Goal: Check status: Check status

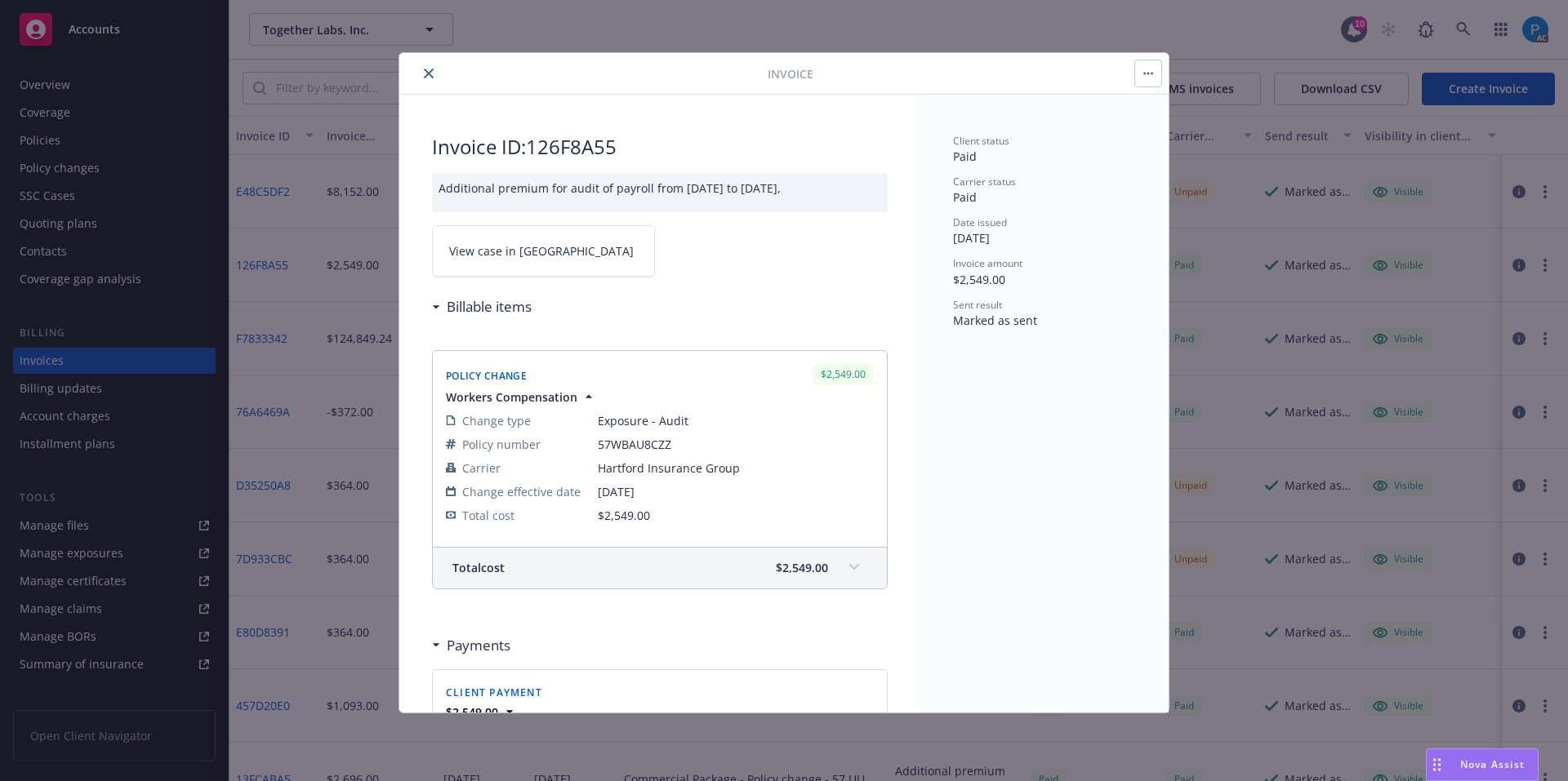
click at [421, 66] on div at bounding box center [586, 74] width 362 height 20
click at [423, 69] on button "close" at bounding box center [429, 74] width 20 height 20
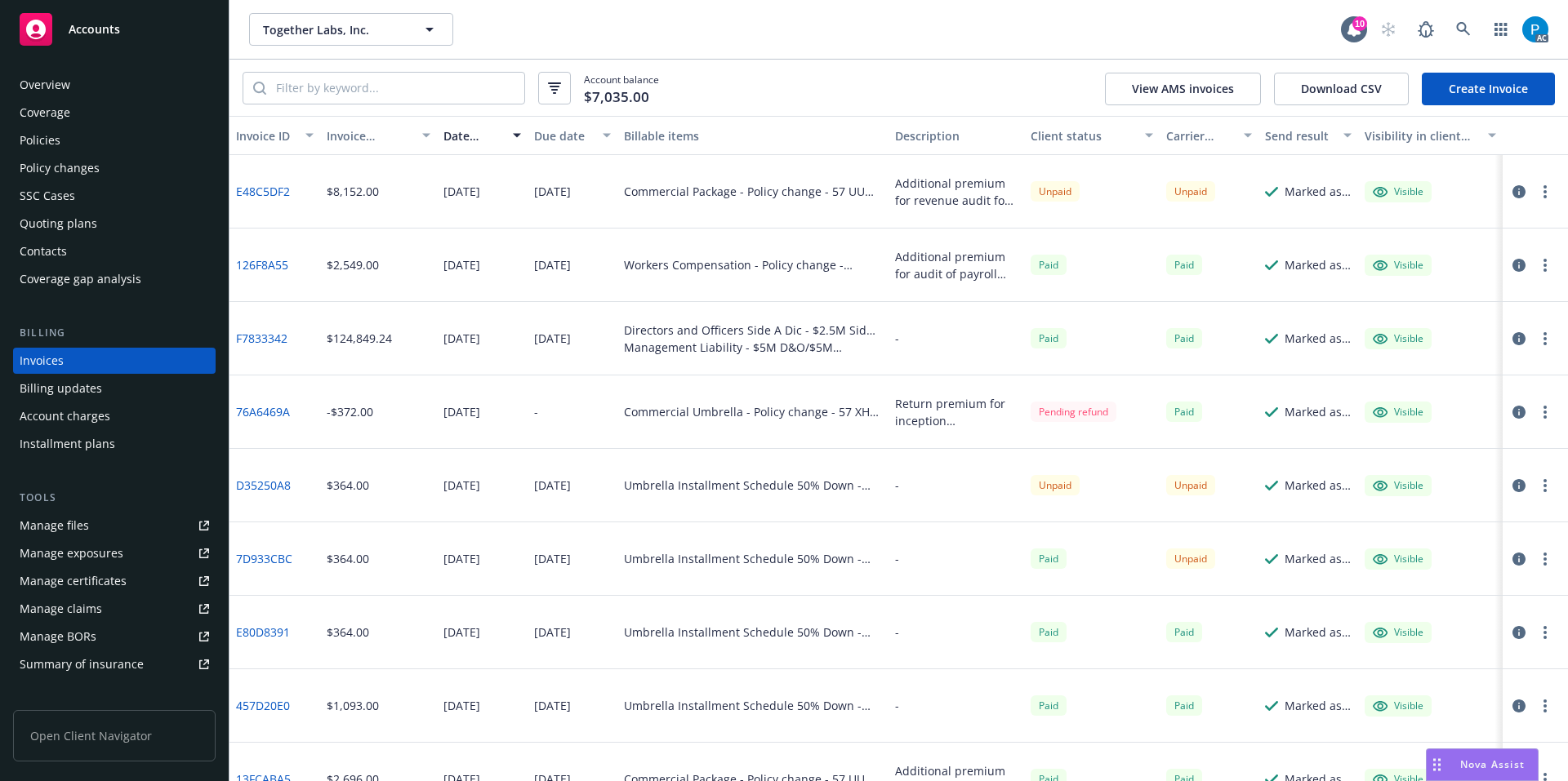
click at [134, 40] on div "Accounts" at bounding box center [114, 29] width 190 height 32
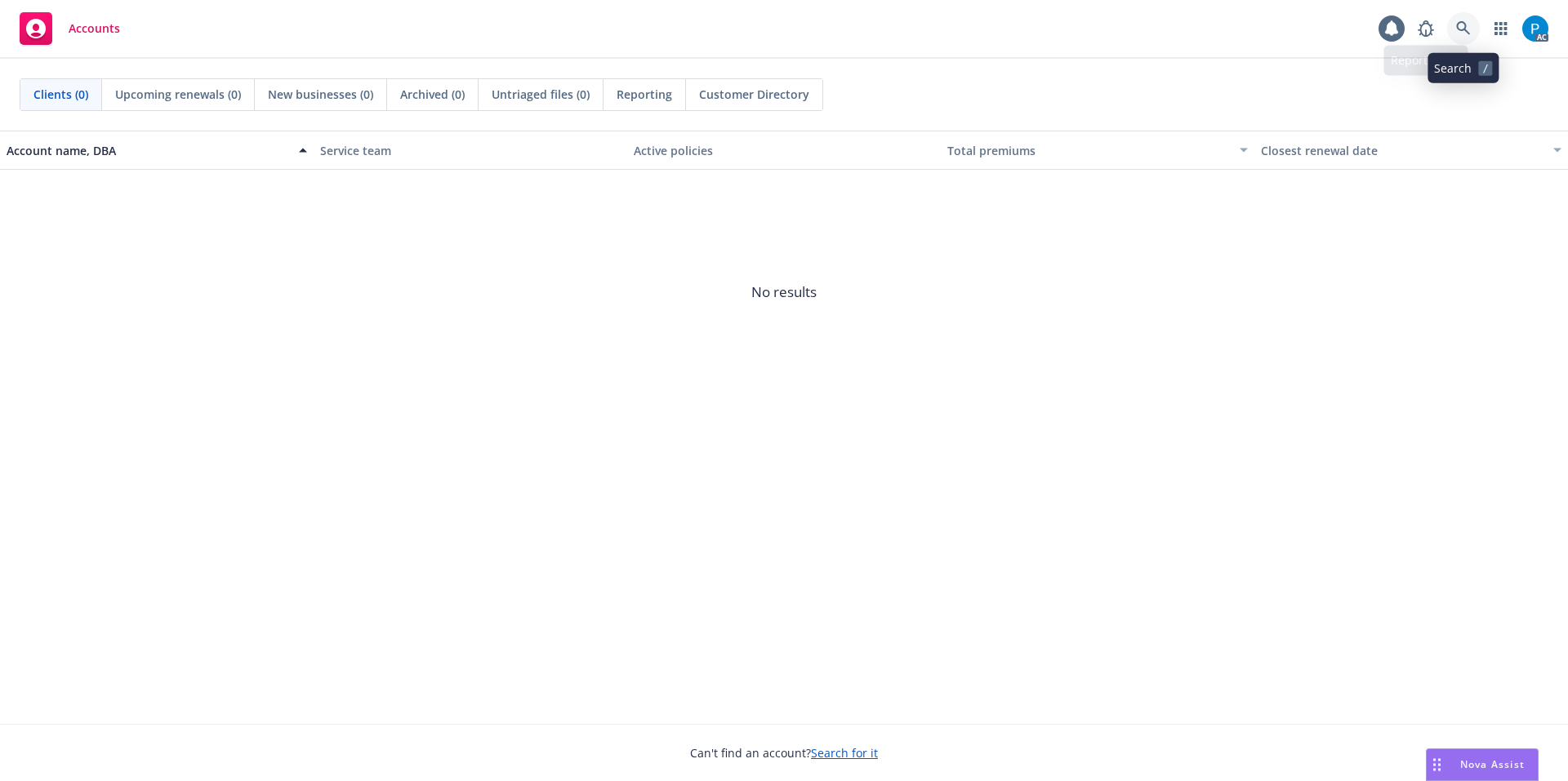
click at [1468, 27] on icon at bounding box center [1464, 29] width 15 height 15
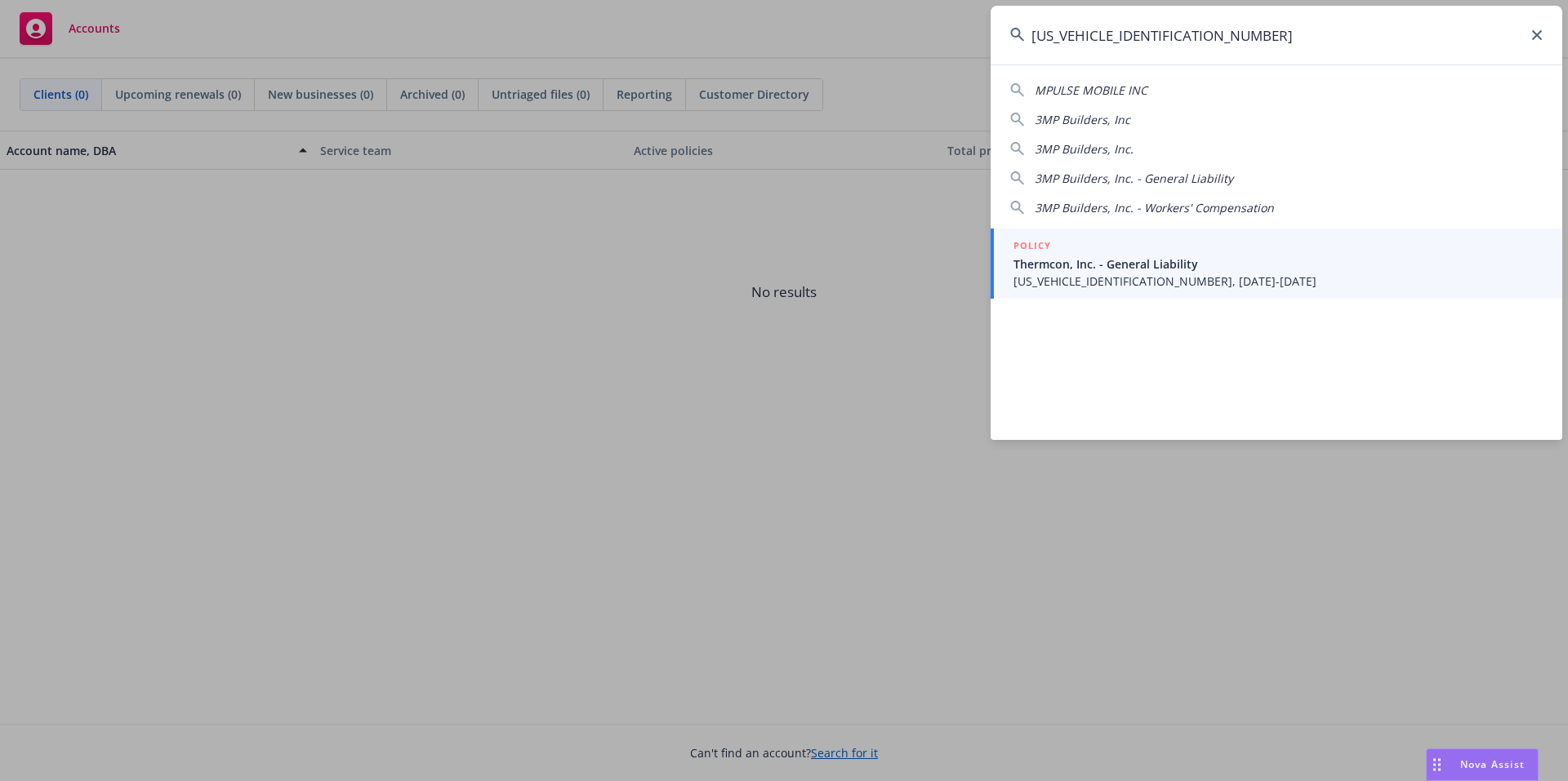
type input "[US_VEHICLE_IDENTIFICATION_NUMBER]"
click at [1131, 261] on span "Thermcon, Inc. - General Liability" at bounding box center [1277, 264] width 529 height 17
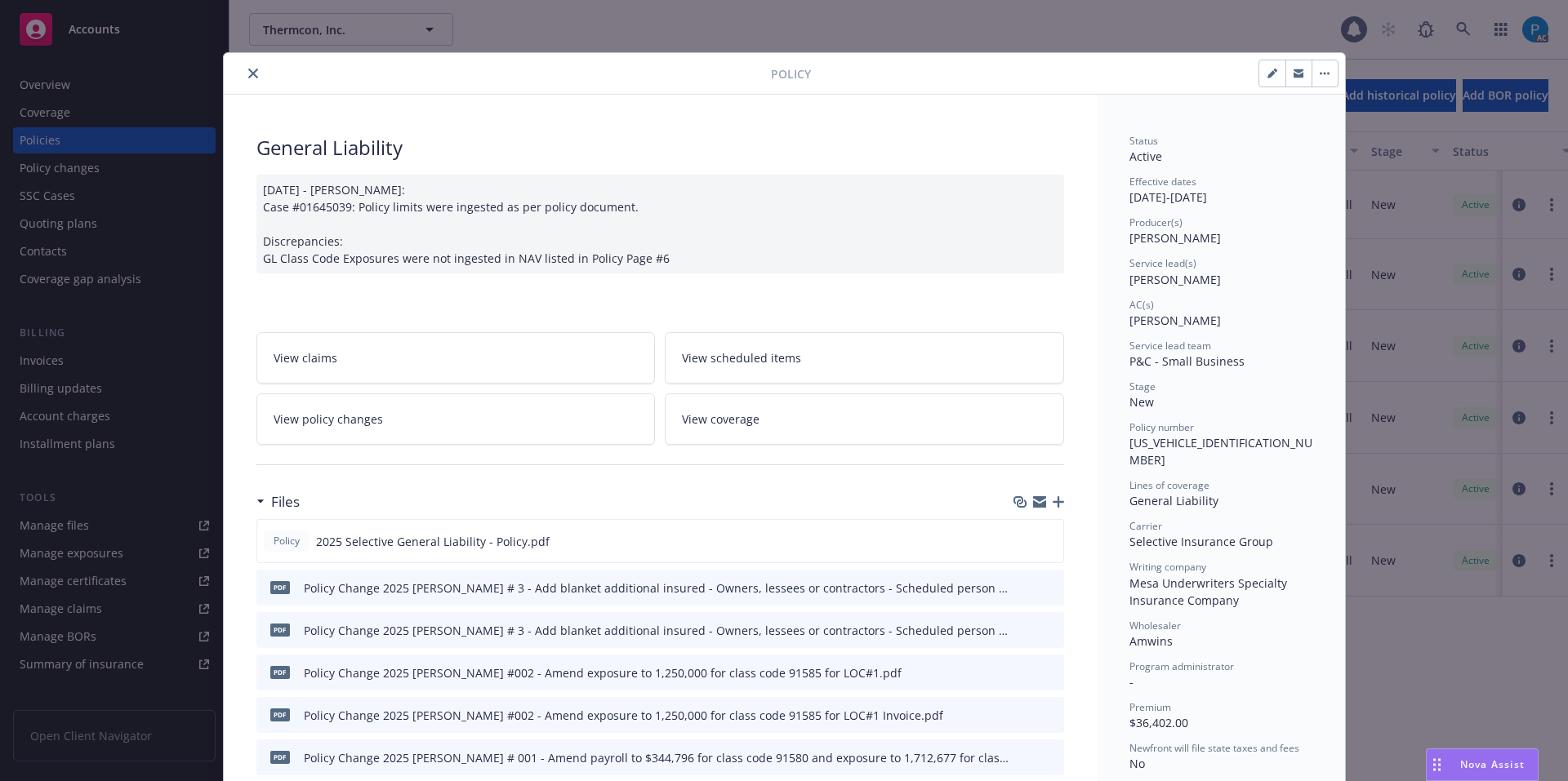
click at [248, 70] on icon "close" at bounding box center [253, 74] width 10 height 10
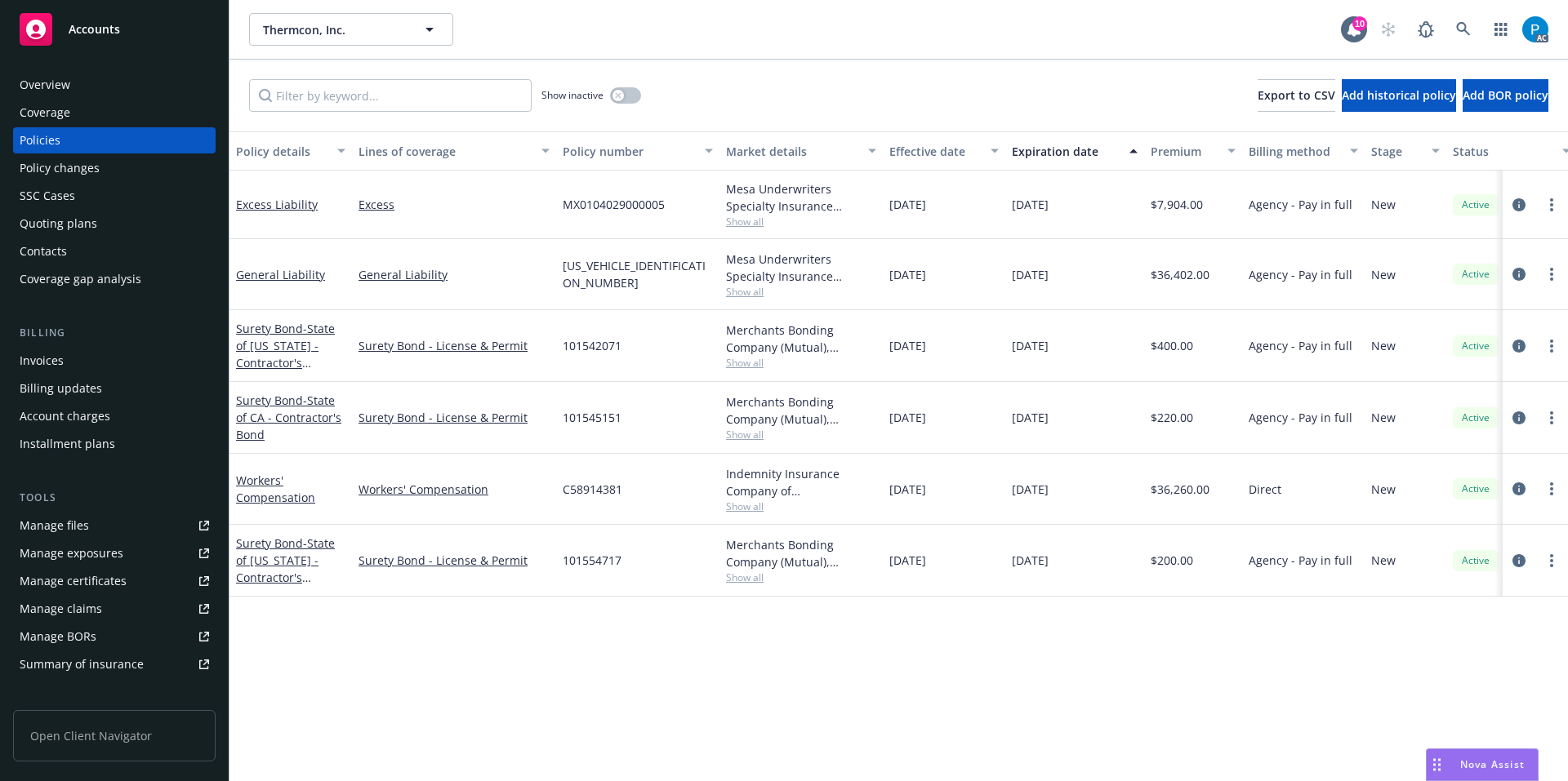
click at [72, 355] on div "Invoices" at bounding box center [114, 361] width 190 height 27
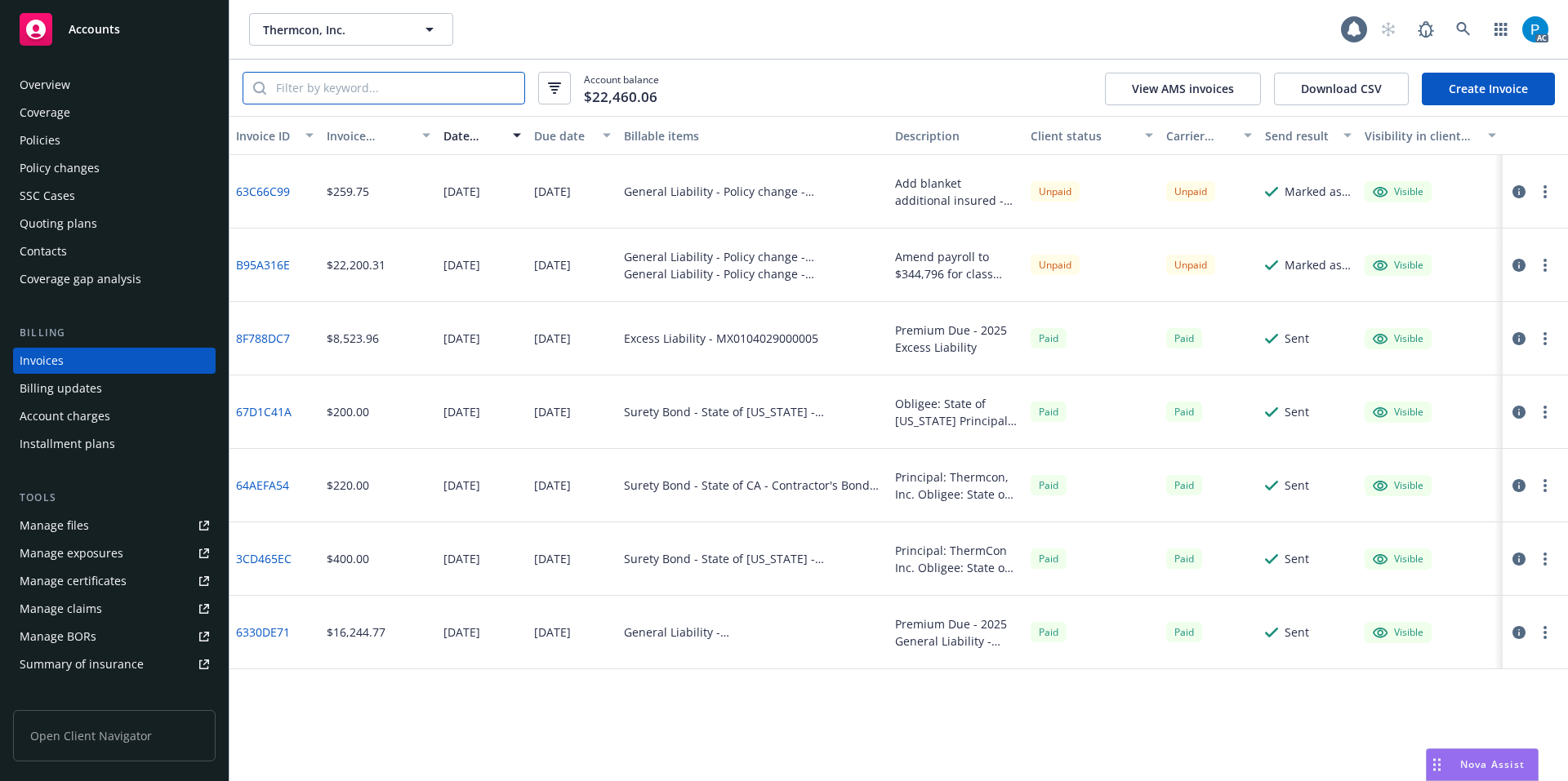
click at [473, 89] on input "search" at bounding box center [394, 88] width 258 height 31
paste input "[US_VEHICLE_IDENTIFICATION_NUMBER]"
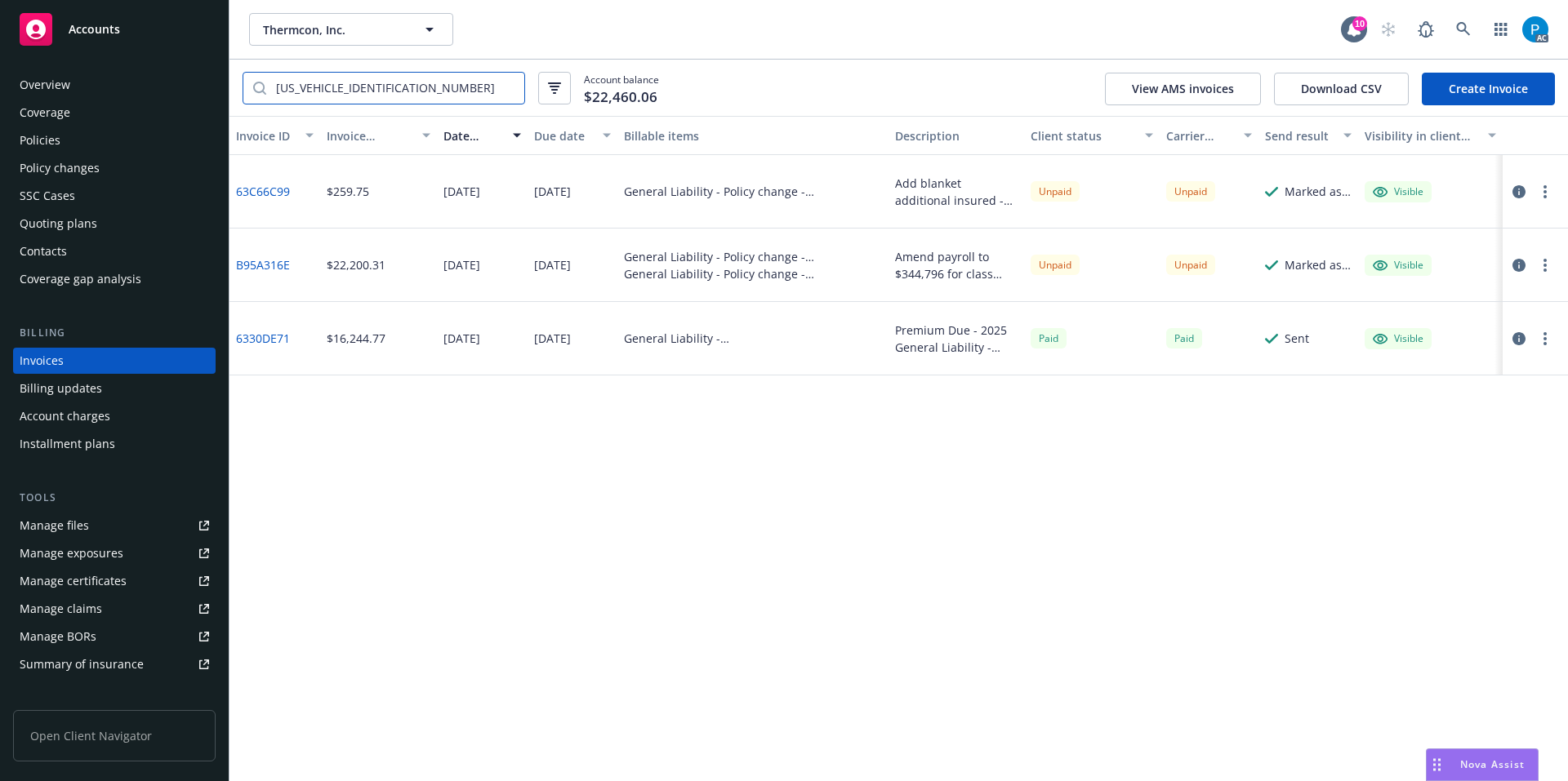
type input "[US_VEHICLE_IDENTIFICATION_NUMBER]"
click at [75, 147] on div "Policies" at bounding box center [114, 141] width 190 height 27
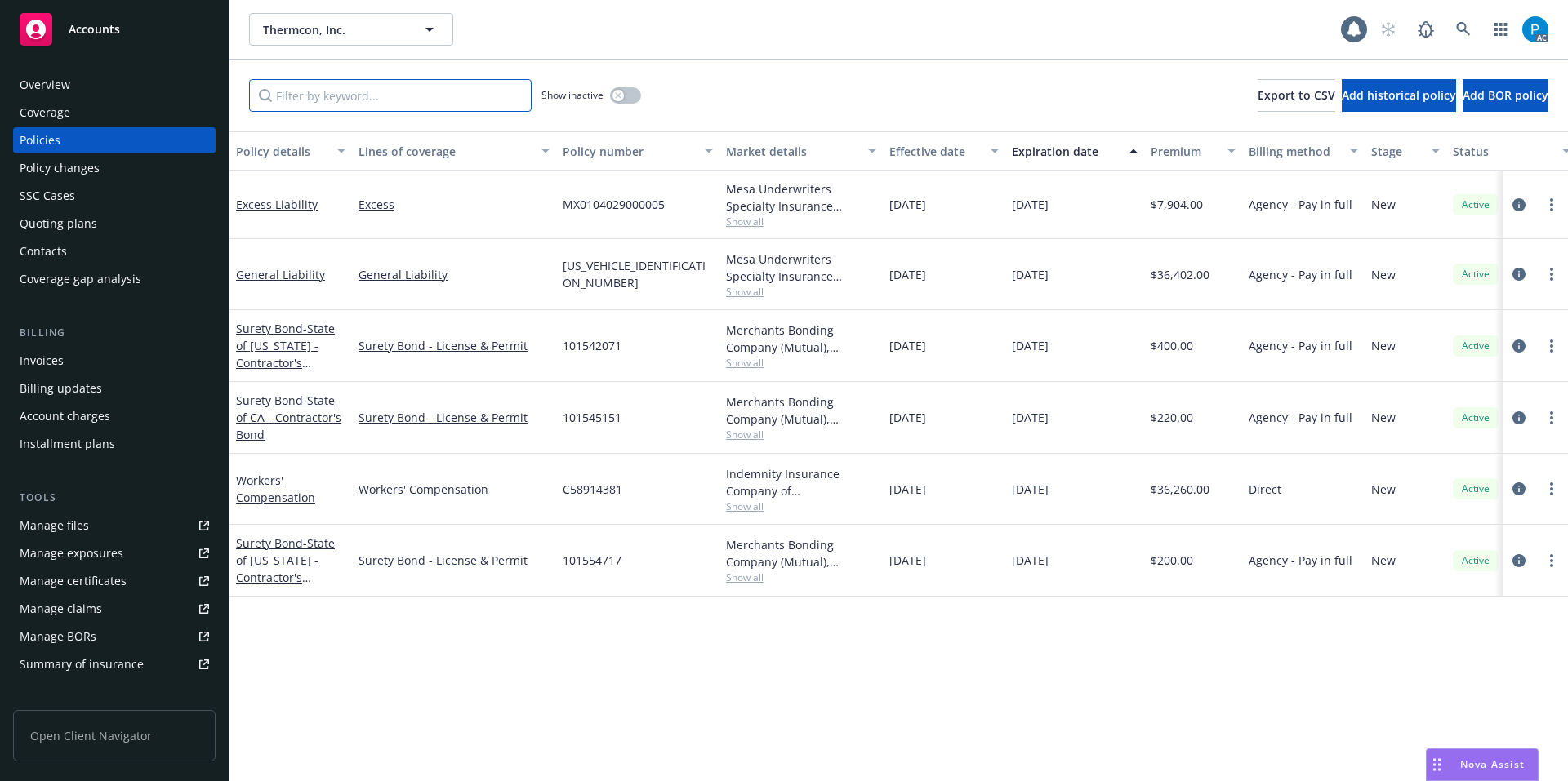
click at [331, 80] on input "Filter by keyword..." at bounding box center [390, 95] width 282 height 32
paste input "[US_VEHICLE_IDENTIFICATION_NUMBER]"
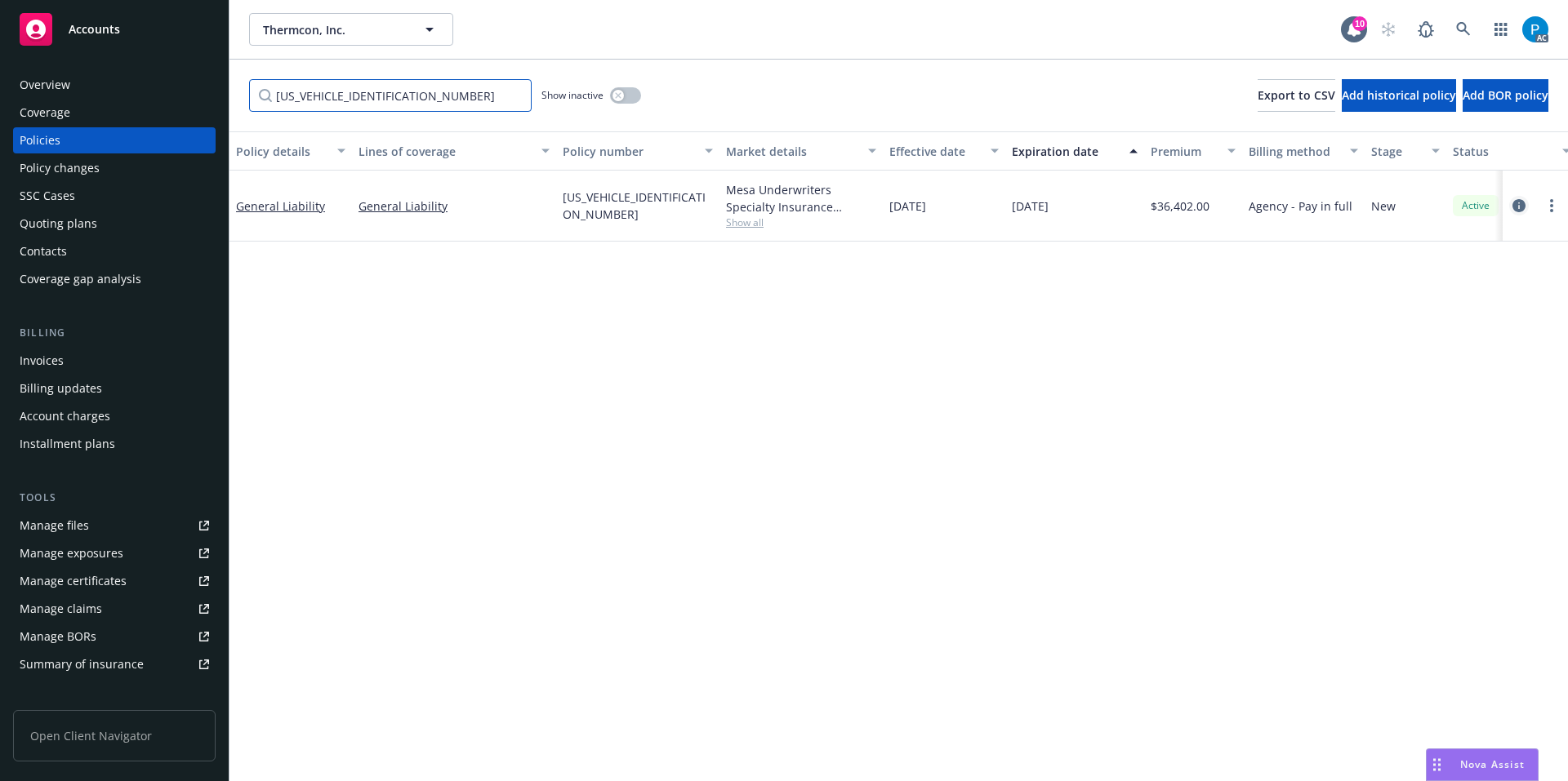
type input "[US_VEHICLE_IDENTIFICATION_NUMBER]"
click at [1524, 205] on icon "circleInformation" at bounding box center [1519, 206] width 13 height 13
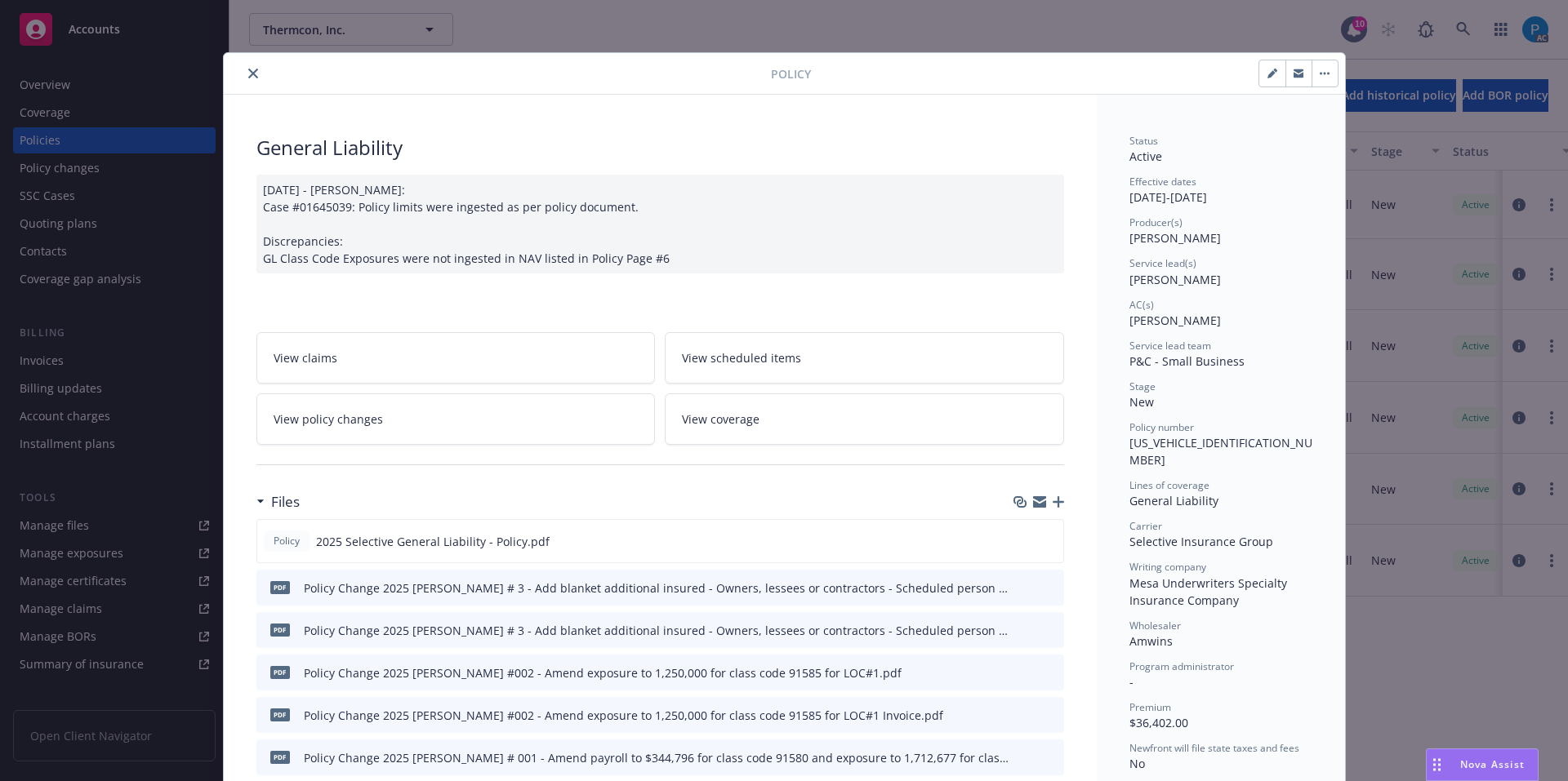
scroll to position [49, 0]
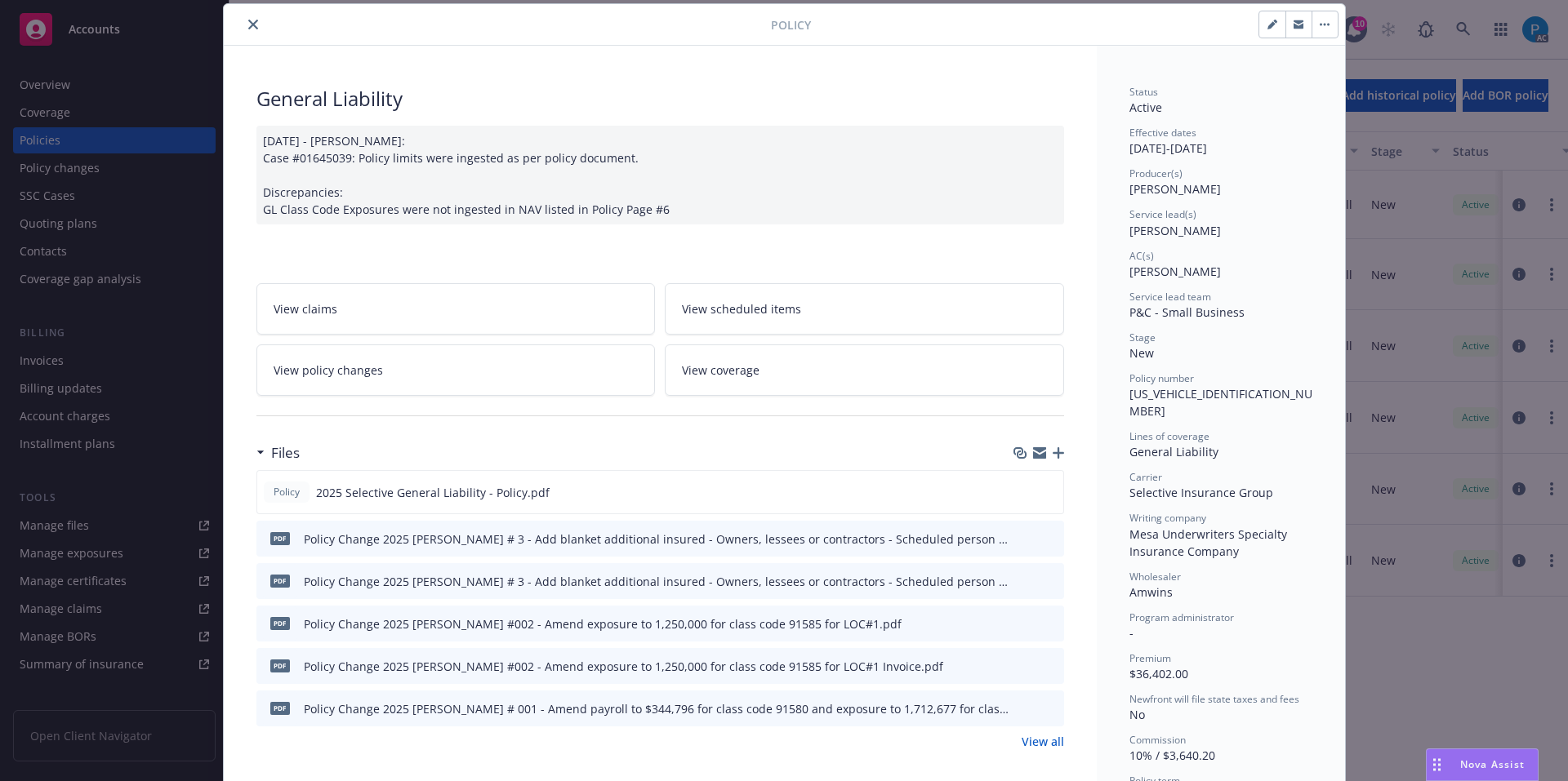
click at [105, 29] on div "Policy General Liability [DATE] - [PERSON_NAME]: Case #01645039: Policy limits …" at bounding box center [784, 390] width 1568 height 781
click at [248, 20] on icon "close" at bounding box center [253, 25] width 10 height 10
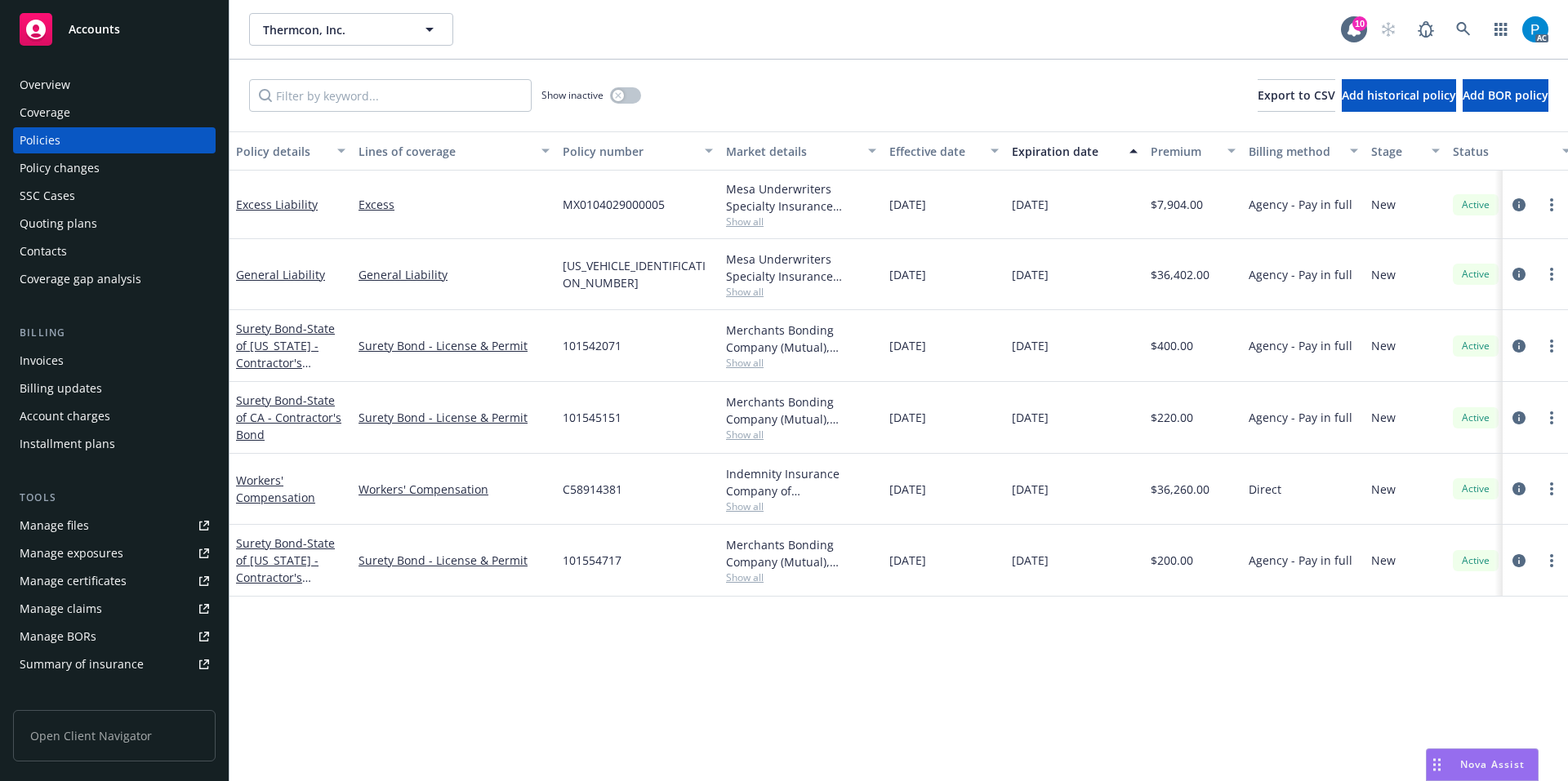
click at [129, 41] on div "Accounts" at bounding box center [114, 29] width 190 height 32
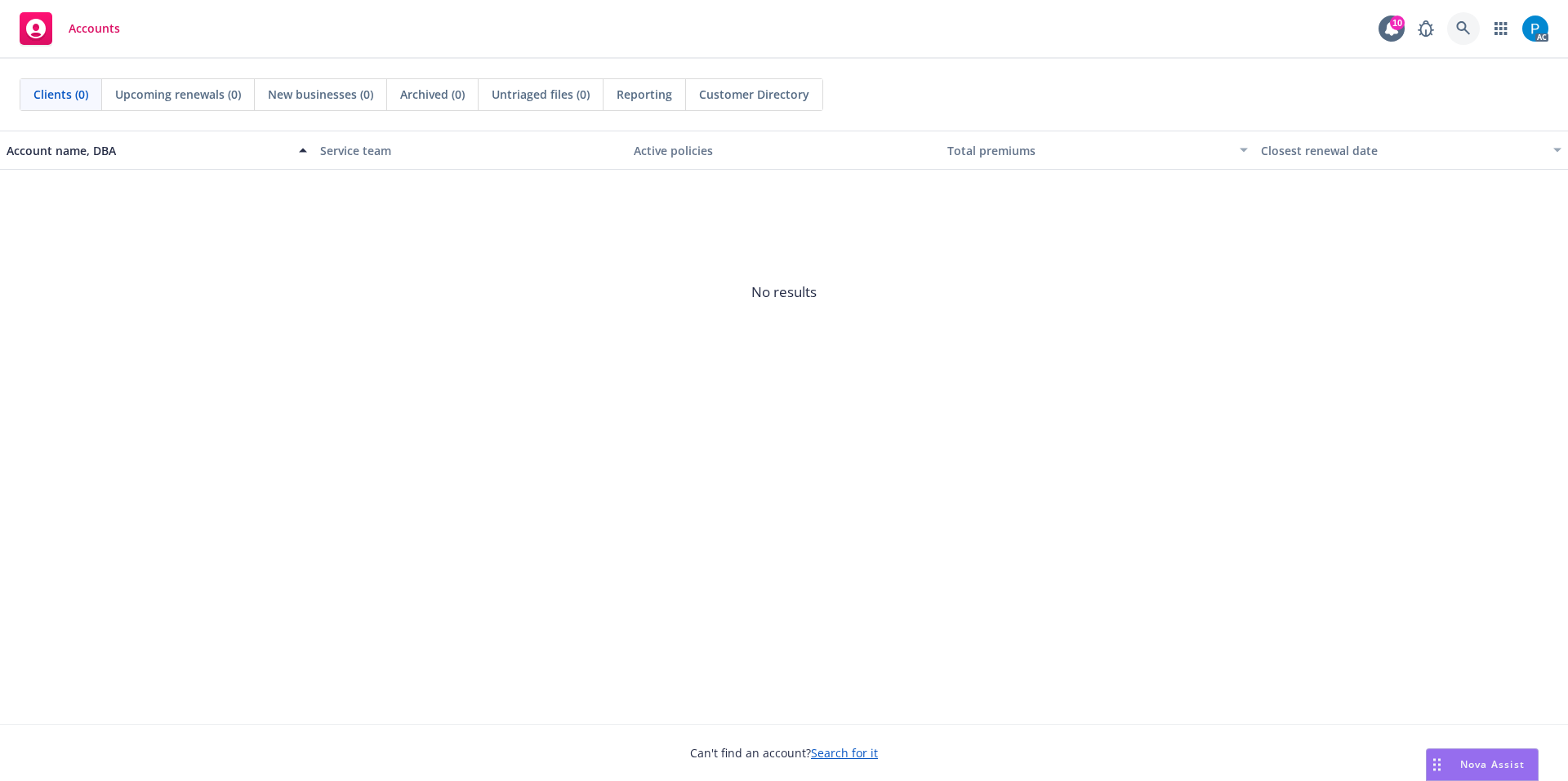
click at [1461, 25] on icon at bounding box center [1464, 29] width 15 height 15
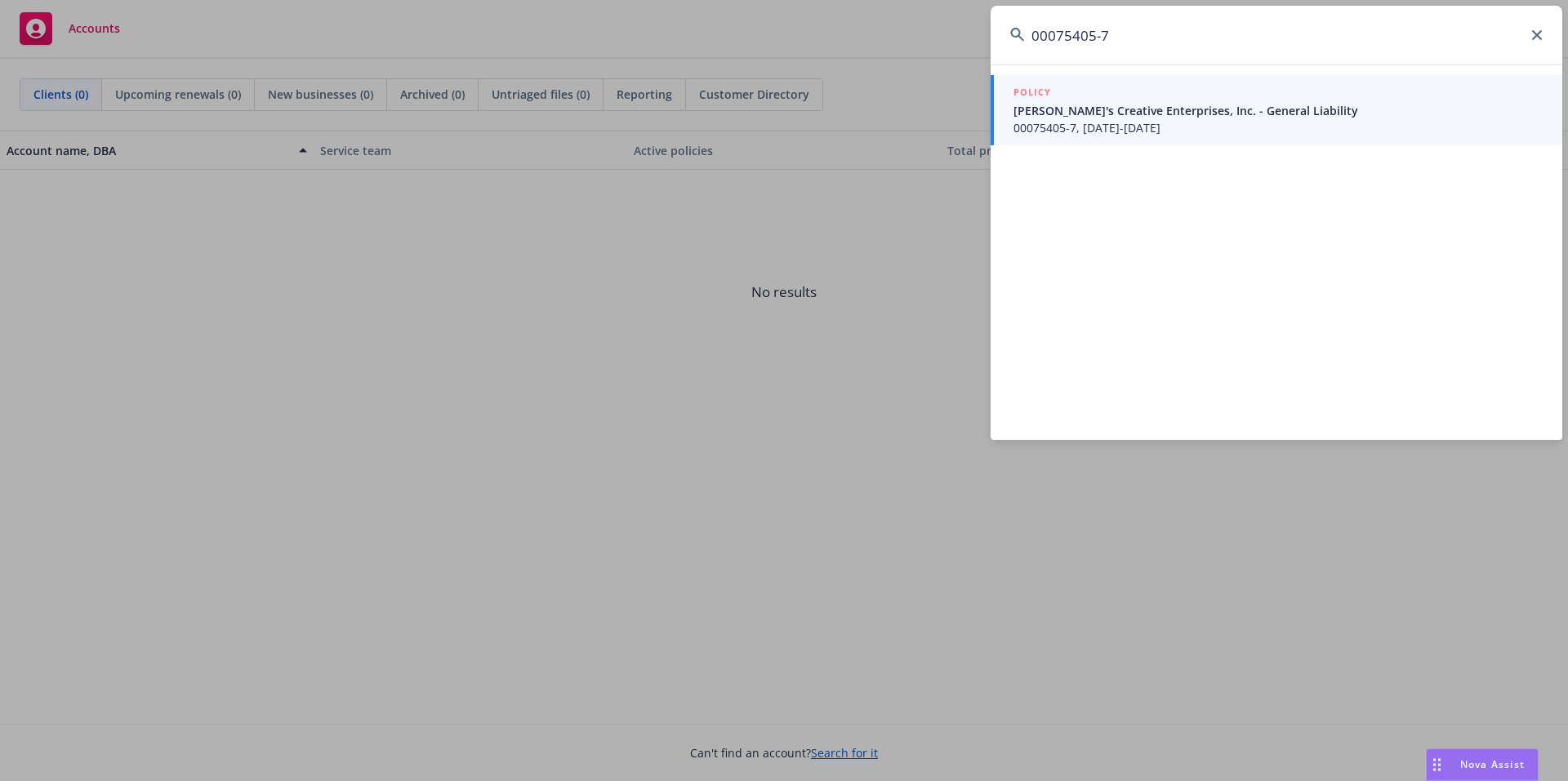
type input "00075405-7"
click at [1228, 113] on span "[PERSON_NAME]'s Creative Enterprises, Inc. - General Liability" at bounding box center [1277, 110] width 529 height 17
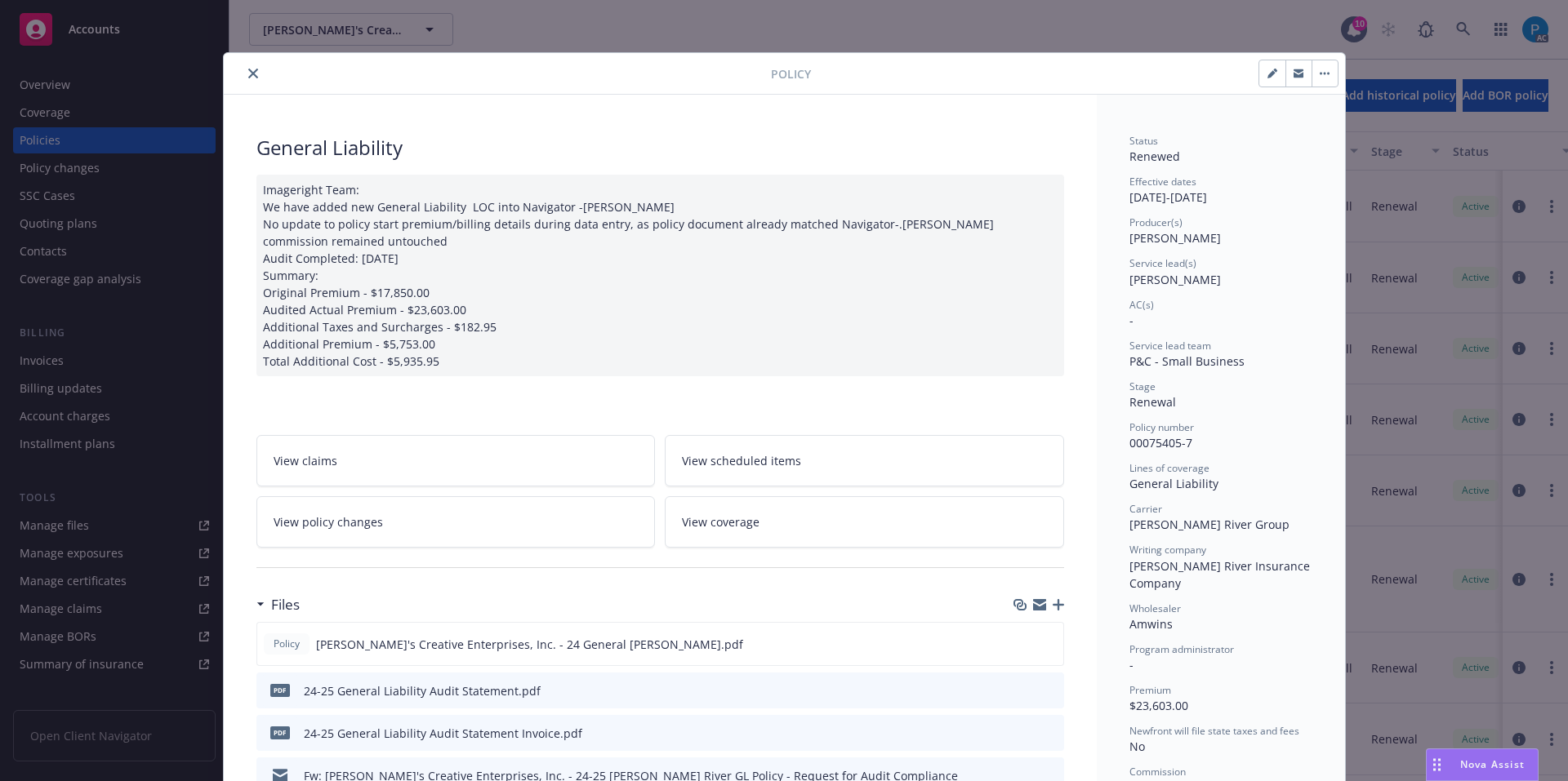
click at [248, 71] on icon "close" at bounding box center [253, 74] width 10 height 10
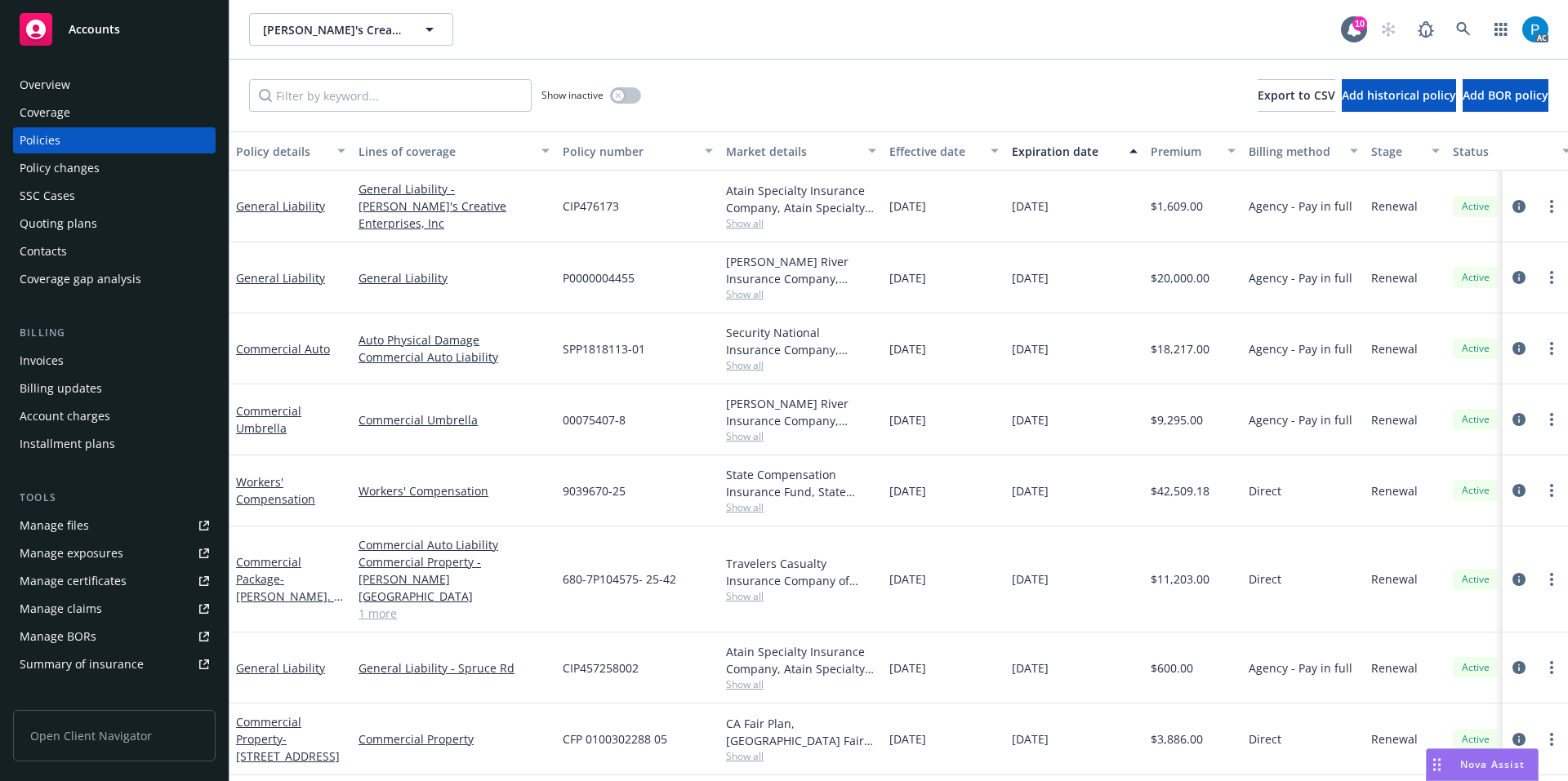
click at [66, 353] on div "Invoices" at bounding box center [114, 361] width 190 height 27
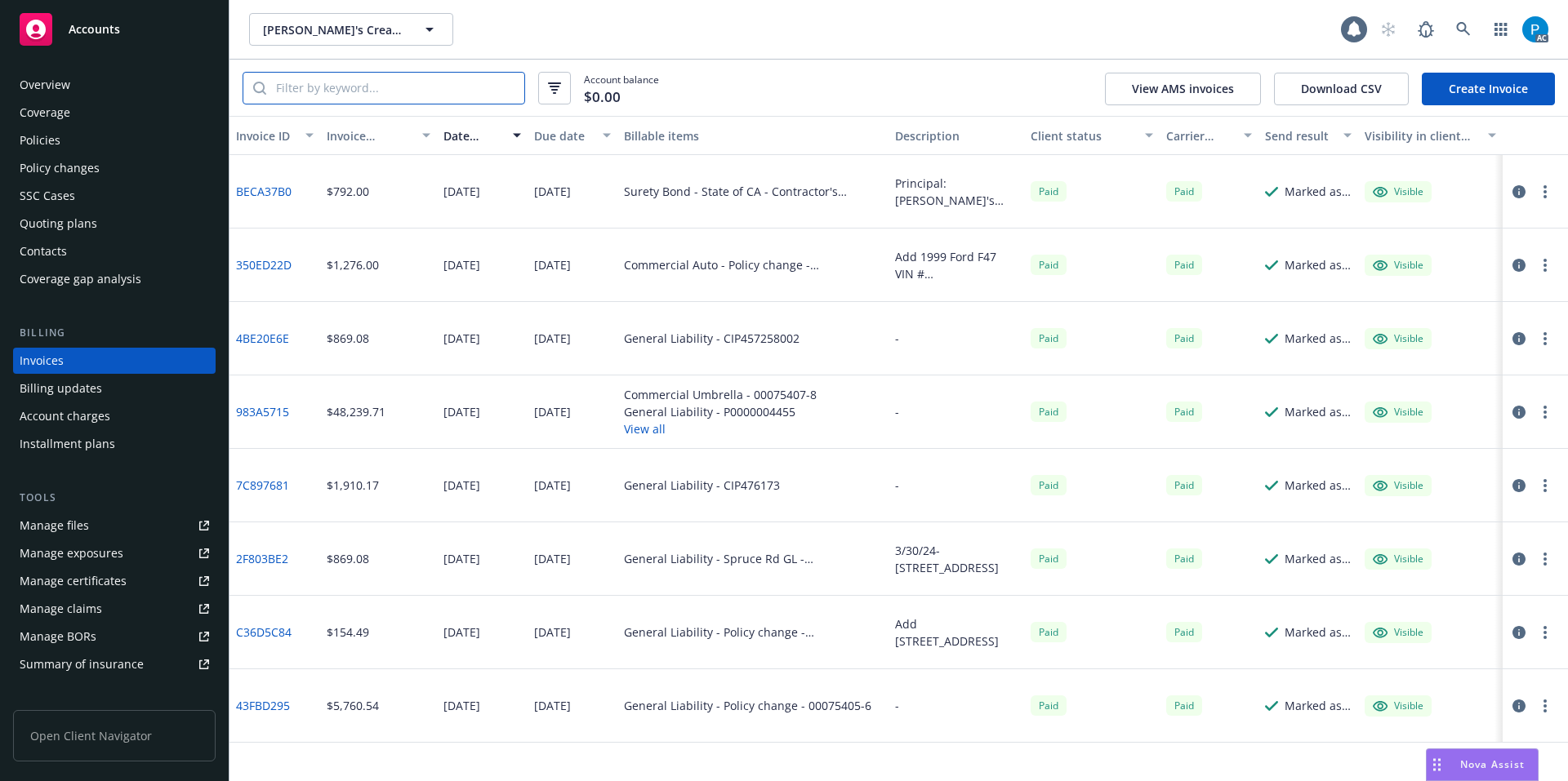
click at [417, 82] on input "search" at bounding box center [394, 88] width 258 height 31
paste input "00075405-7"
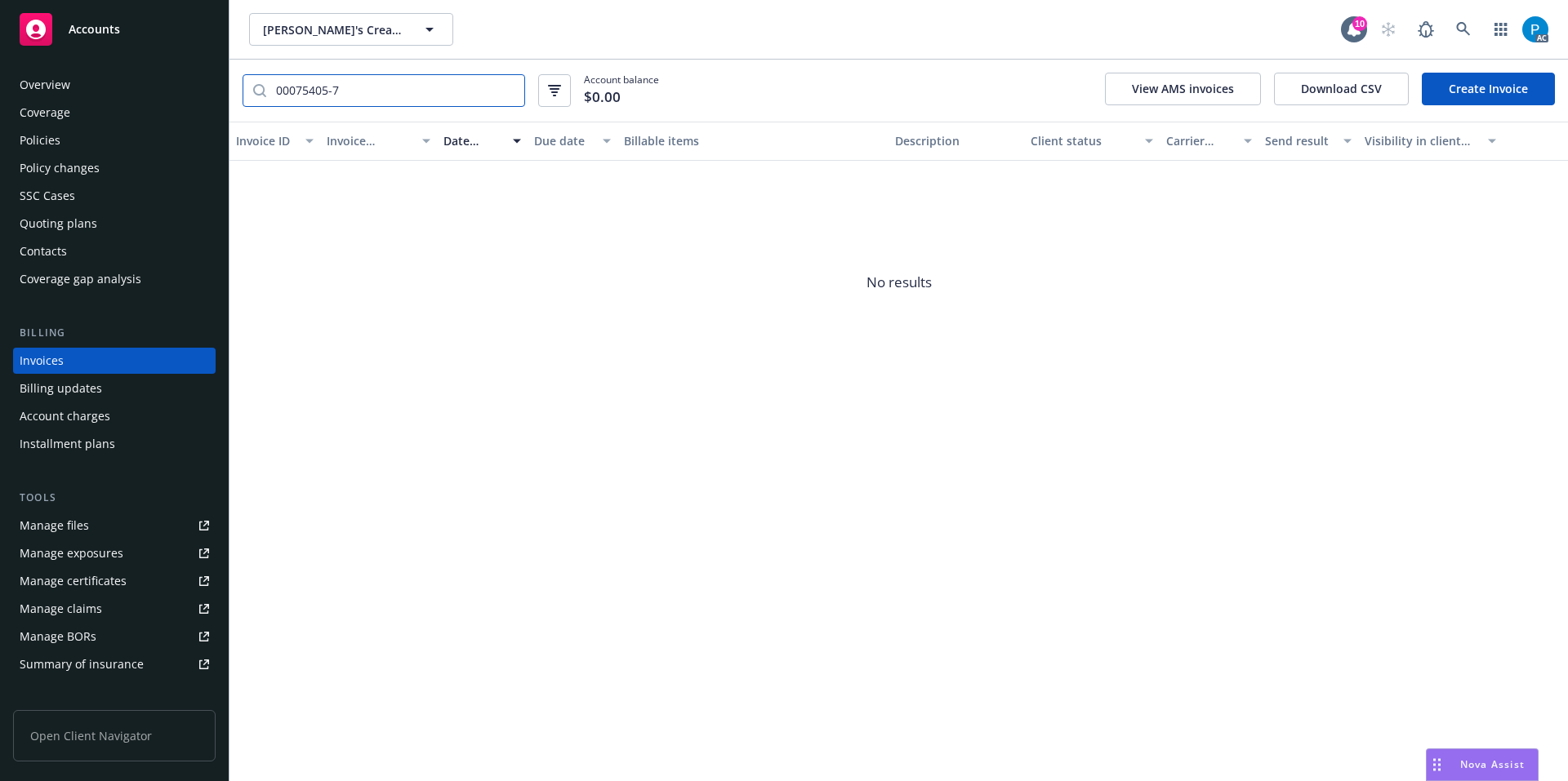
type input "00075405-7"
click at [159, 24] on div "Accounts" at bounding box center [114, 29] width 190 height 32
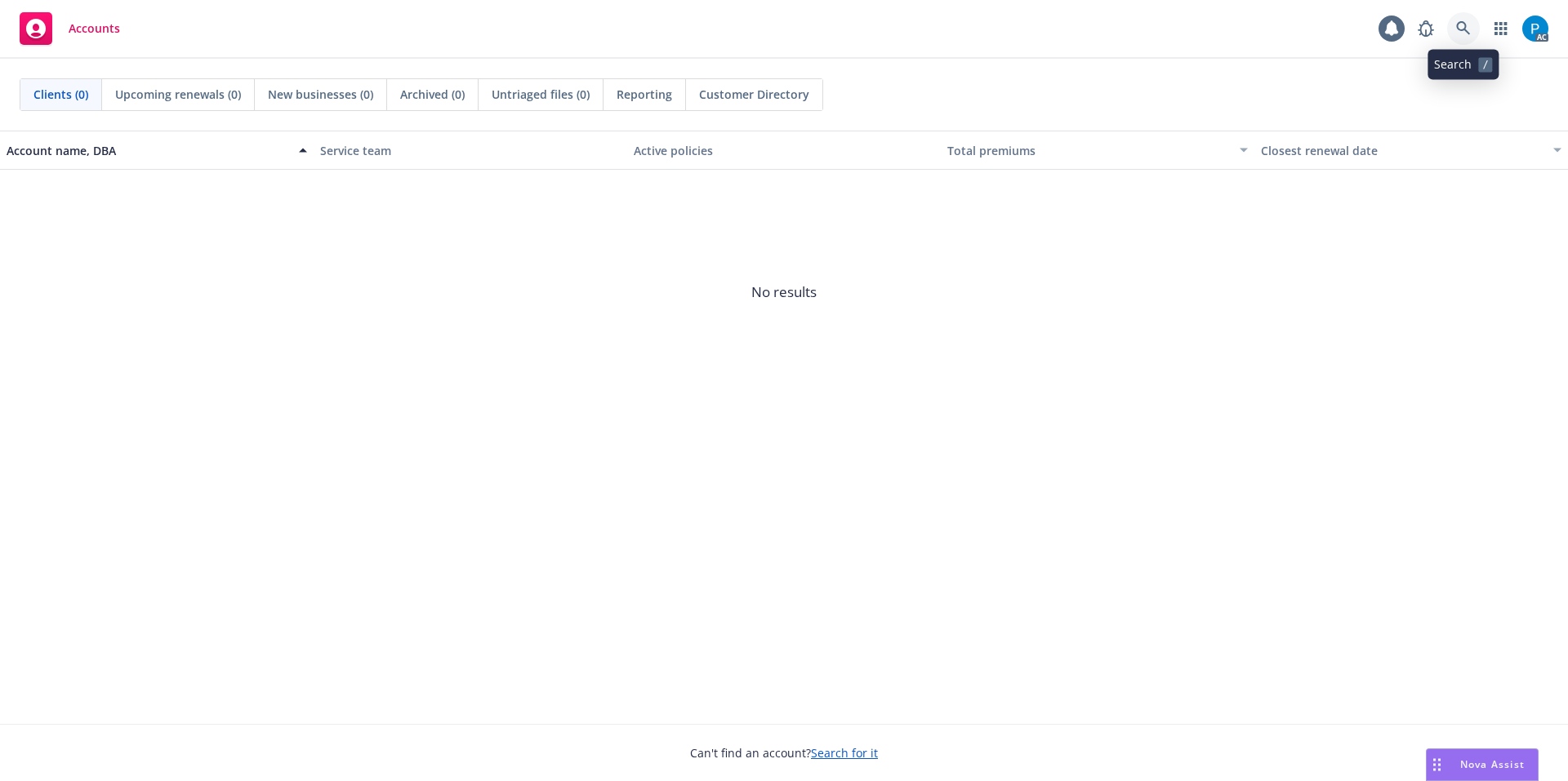
click at [1459, 26] on icon at bounding box center [1464, 29] width 15 height 15
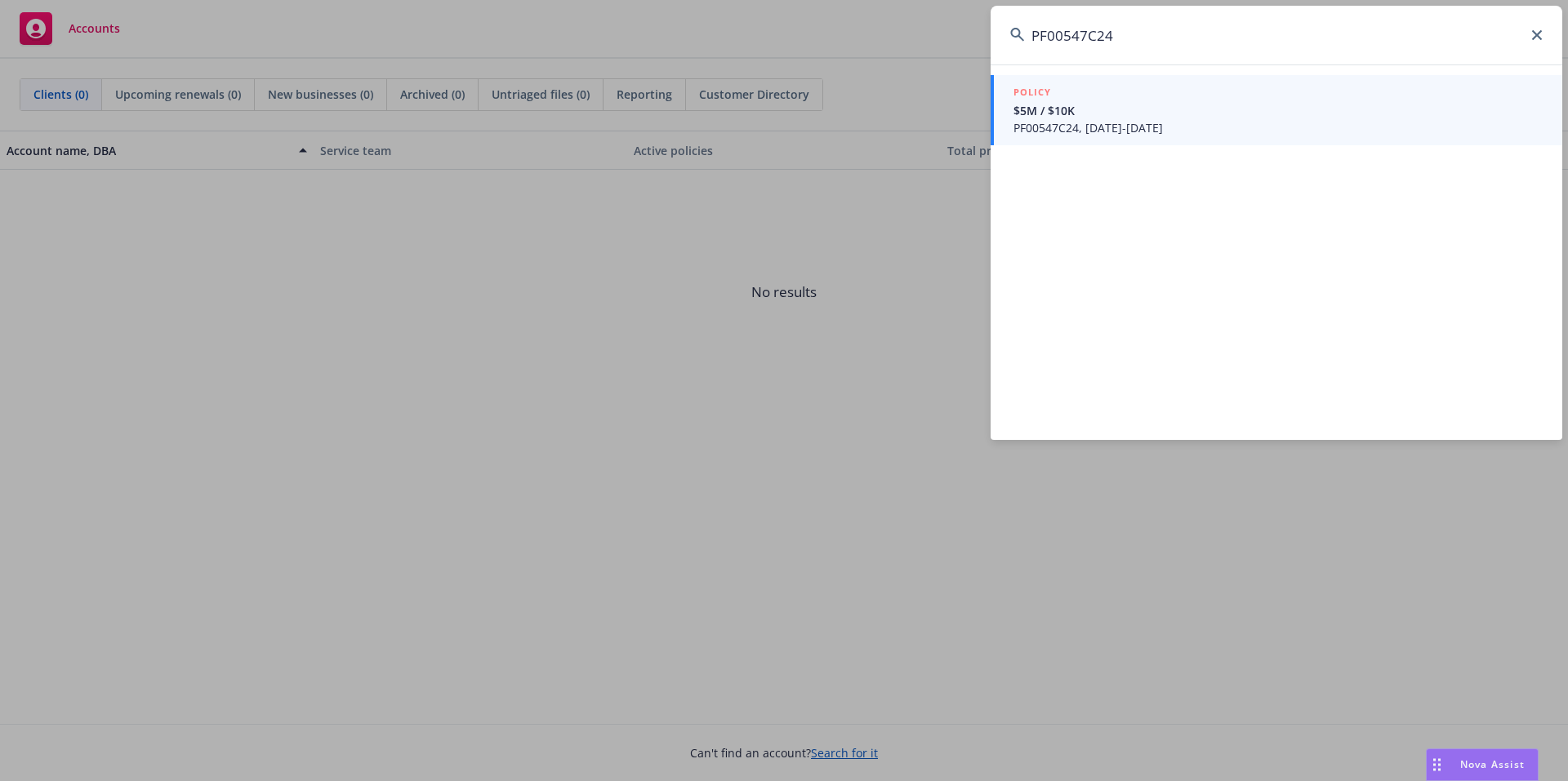
type input "PF00547C24"
click at [1116, 113] on span "$5M / $10K" at bounding box center [1277, 110] width 529 height 17
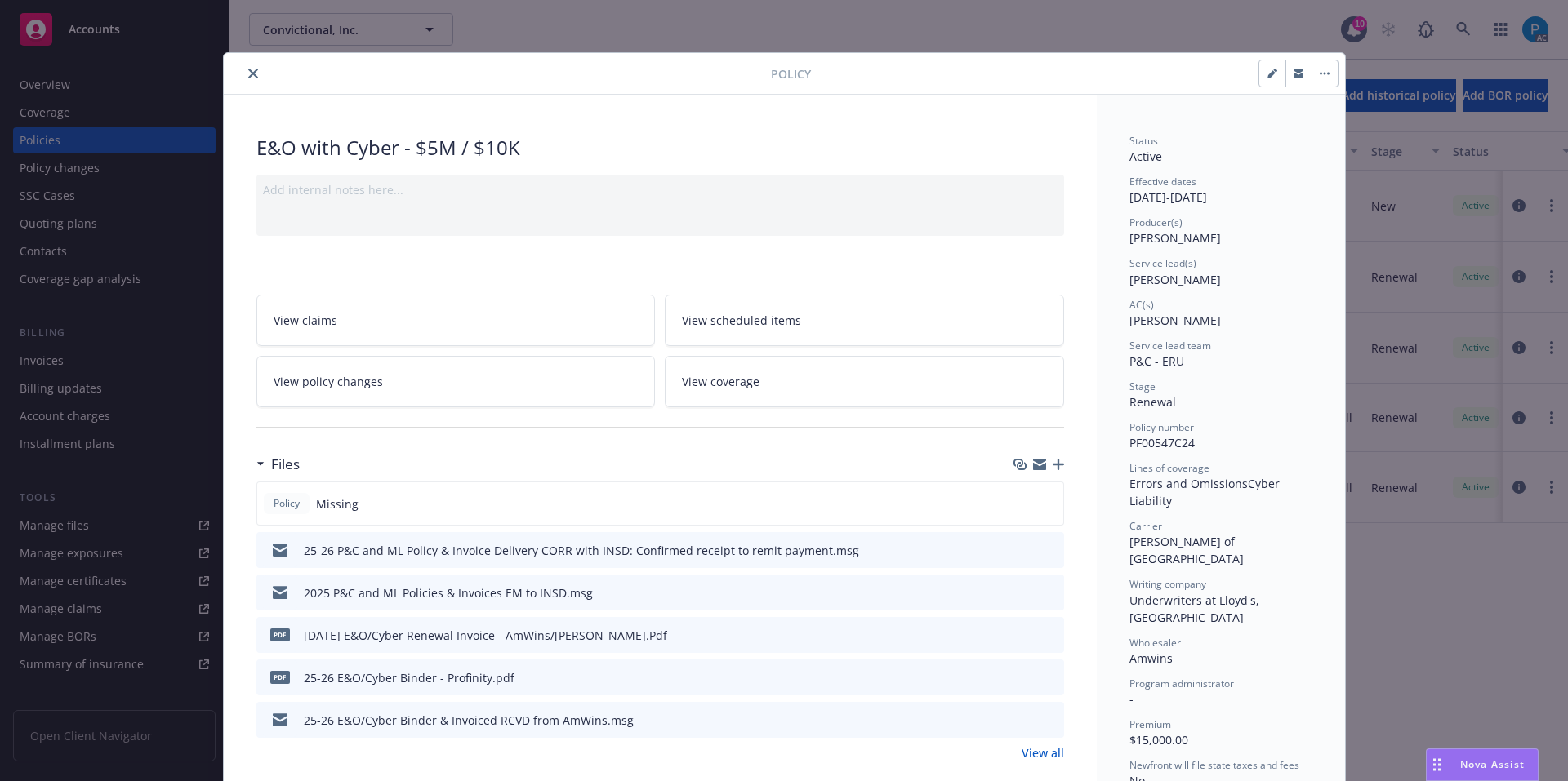
click at [248, 68] on button "close" at bounding box center [253, 74] width 20 height 20
click at [108, 7] on div "Policy E&O with Cyber - $5M / $10K Add internal notes here... View claims View …" at bounding box center [784, 390] width 1568 height 781
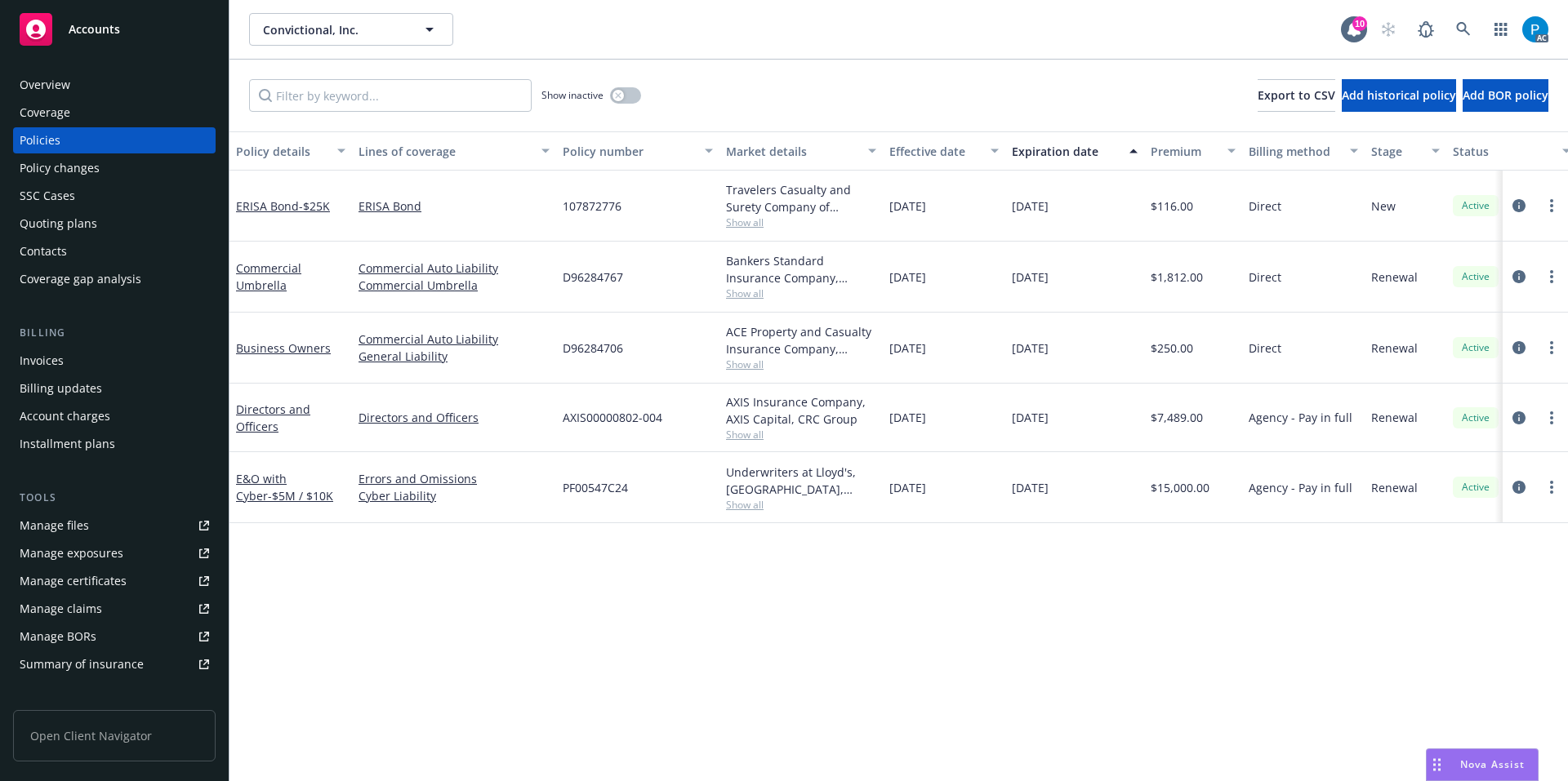
click at [123, 26] on div "Accounts" at bounding box center [114, 29] width 190 height 32
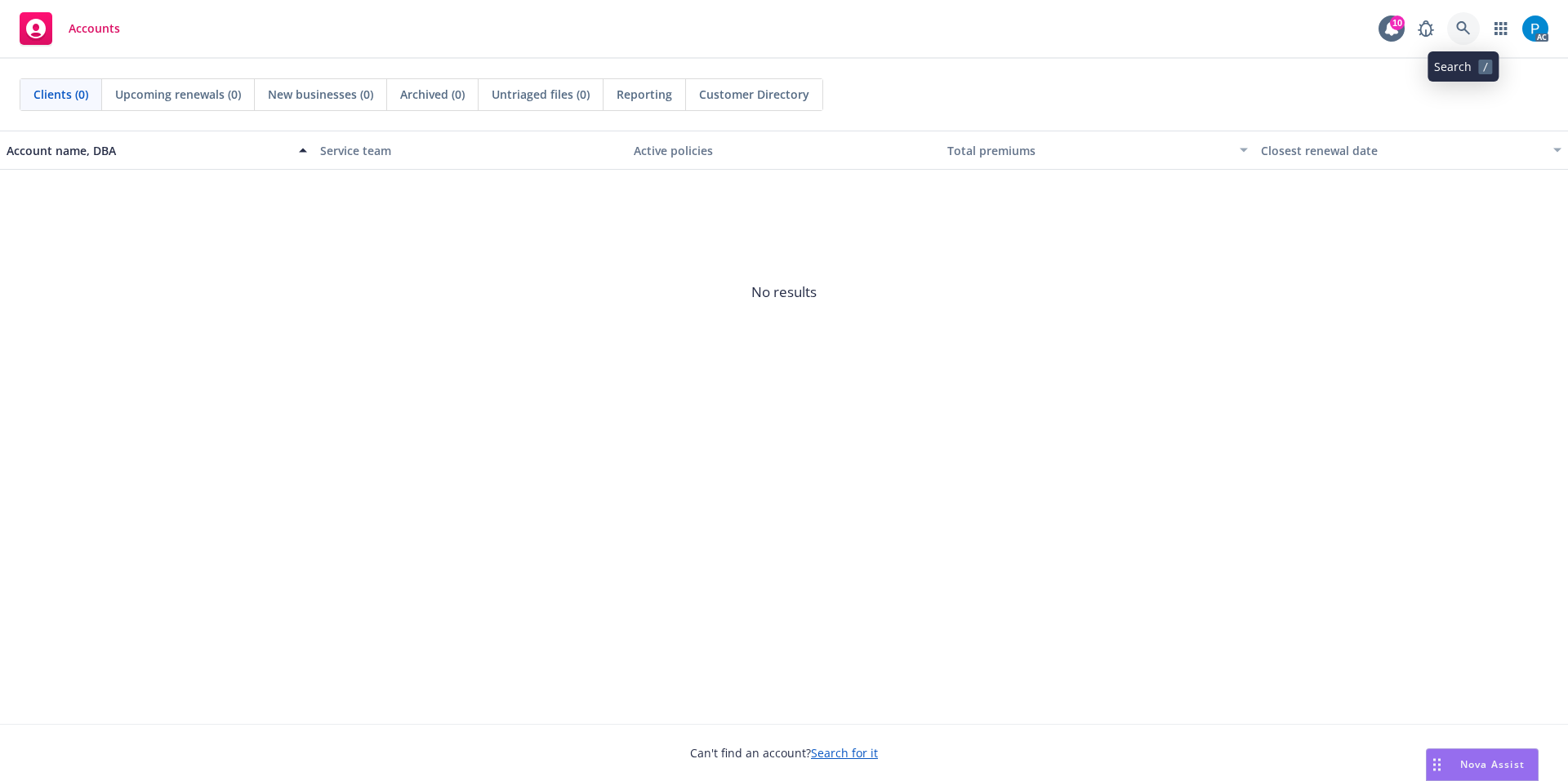
click at [1462, 28] on icon at bounding box center [1464, 29] width 15 height 15
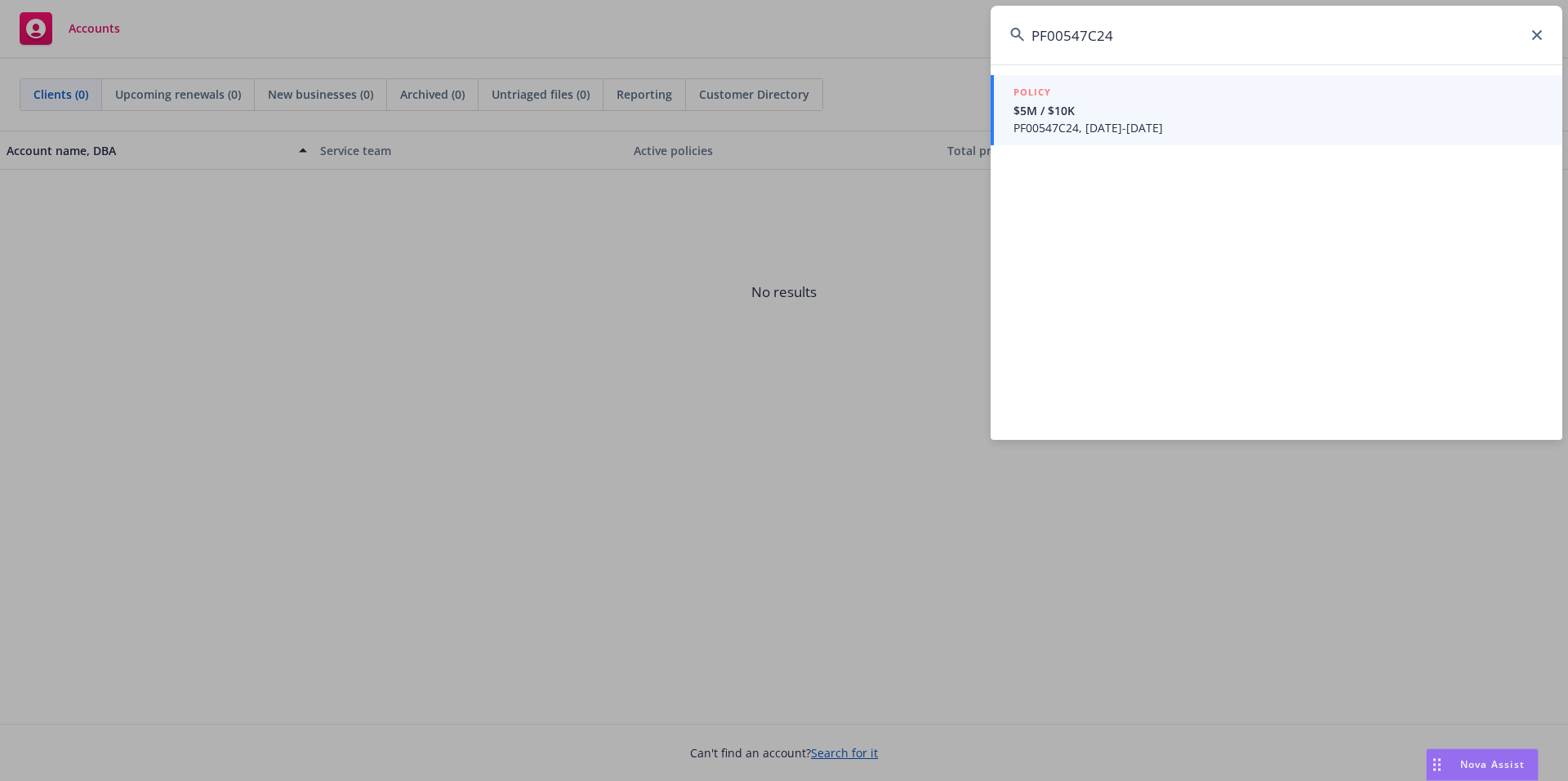
type input "PF00547C24"
click at [1183, 107] on span "$5M / $10K" at bounding box center [1277, 110] width 529 height 17
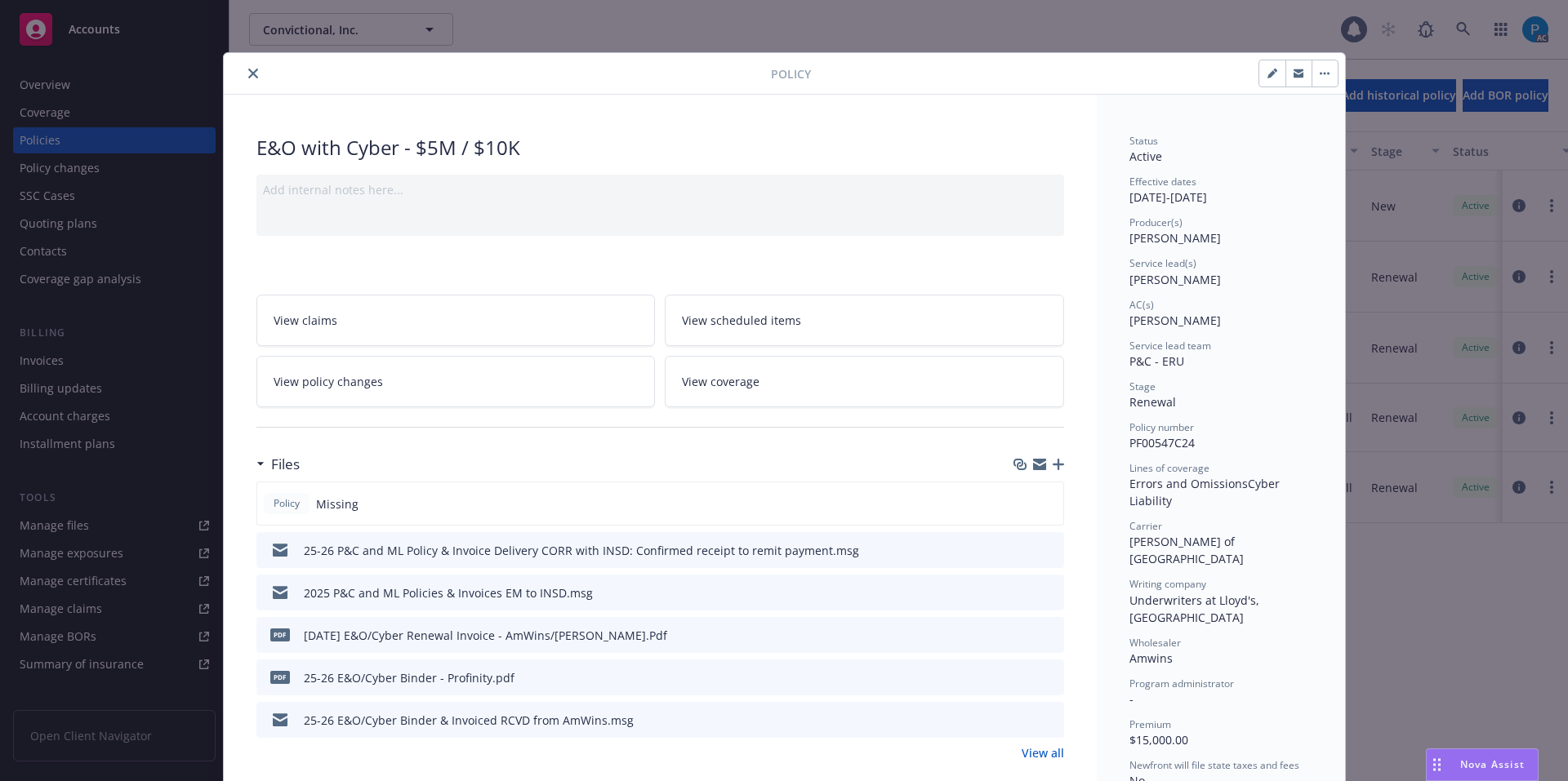
scroll to position [49, 0]
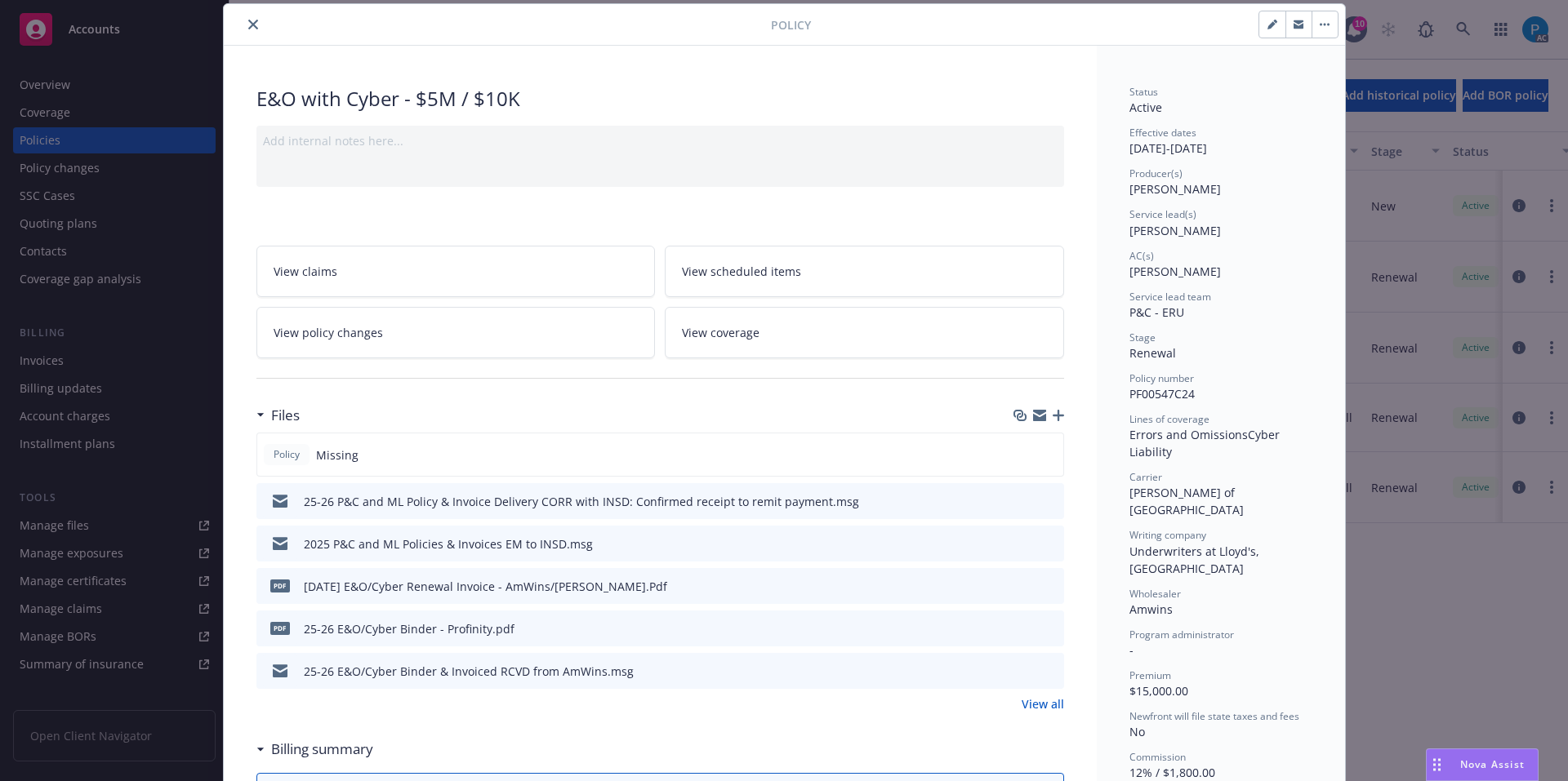
click at [248, 25] on icon "close" at bounding box center [253, 25] width 10 height 10
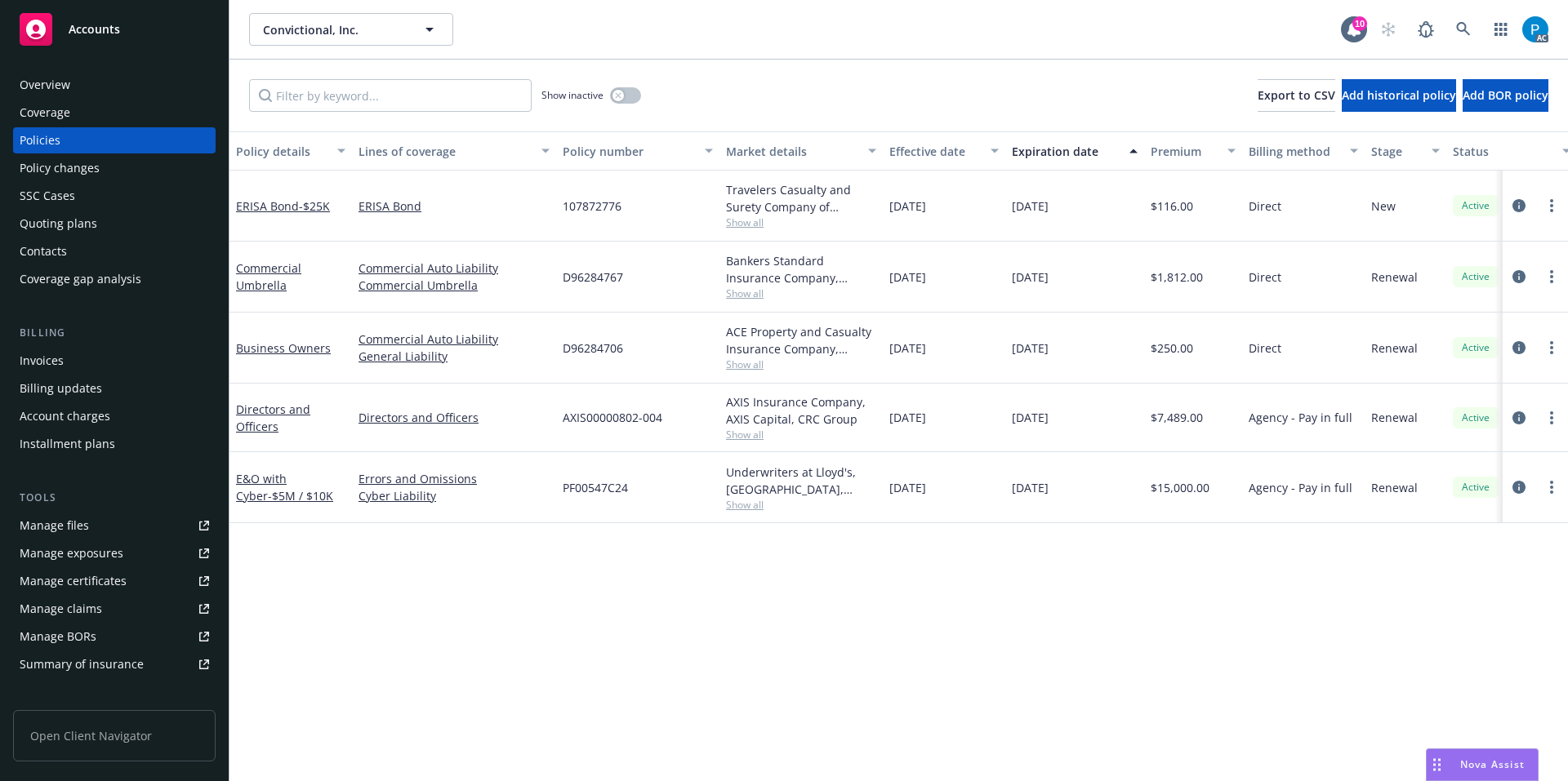
click at [75, 369] on div "Invoices" at bounding box center [114, 361] width 190 height 27
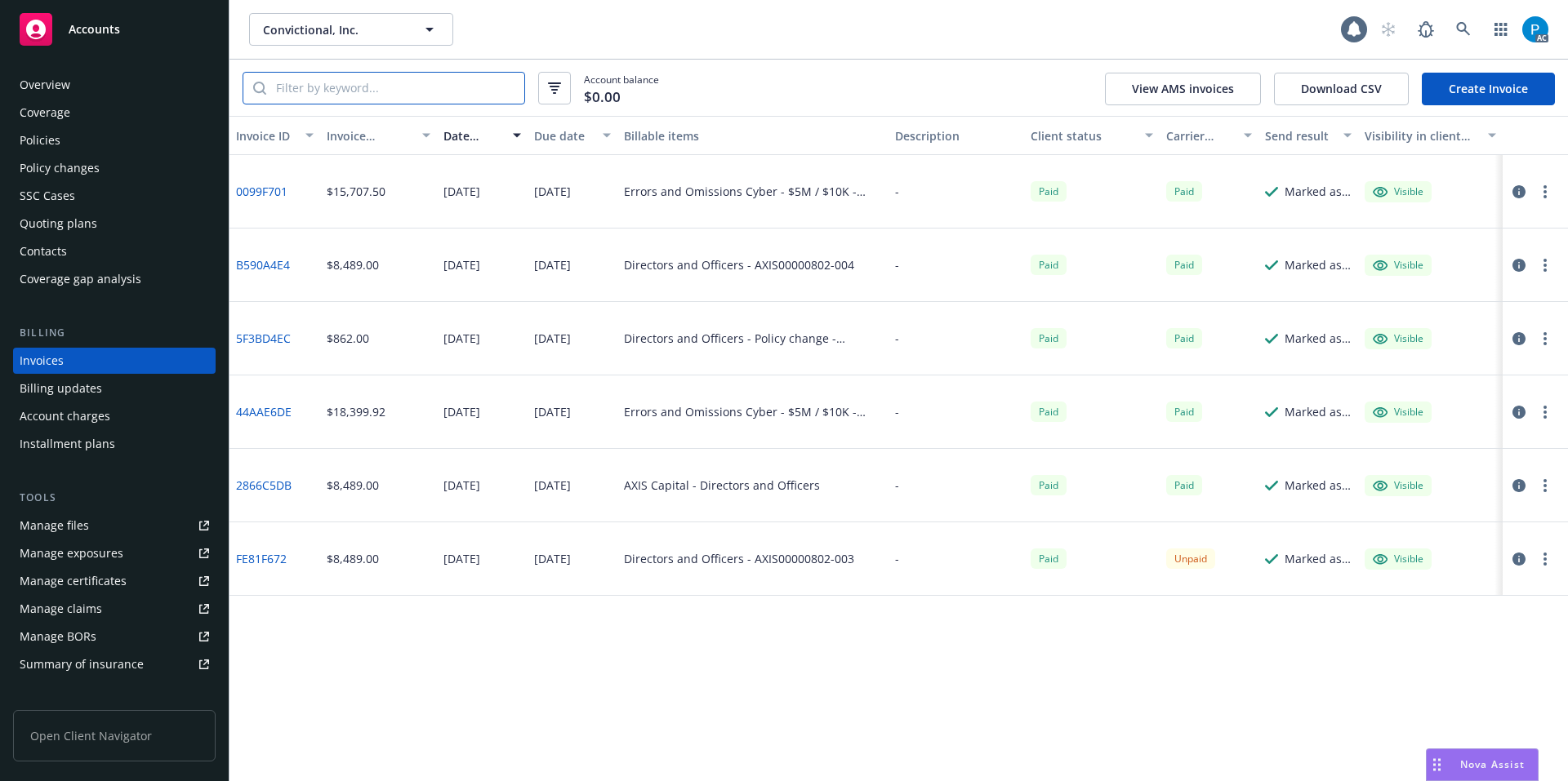
click at [412, 80] on input "search" at bounding box center [394, 88] width 258 height 31
paste input "PF00547C24"
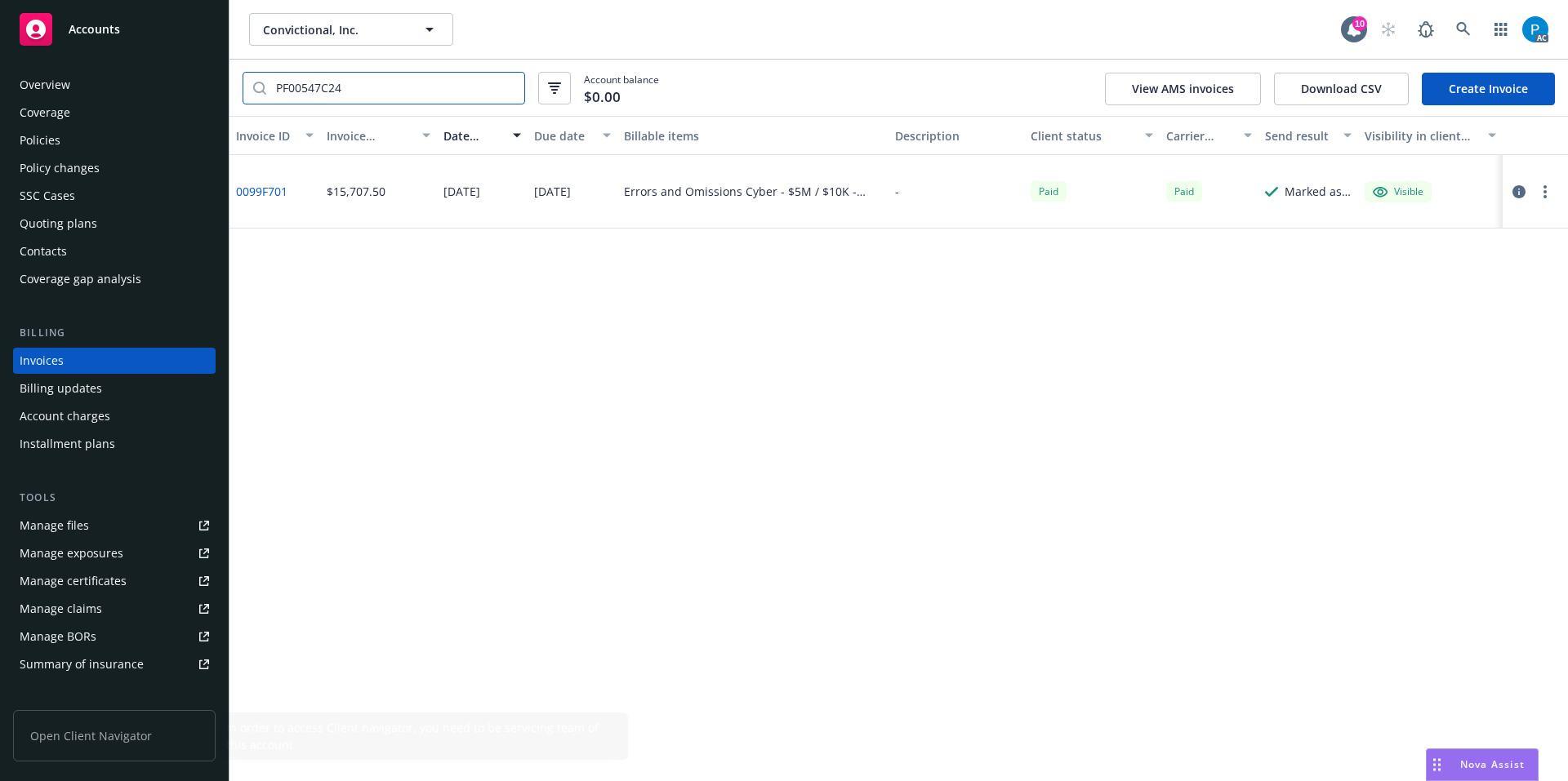
type input "PF00547C24"
click at [123, 32] on div "Accounts" at bounding box center [114, 29] width 190 height 32
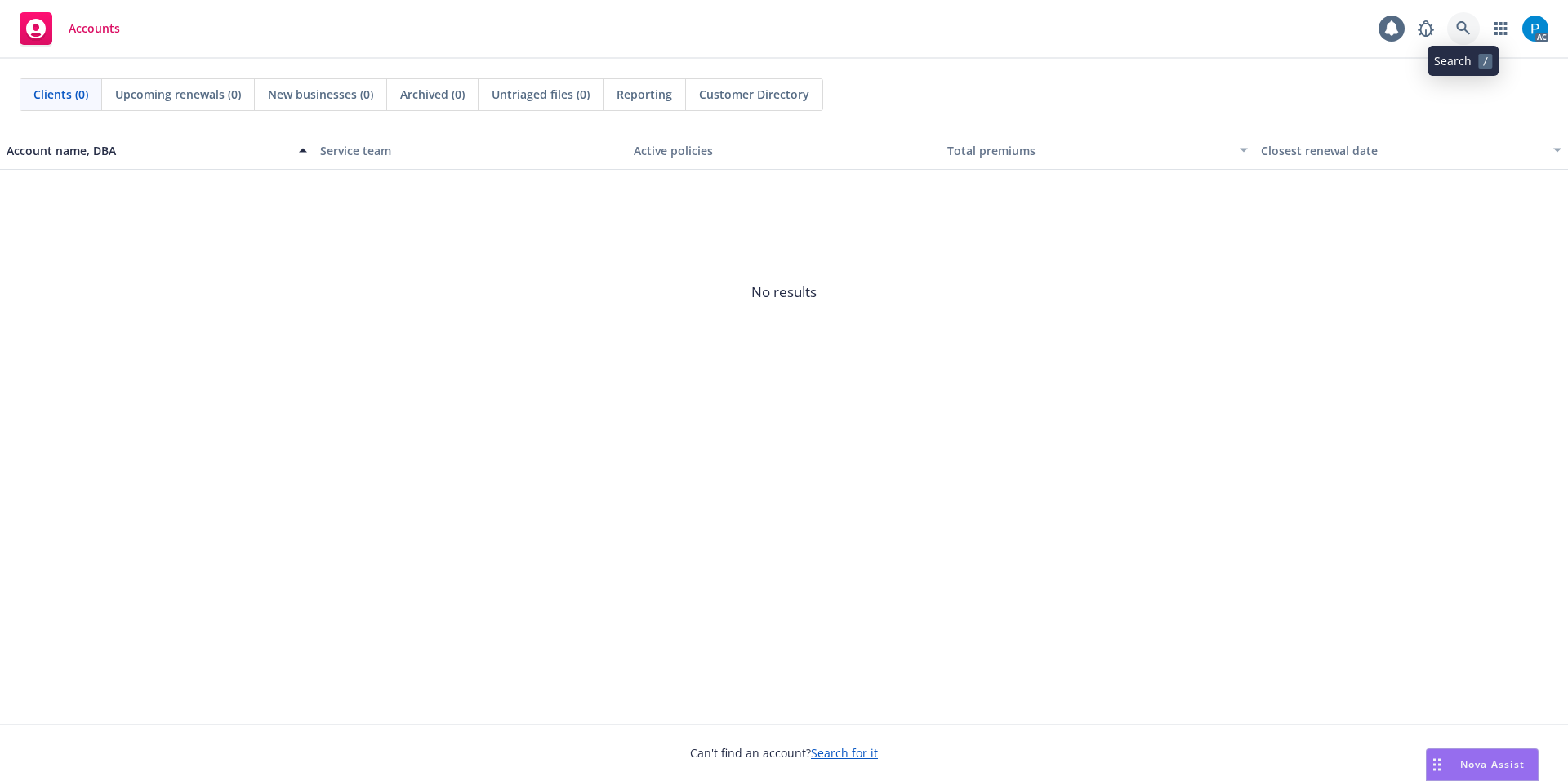
click at [1465, 30] on icon at bounding box center [1463, 28] width 14 height 14
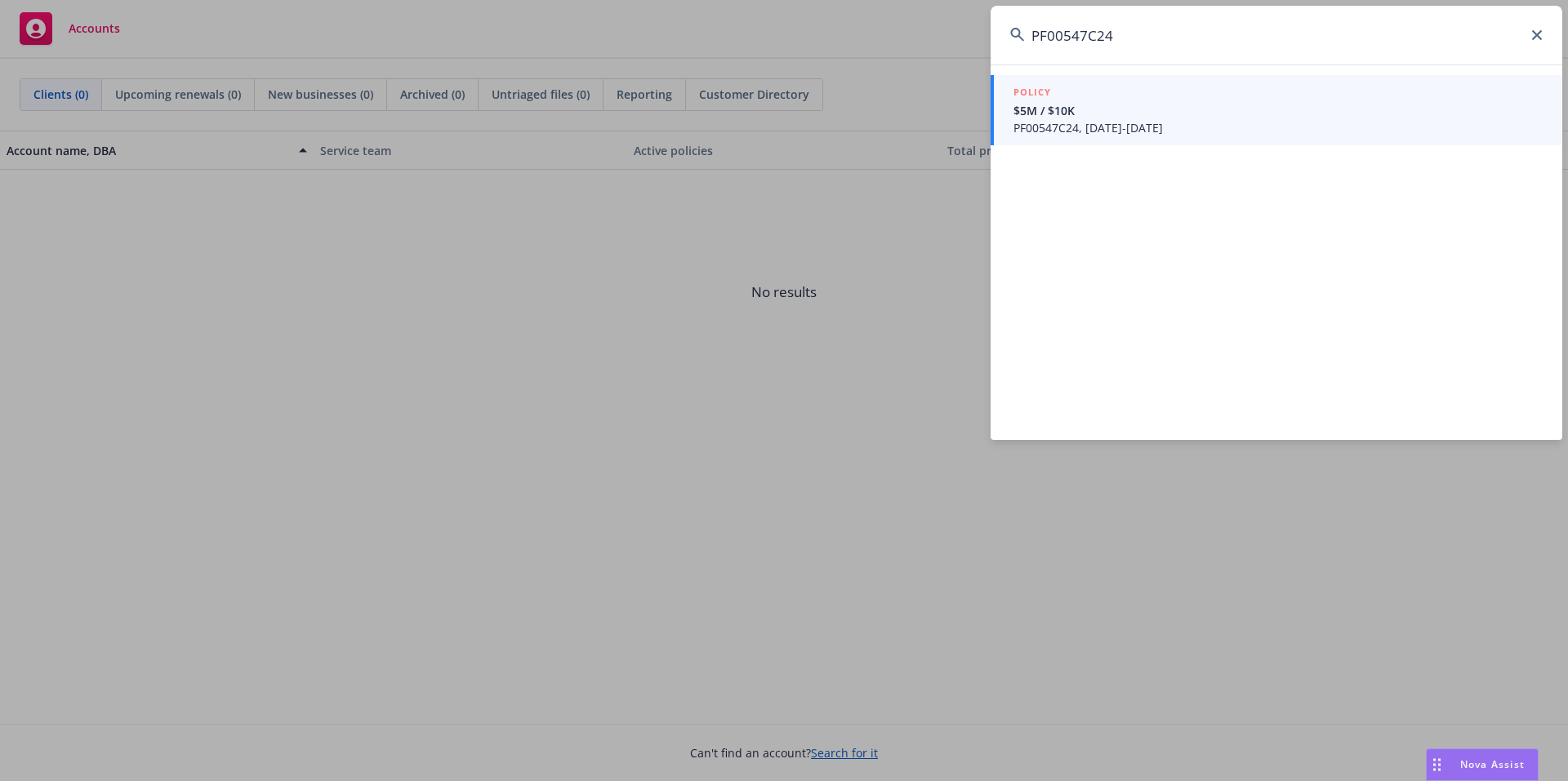
type input "PF00547C24"
click at [1148, 105] on span "$5M / $10K" at bounding box center [1277, 110] width 529 height 17
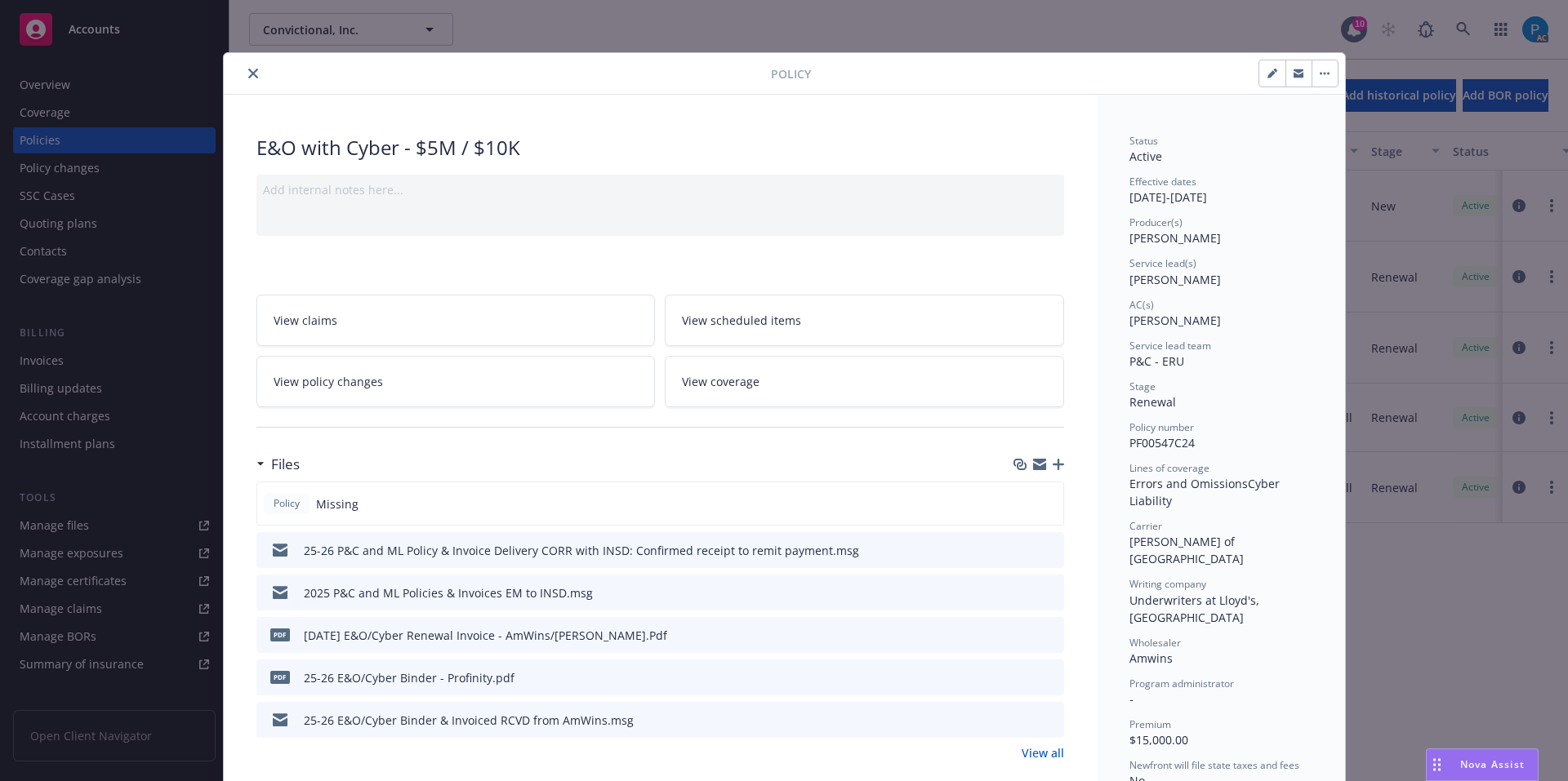
click at [248, 71] on icon "close" at bounding box center [253, 74] width 10 height 10
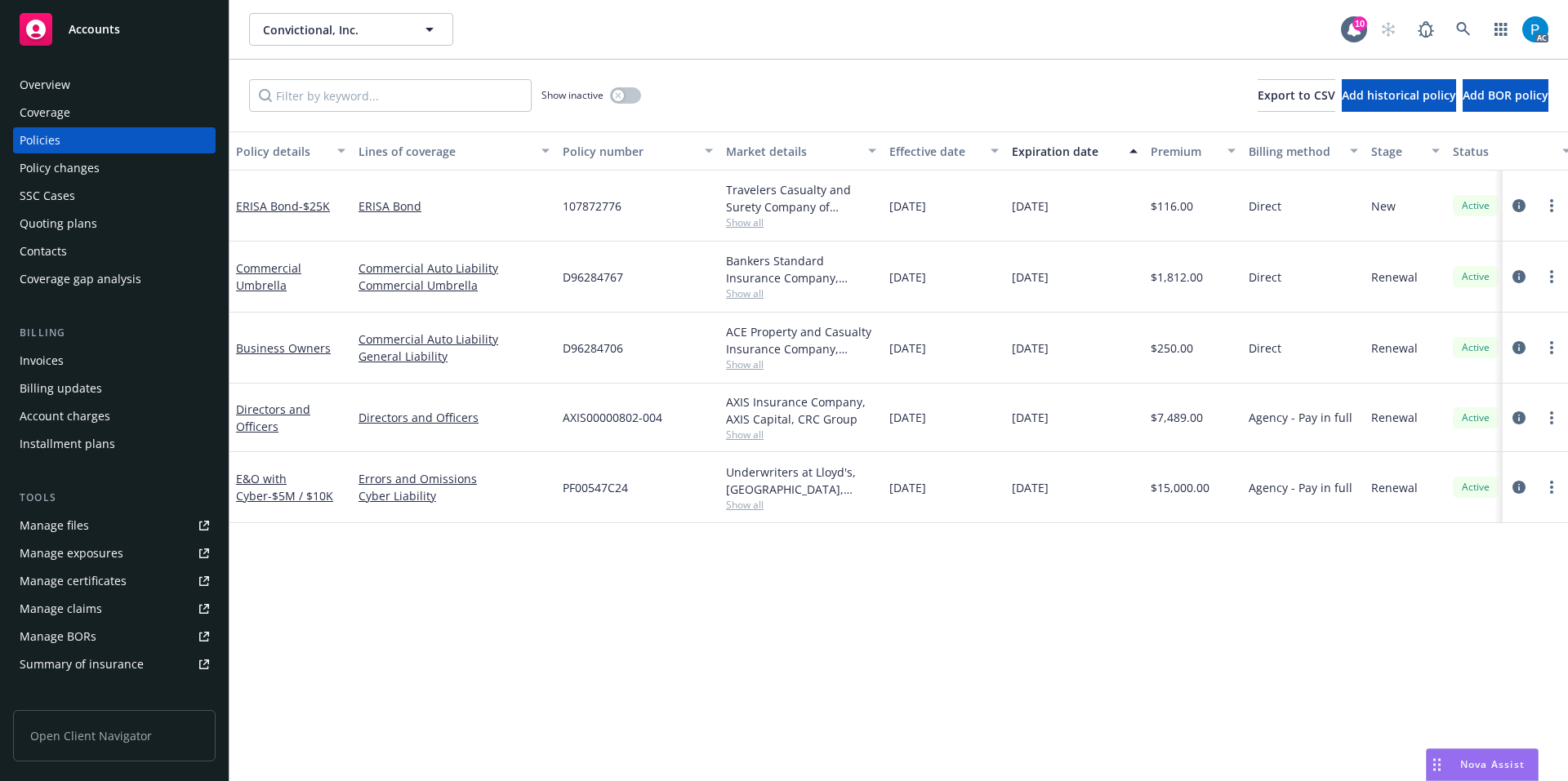
click at [95, 354] on div "Invoices" at bounding box center [114, 361] width 190 height 27
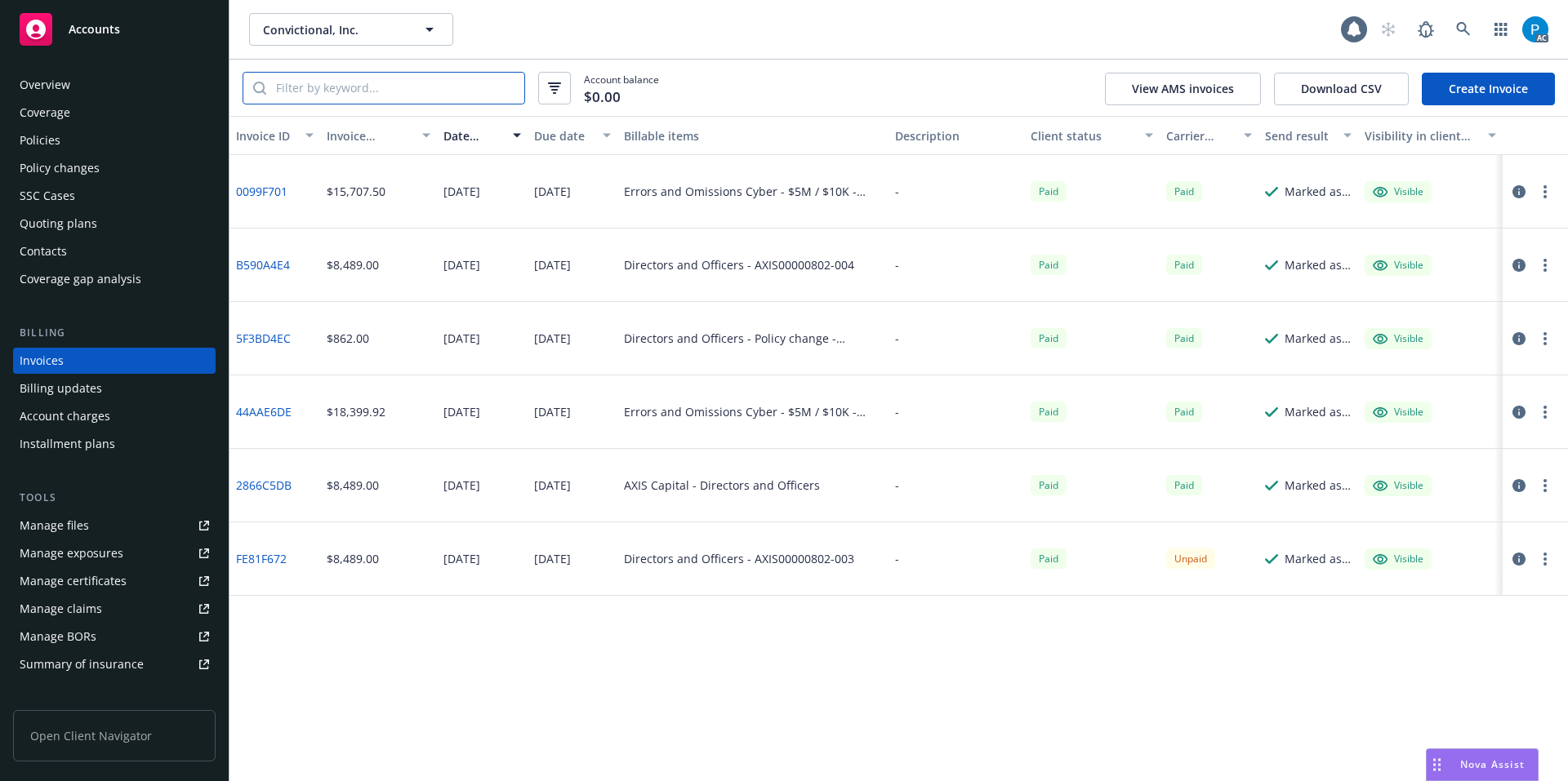
click at [406, 91] on input "search" at bounding box center [394, 88] width 258 height 31
paste input "PF00547C24"
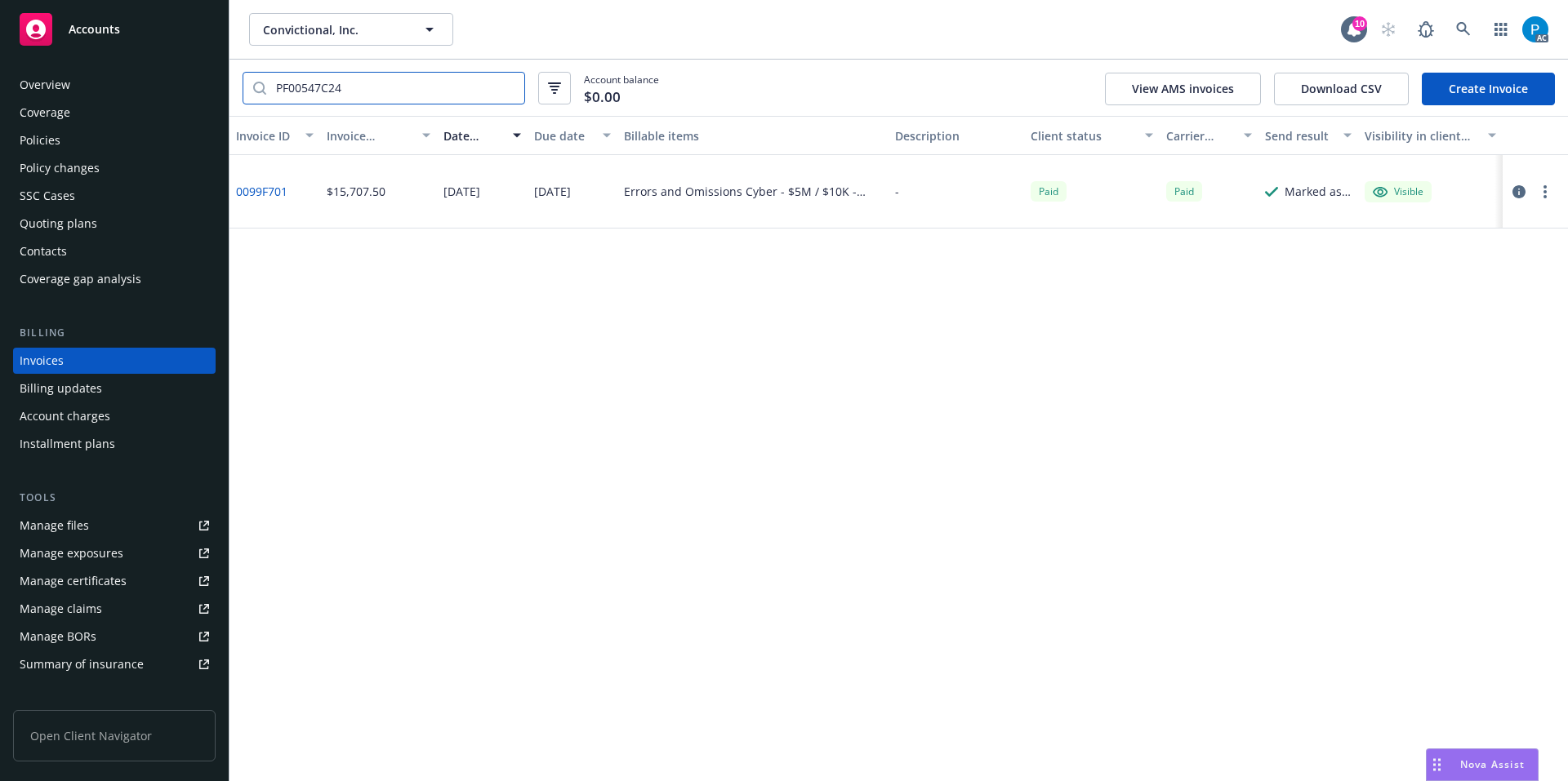
type input "PF00547C24"
click at [115, 14] on div "Accounts" at bounding box center [114, 29] width 190 height 32
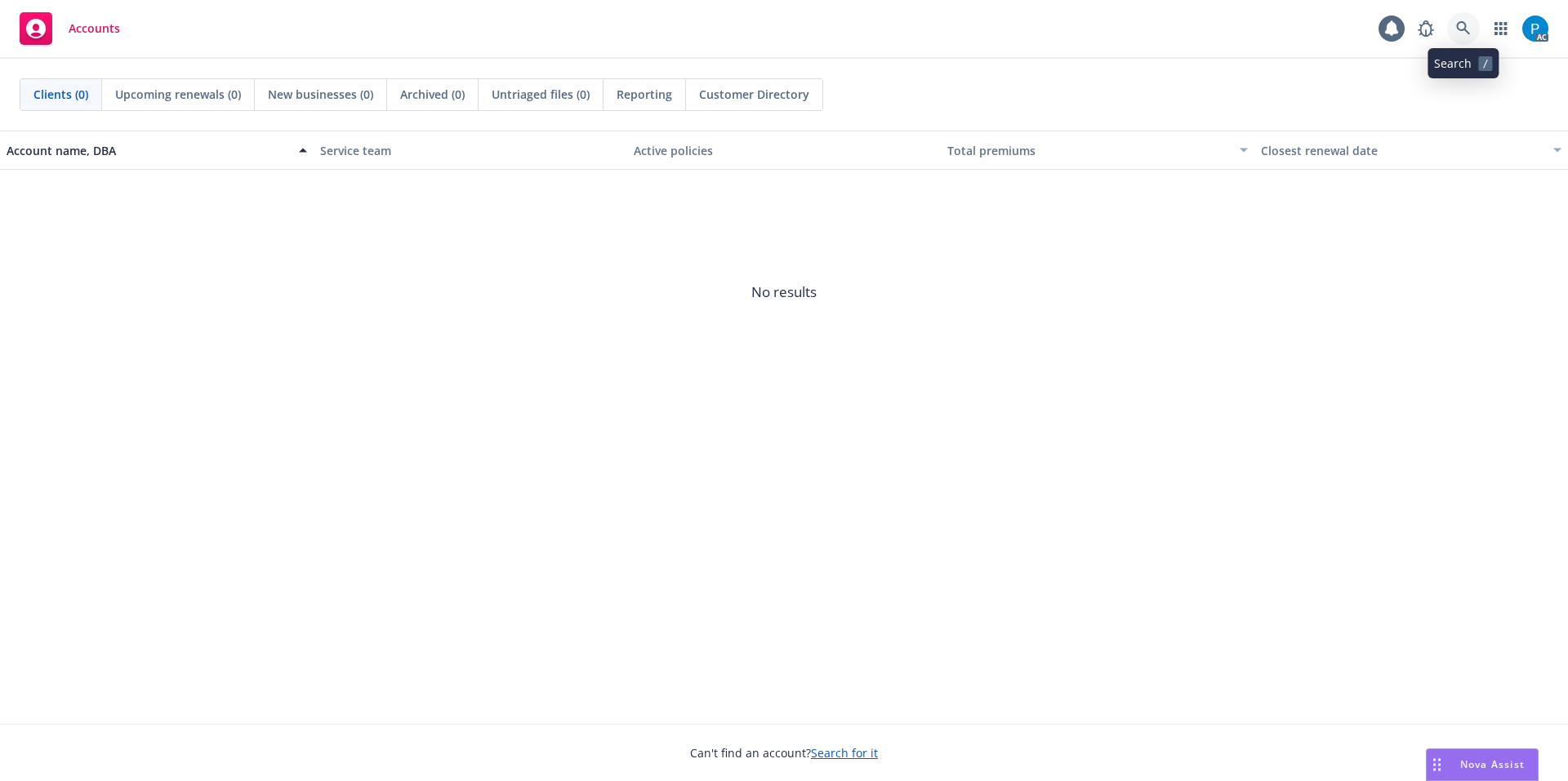
click at [1455, 29] on link at bounding box center [1463, 28] width 32 height 32
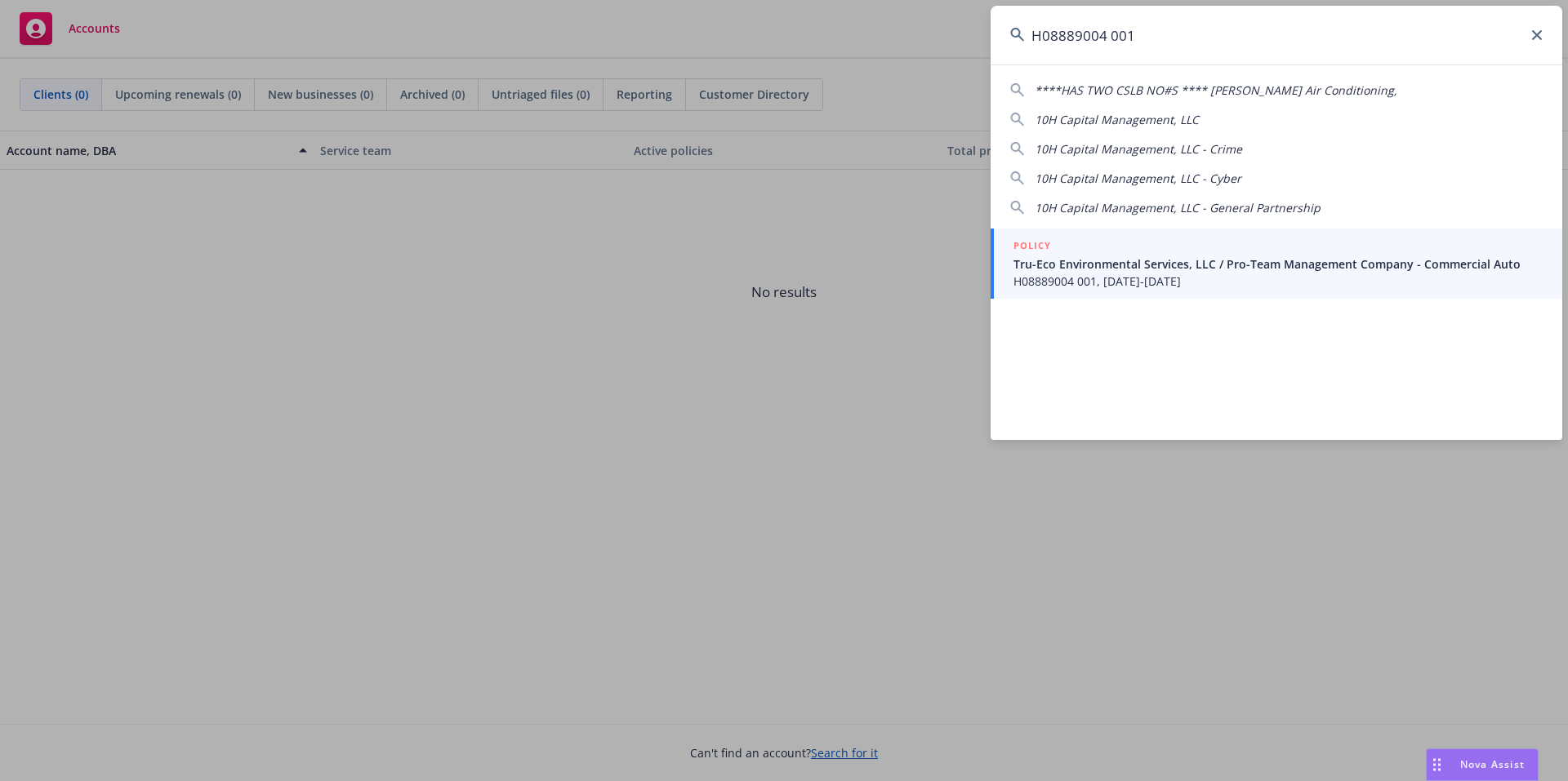
type input "H08889004 001"
click at [1118, 266] on span "Tru-Eco Environmental Services, LLC / Pro-Team Management Company - Commercial …" at bounding box center [1277, 264] width 529 height 17
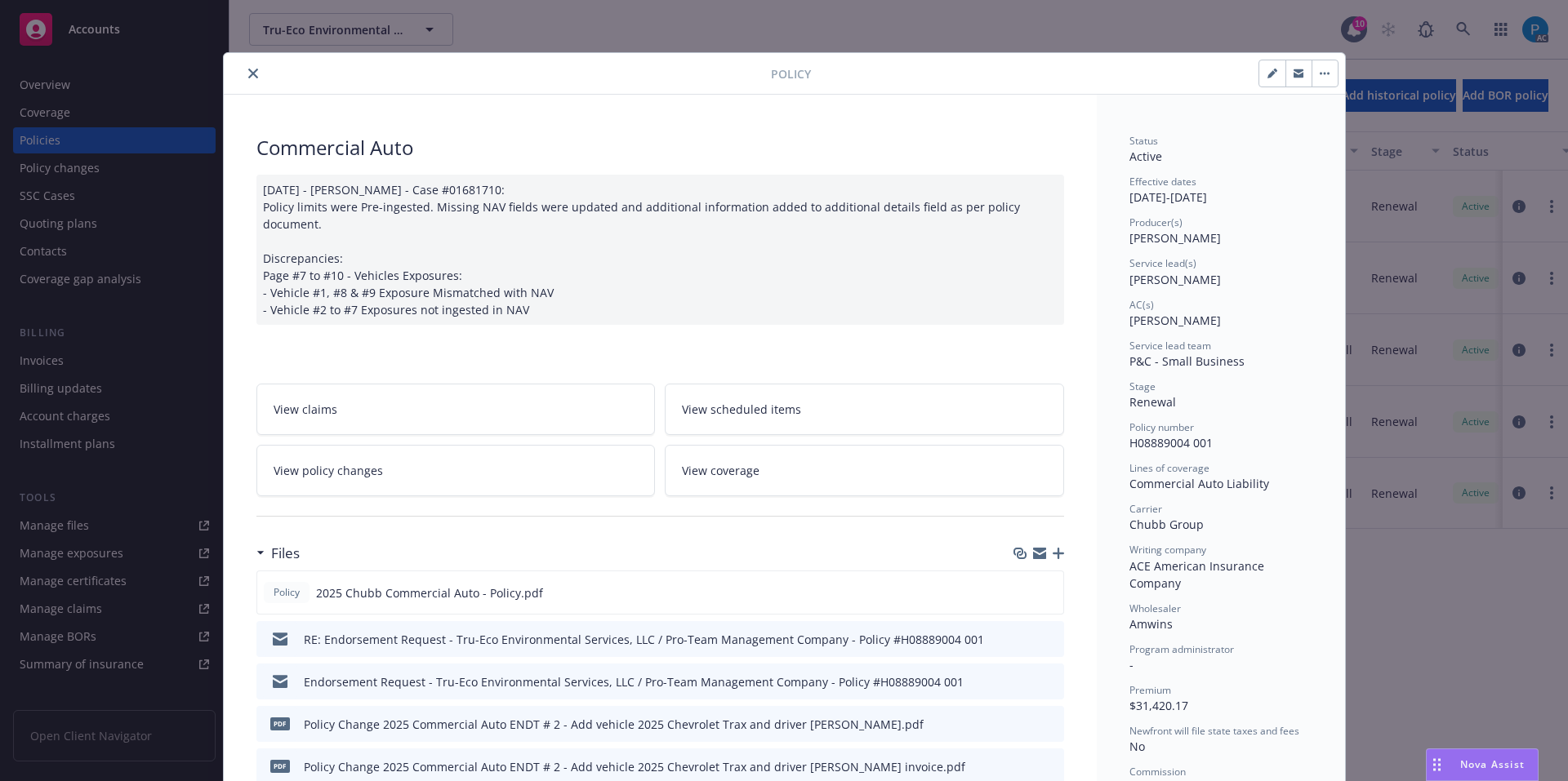
click at [248, 73] on icon "close" at bounding box center [253, 74] width 10 height 10
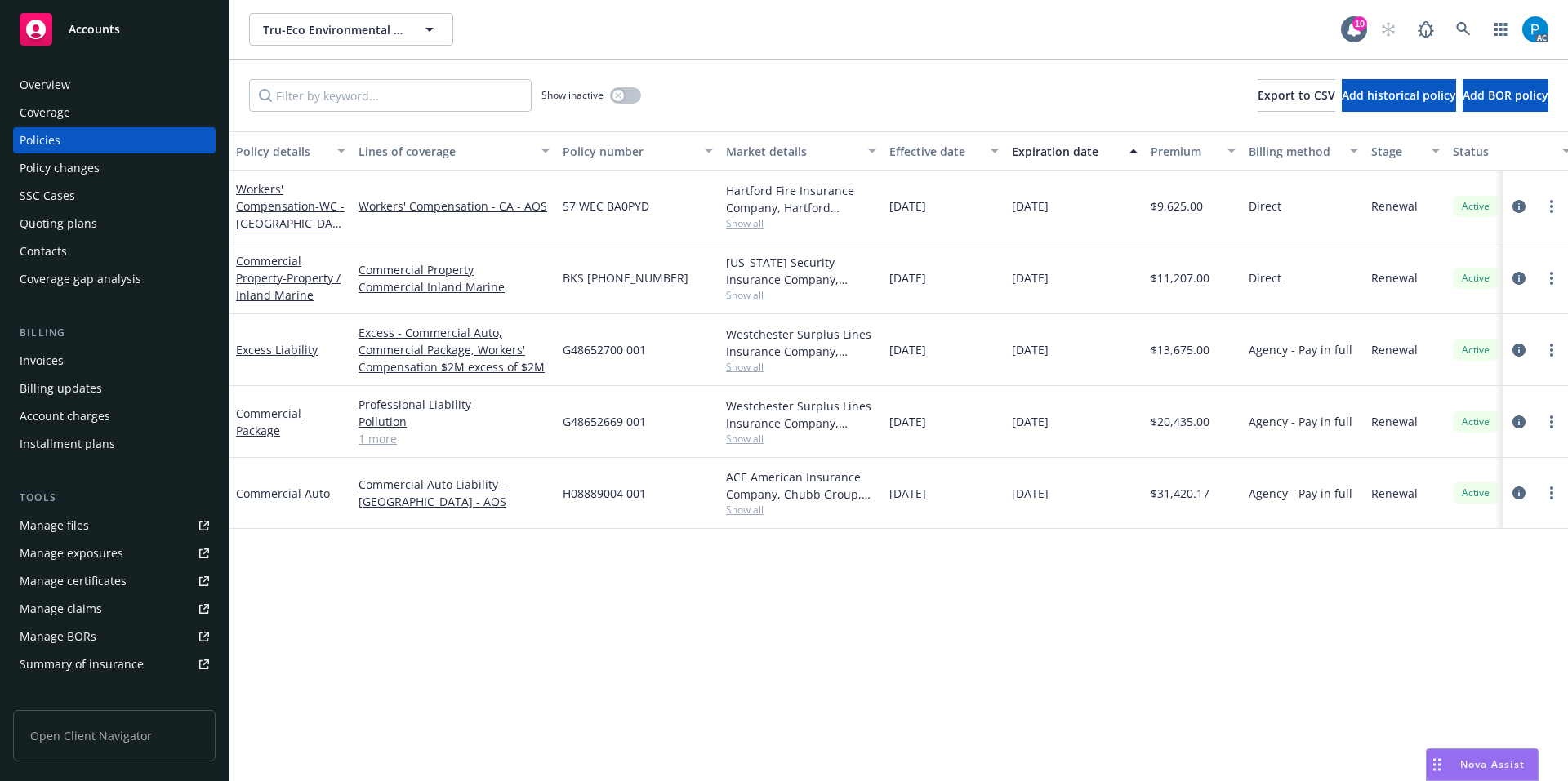
click at [51, 359] on div "Invoices" at bounding box center [41, 361] width 44 height 27
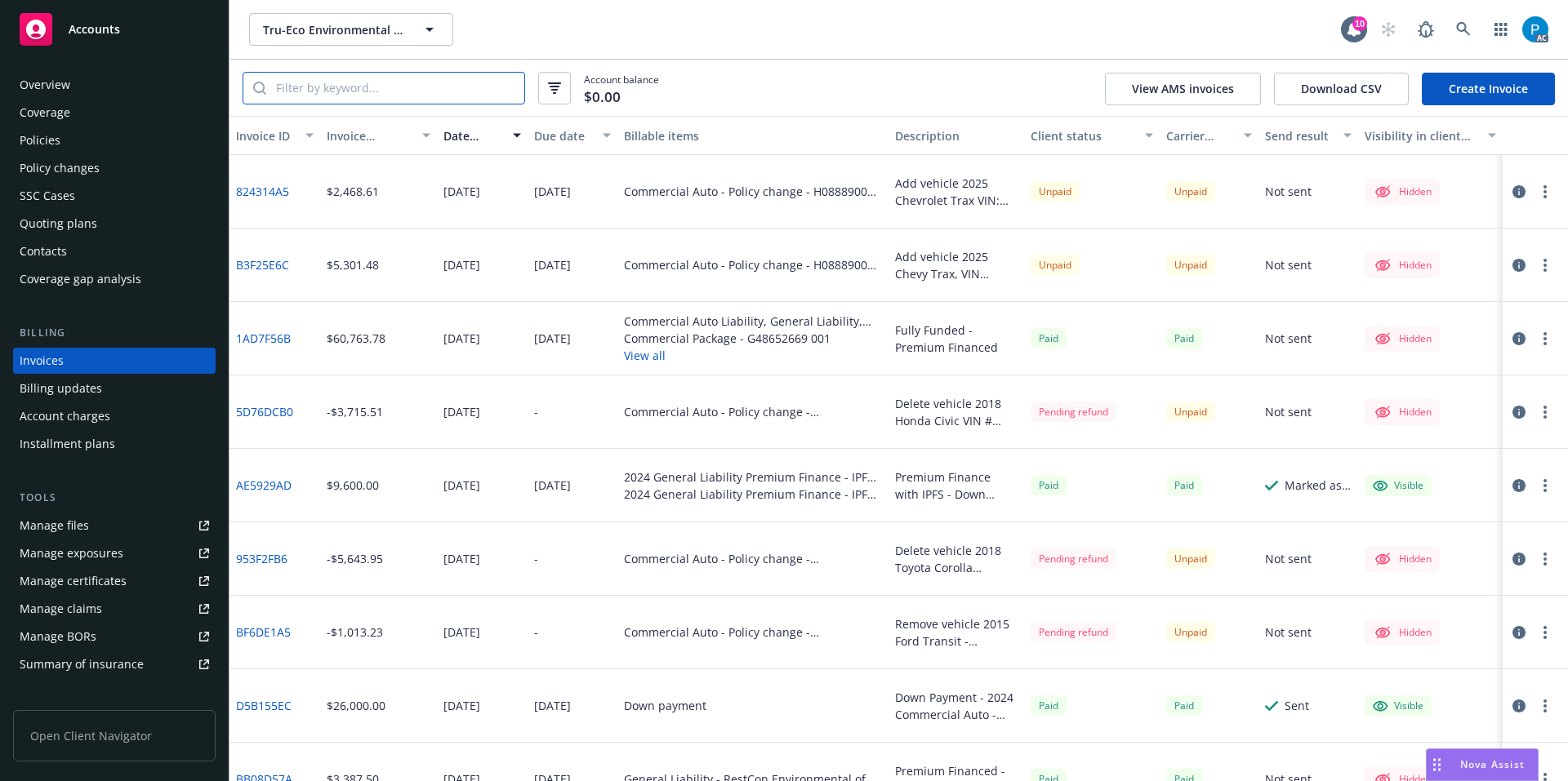
click at [345, 95] on input "search" at bounding box center [394, 88] width 258 height 31
paste input "H08889004 001"
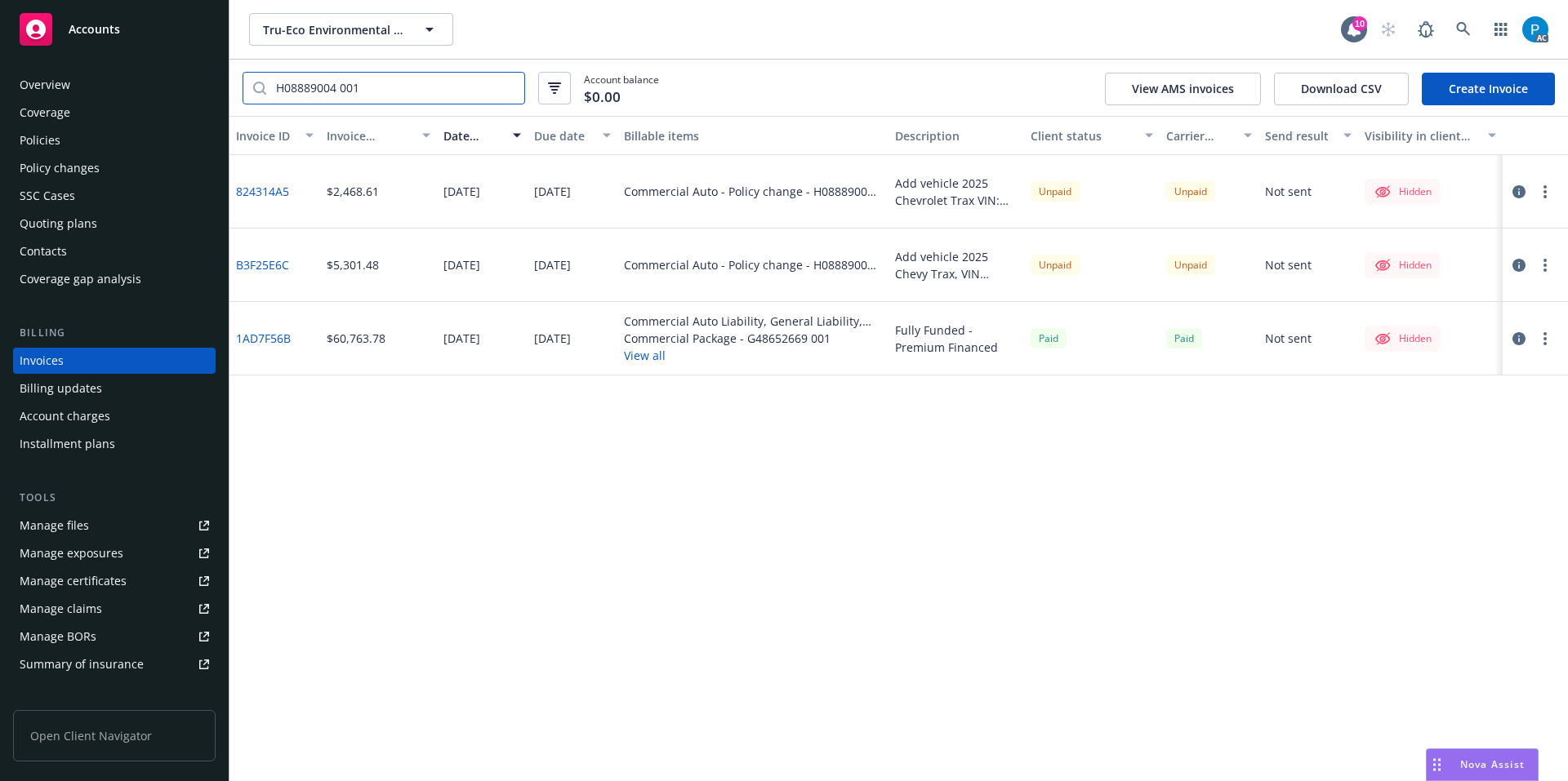
type input "H08889004 001"
click at [144, 29] on div "Accounts" at bounding box center [114, 29] width 190 height 32
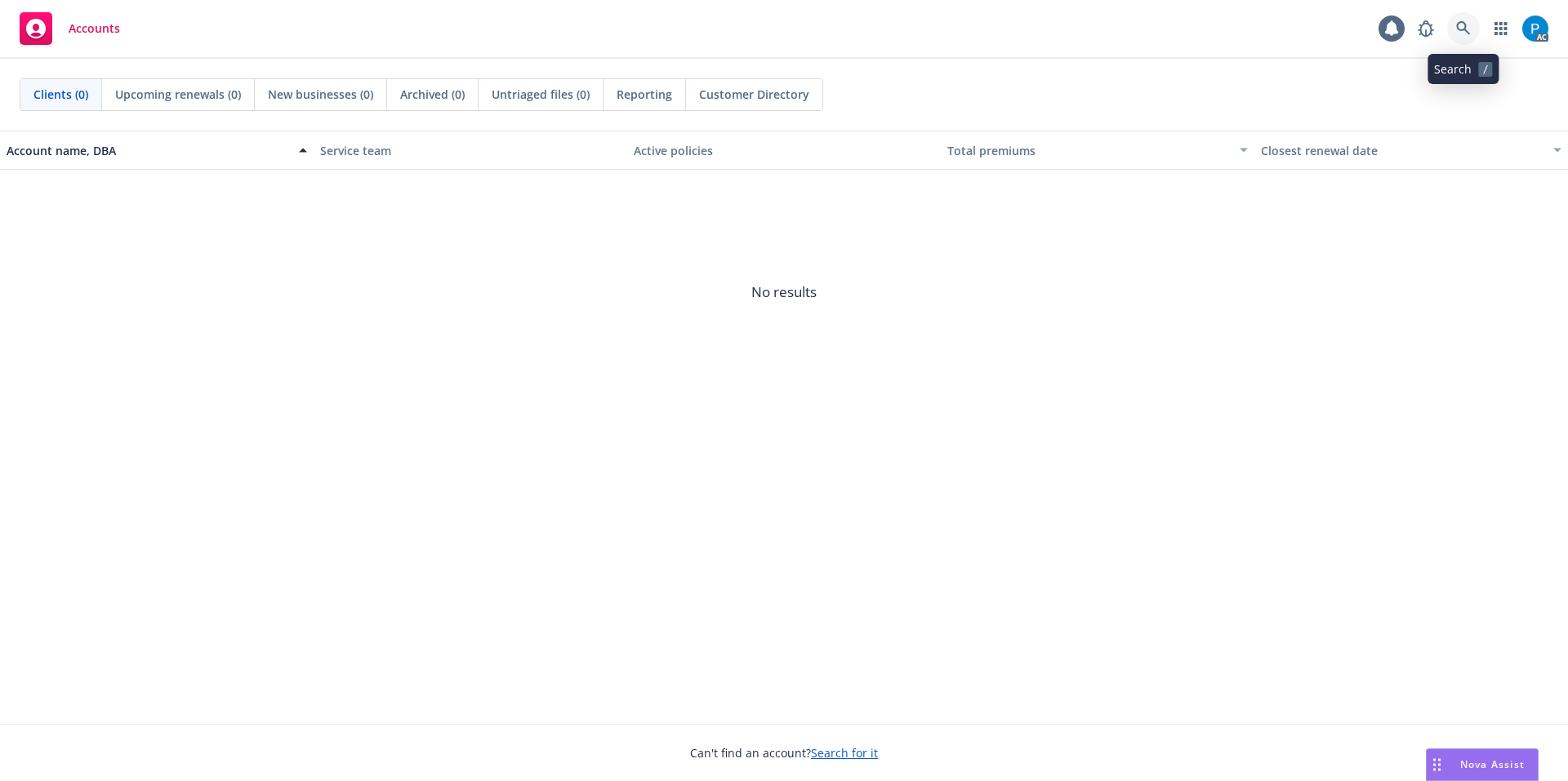
click at [1463, 35] on icon at bounding box center [1464, 29] width 15 height 15
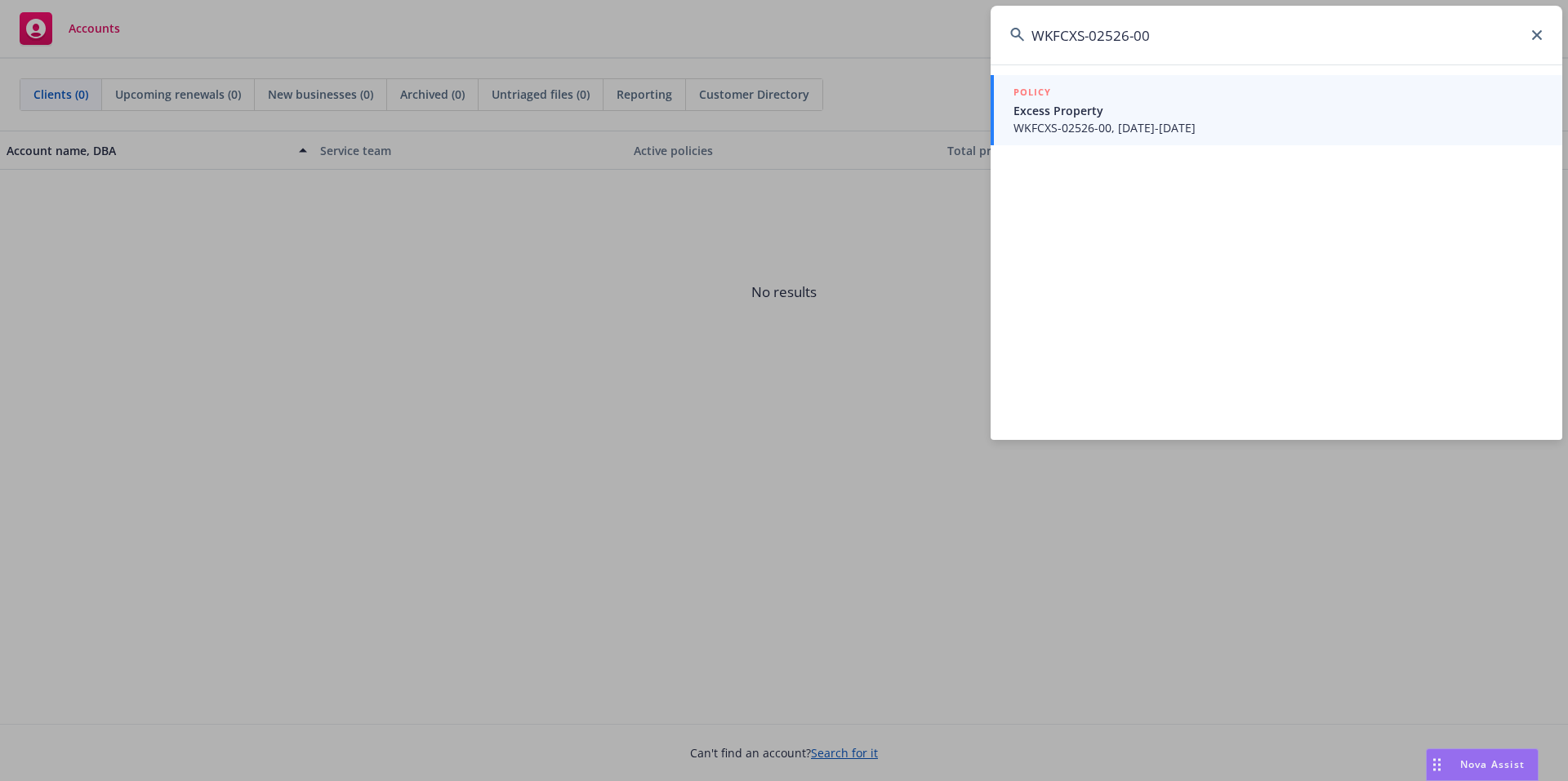
type input "WKFCXS-02526-00"
click at [1172, 119] on span "WKFCXS-02526-00, [DATE]-[DATE]" at bounding box center [1277, 128] width 529 height 17
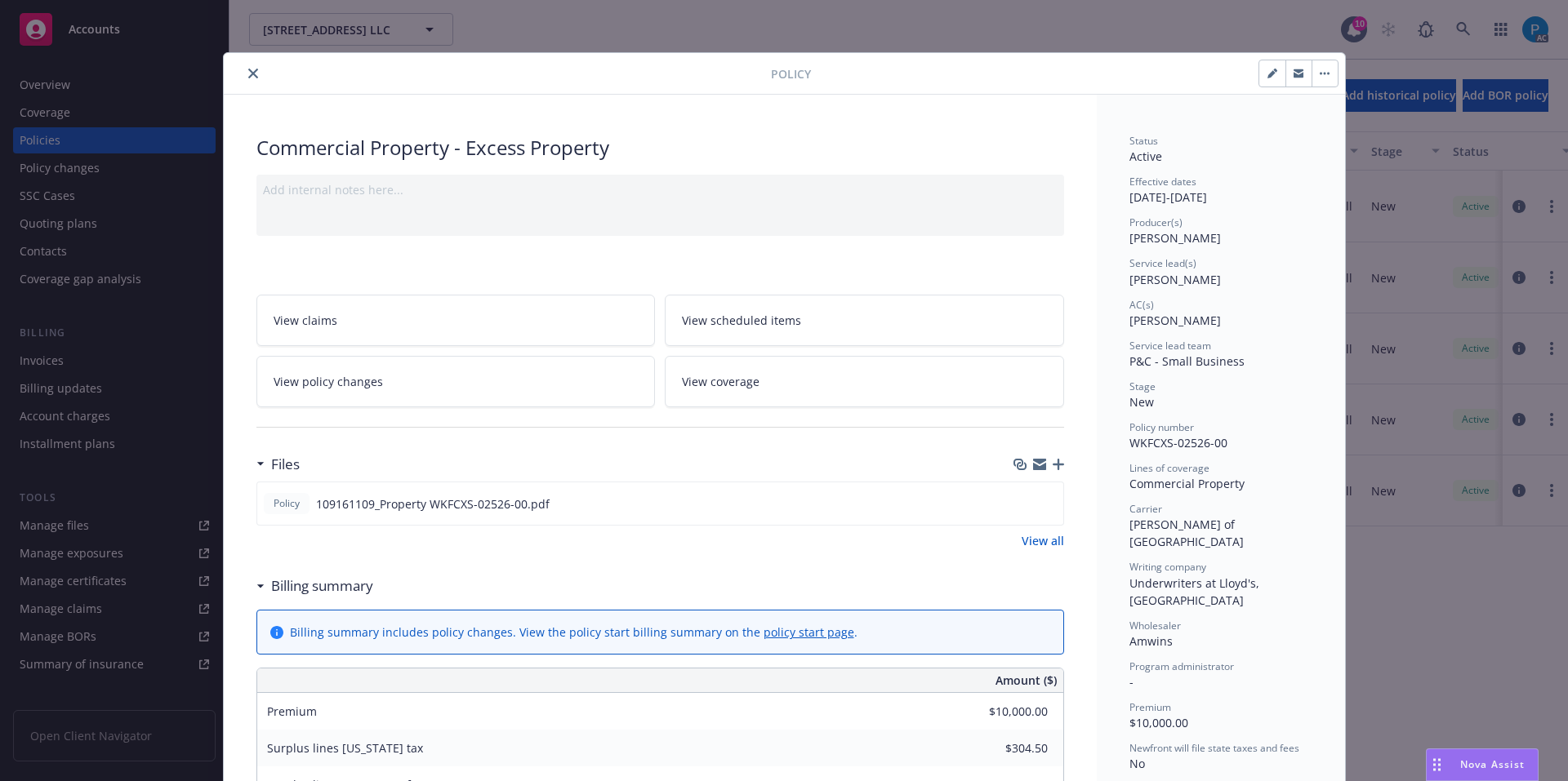
click at [234, 70] on div at bounding box center [500, 74] width 541 height 20
click at [245, 79] on button "close" at bounding box center [253, 74] width 20 height 20
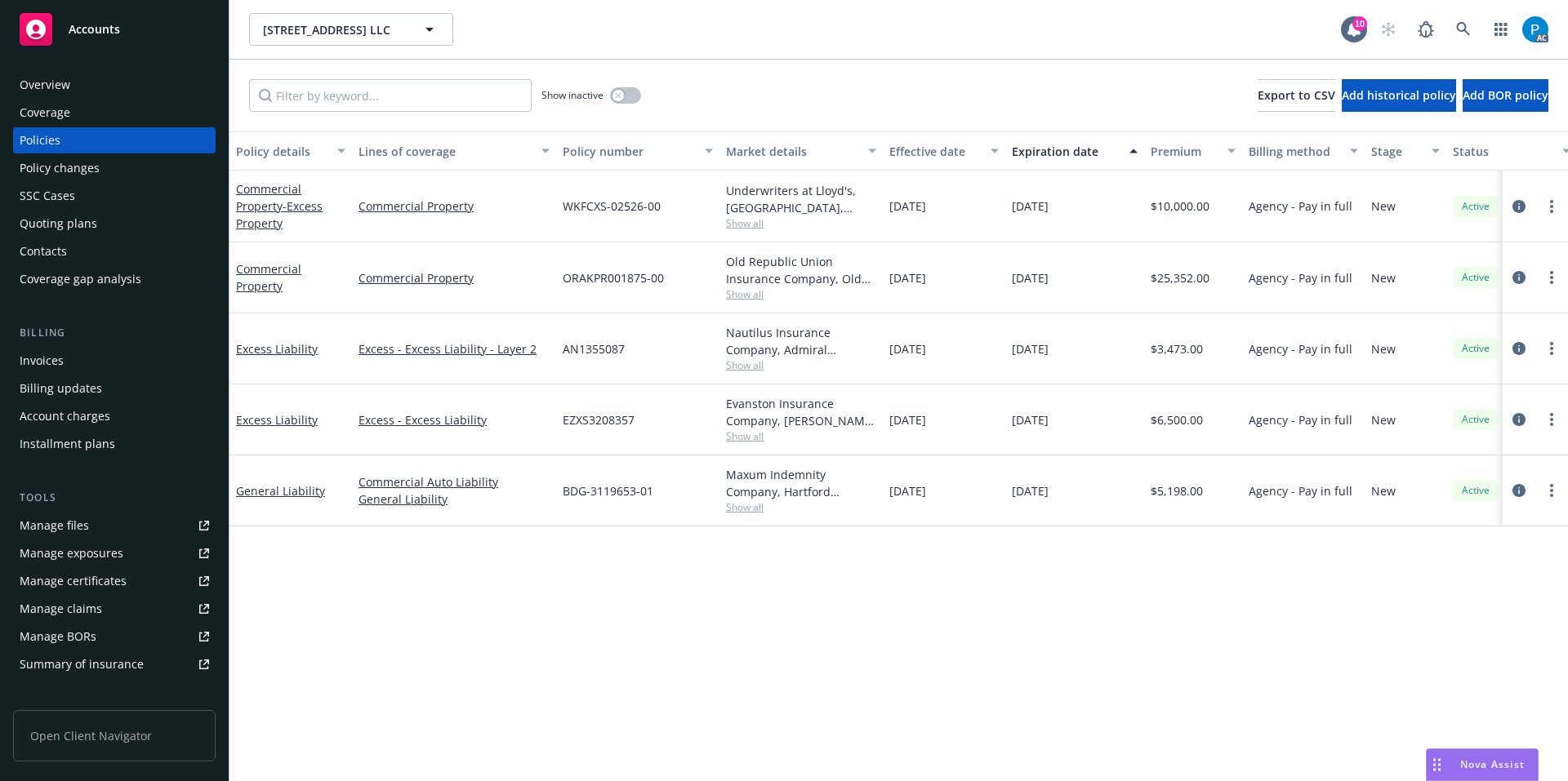
click at [78, 350] on div "Invoices" at bounding box center [114, 361] width 190 height 27
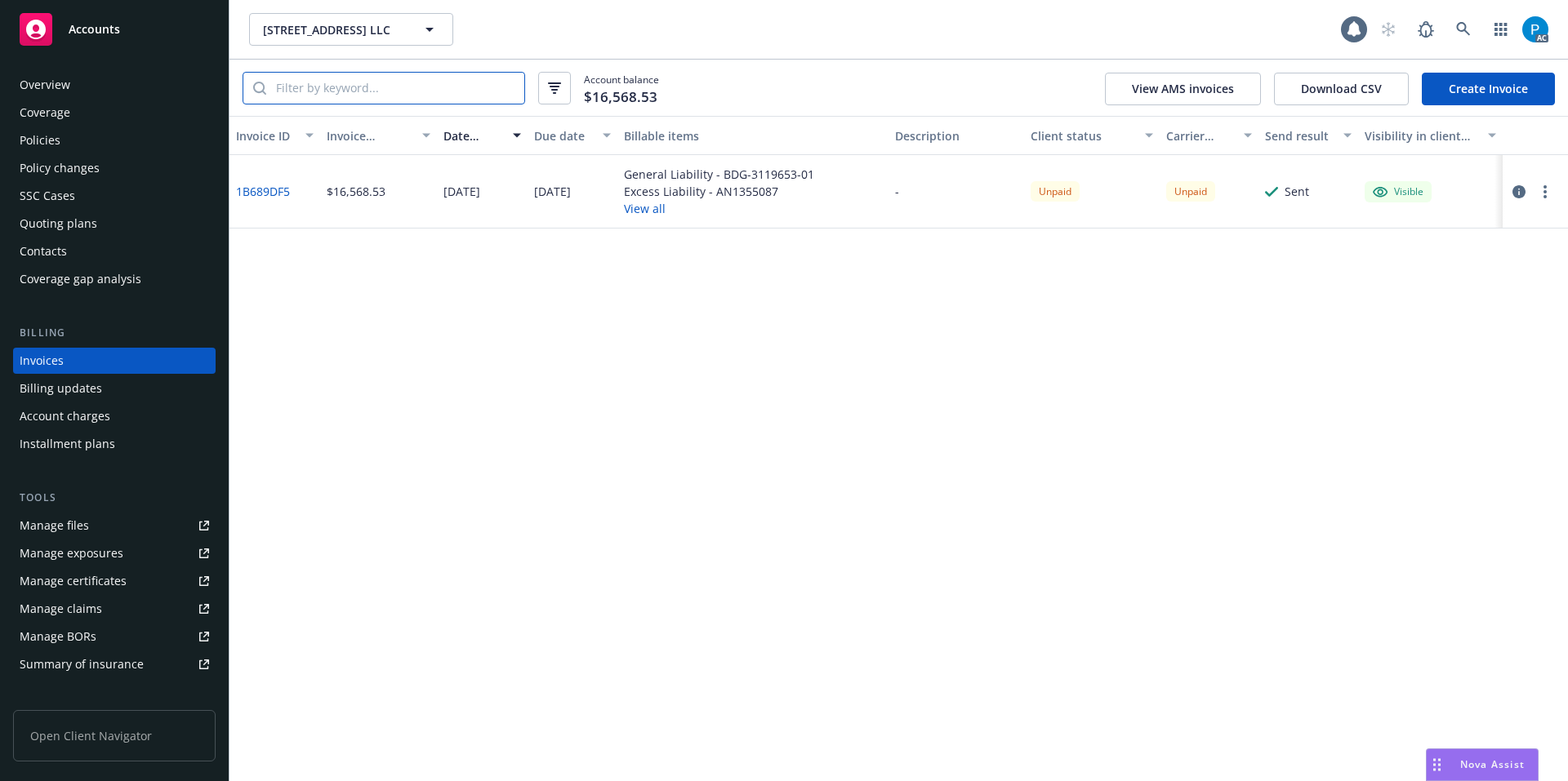
click at [386, 89] on input "search" at bounding box center [394, 88] width 258 height 31
paste input "WKFCXS-02526-00"
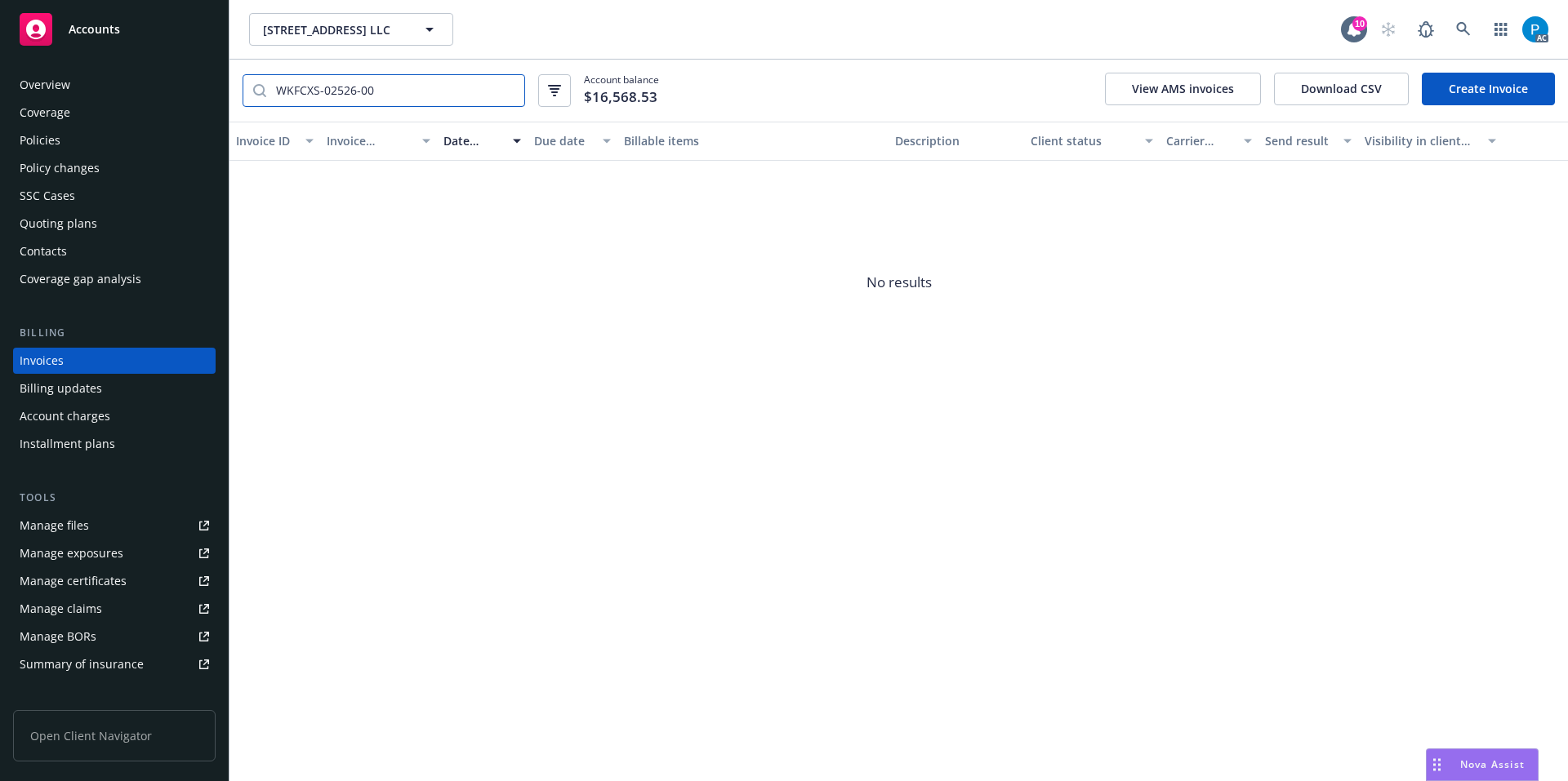
type input "WKFCXS-02526-00"
click at [55, 146] on div "Policies" at bounding box center [40, 141] width 41 height 27
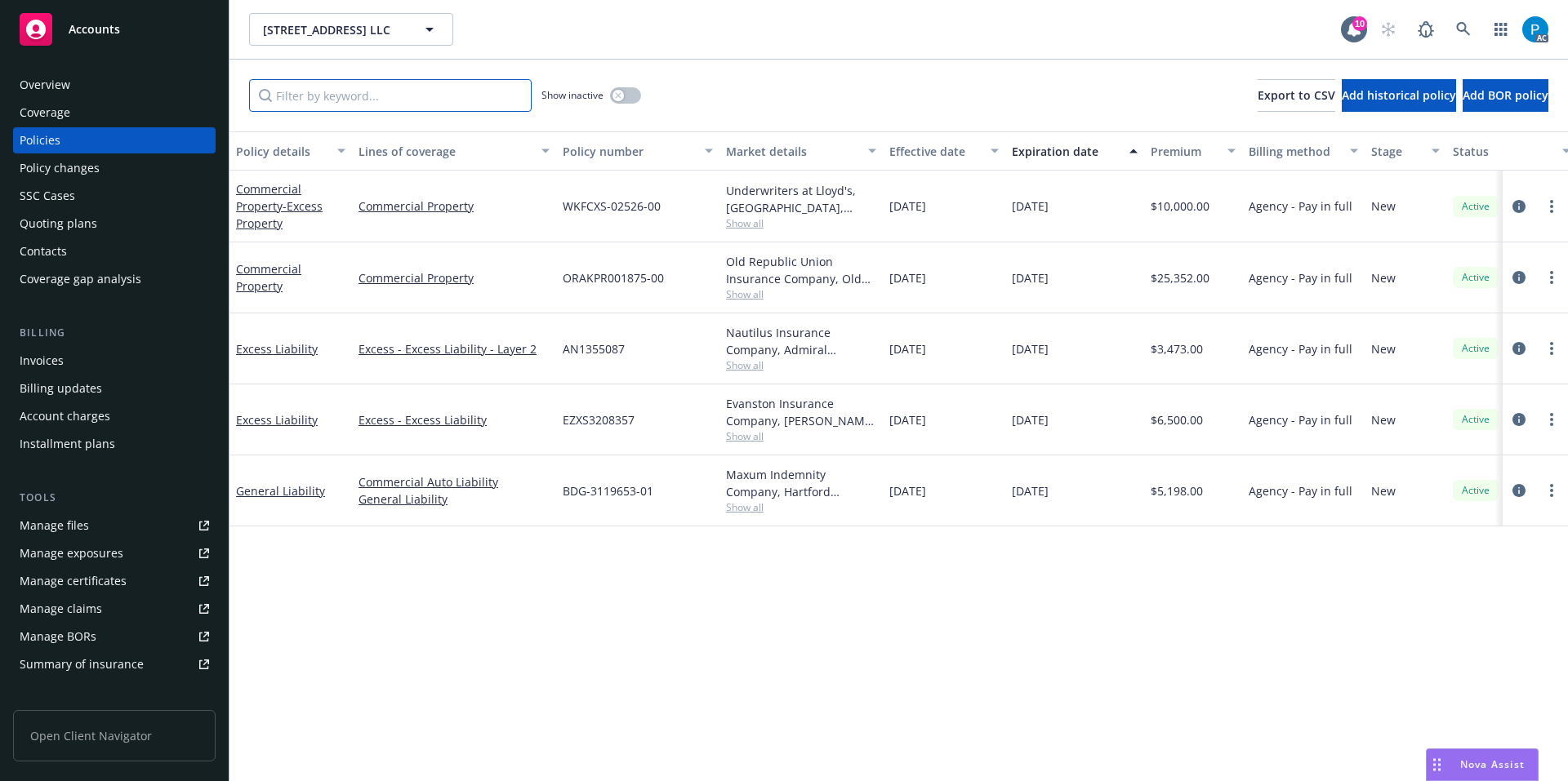
click at [359, 99] on input "Filter by keyword..." at bounding box center [390, 95] width 282 height 32
paste input "ORAKPR001875-00"
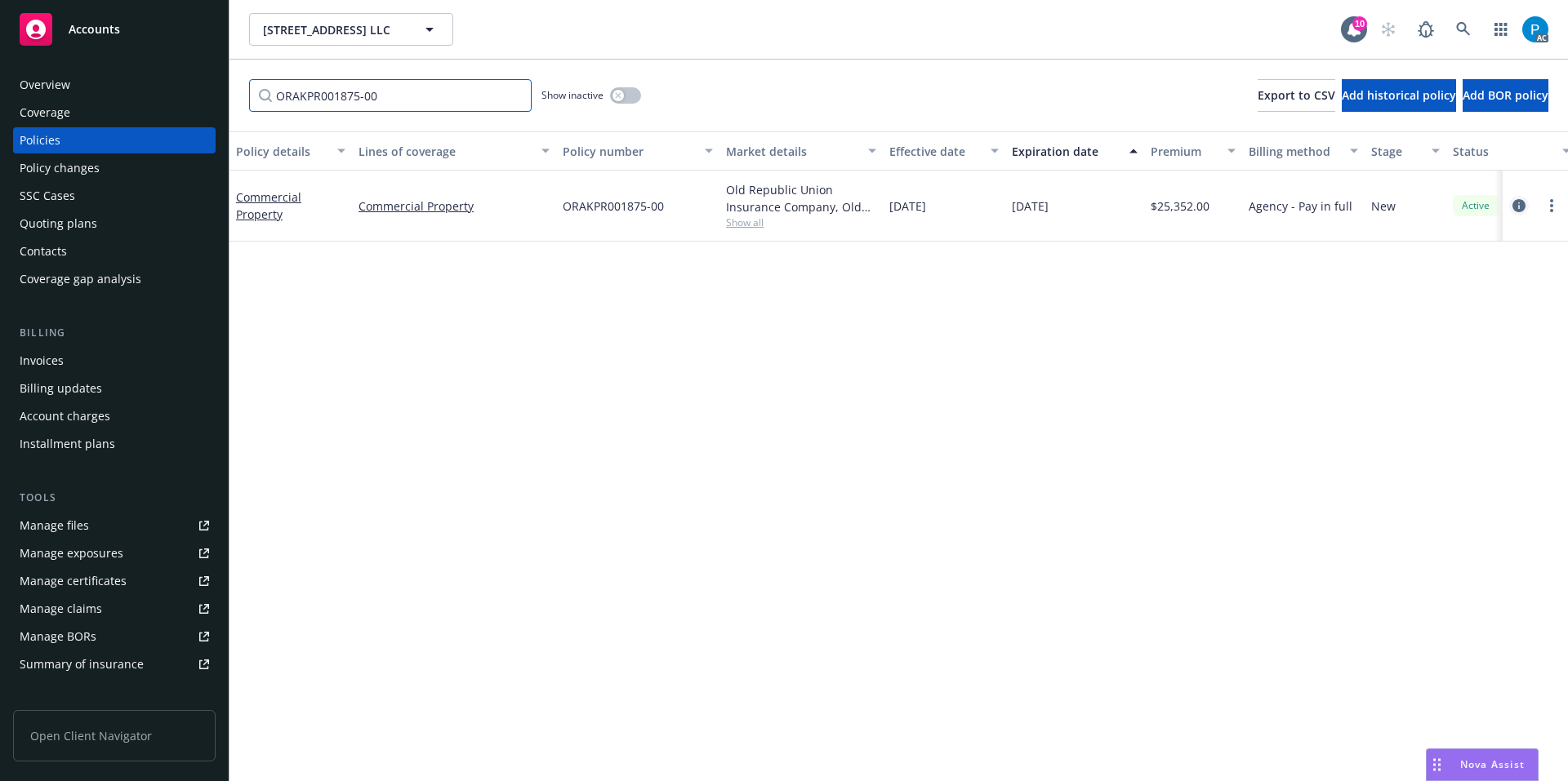
type input "ORAKPR001875-00"
click at [1517, 210] on icon "circleInformation" at bounding box center [1519, 206] width 13 height 13
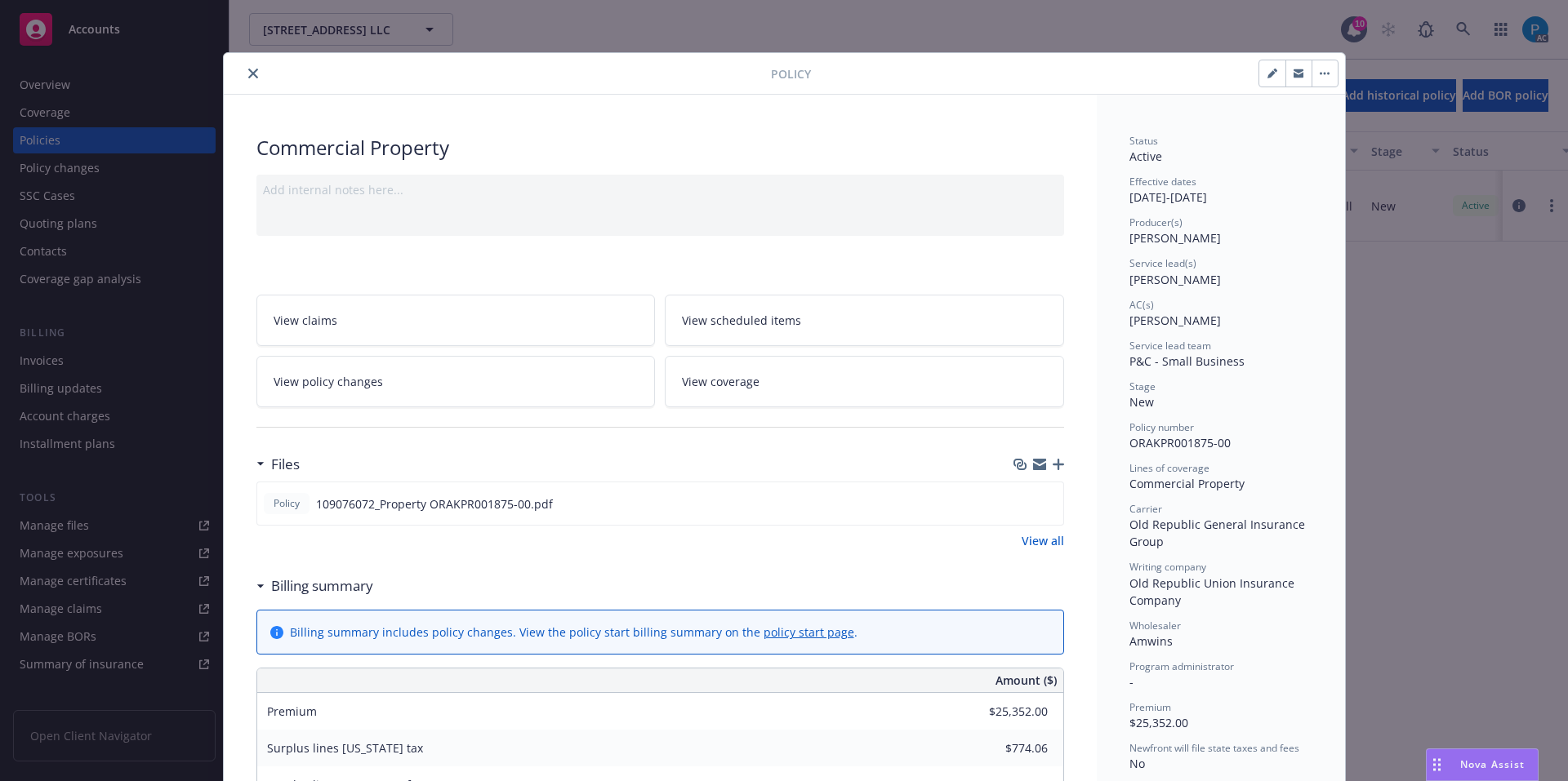
click at [242, 64] on div at bounding box center [500, 74] width 541 height 20
click at [245, 68] on button "close" at bounding box center [253, 74] width 20 height 20
click at [137, 26] on div "Policy Commercial Property Add internal notes here... View claims View schedule…" at bounding box center [784, 390] width 1568 height 781
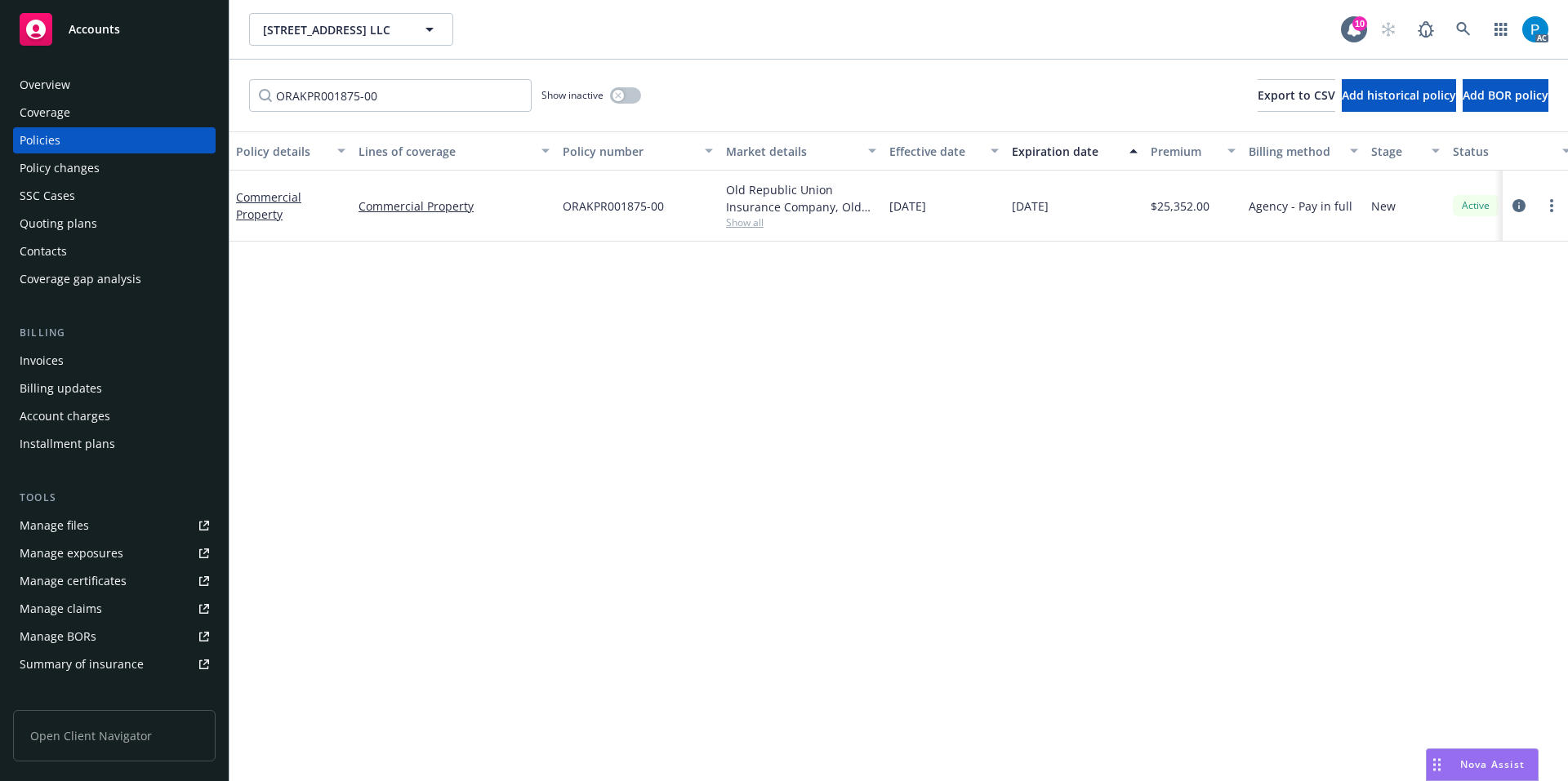
click at [161, 38] on div "Accounts" at bounding box center [114, 29] width 190 height 32
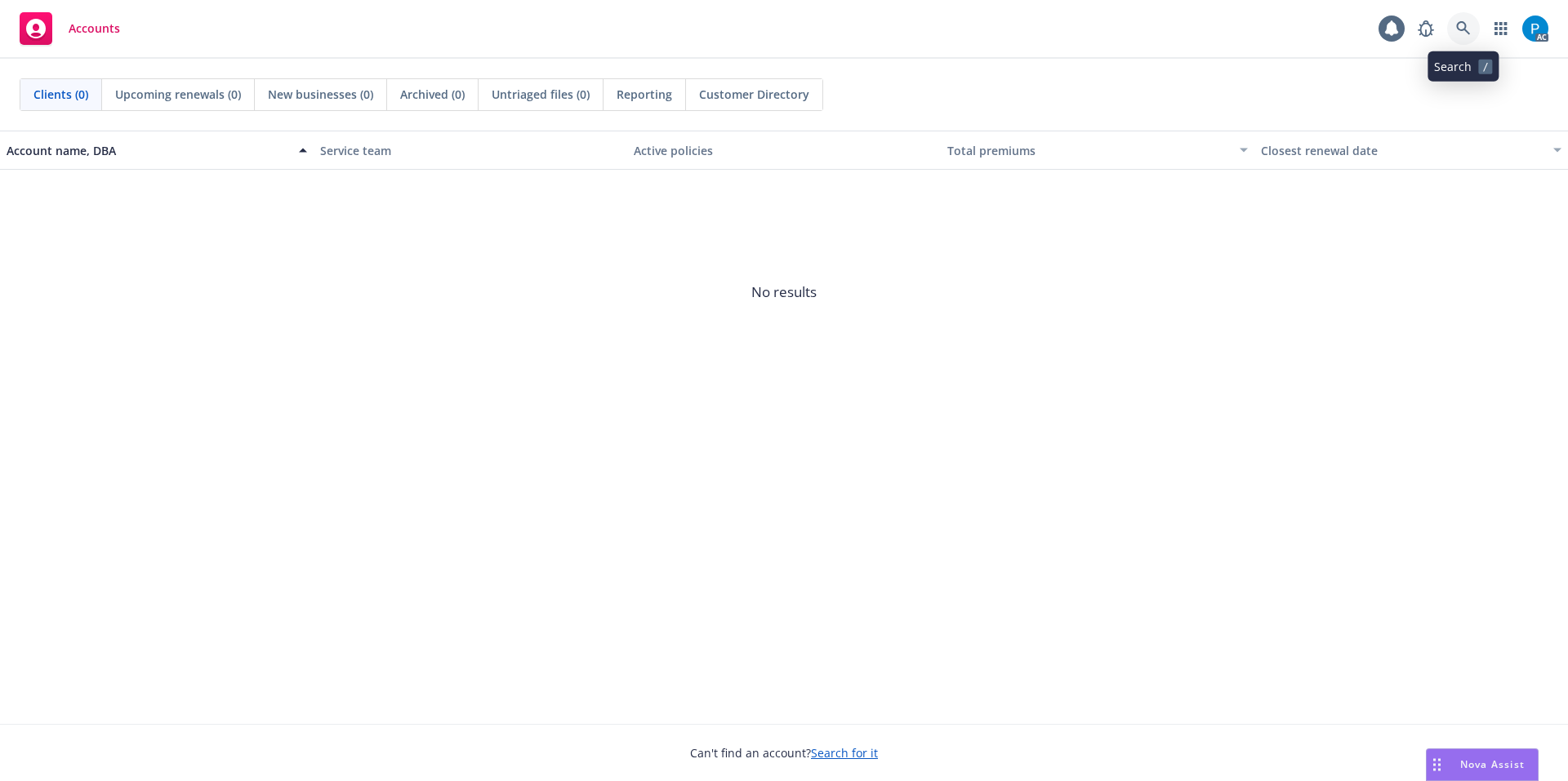
click at [1459, 31] on icon at bounding box center [1464, 29] width 15 height 15
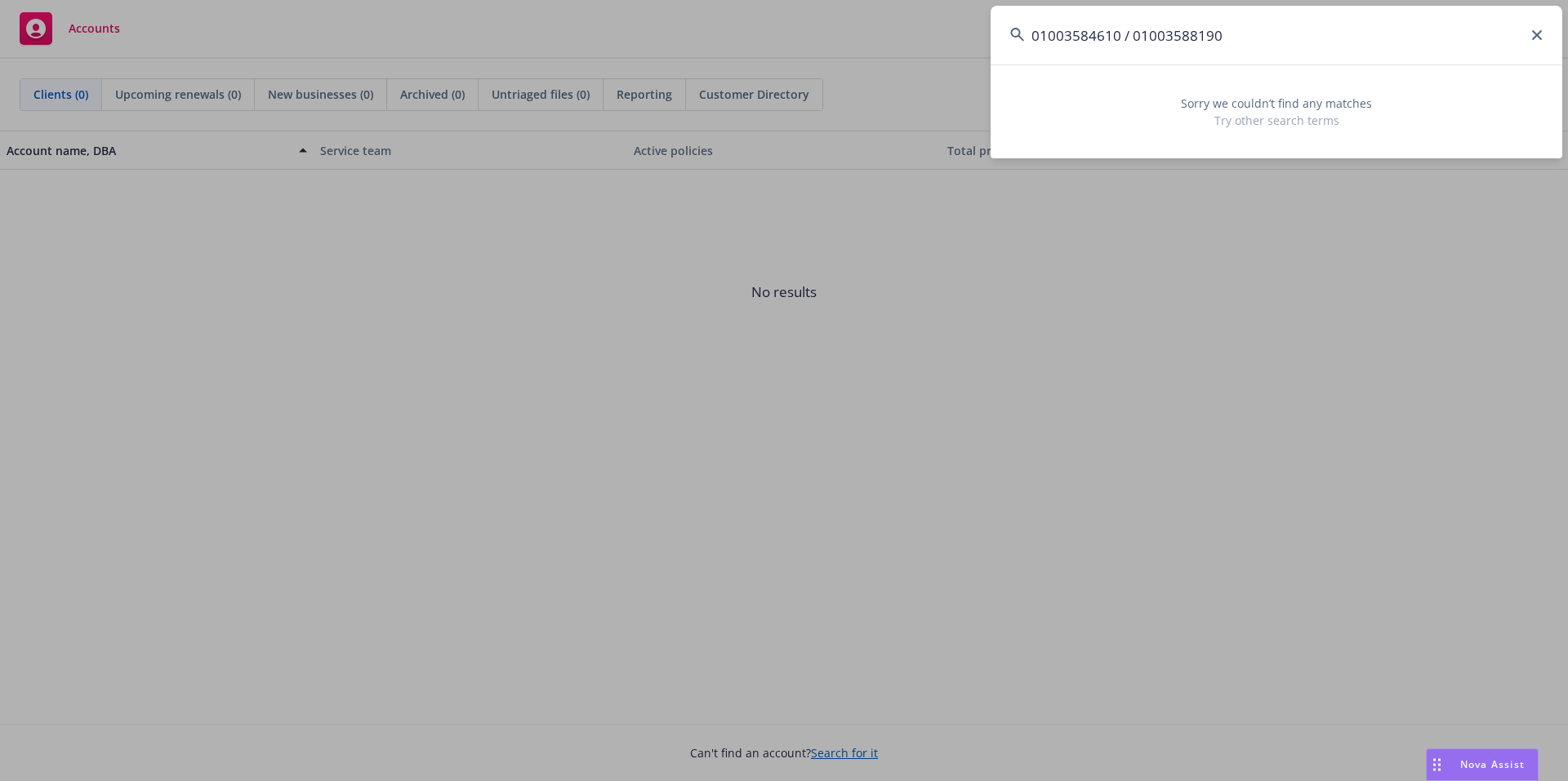
drag, startPoint x: 1244, startPoint y: 31, endPoint x: 1122, endPoint y: 46, distance: 122.9
click at [1122, 46] on input "01003584610 / 01003588190" at bounding box center [1276, 35] width 572 height 59
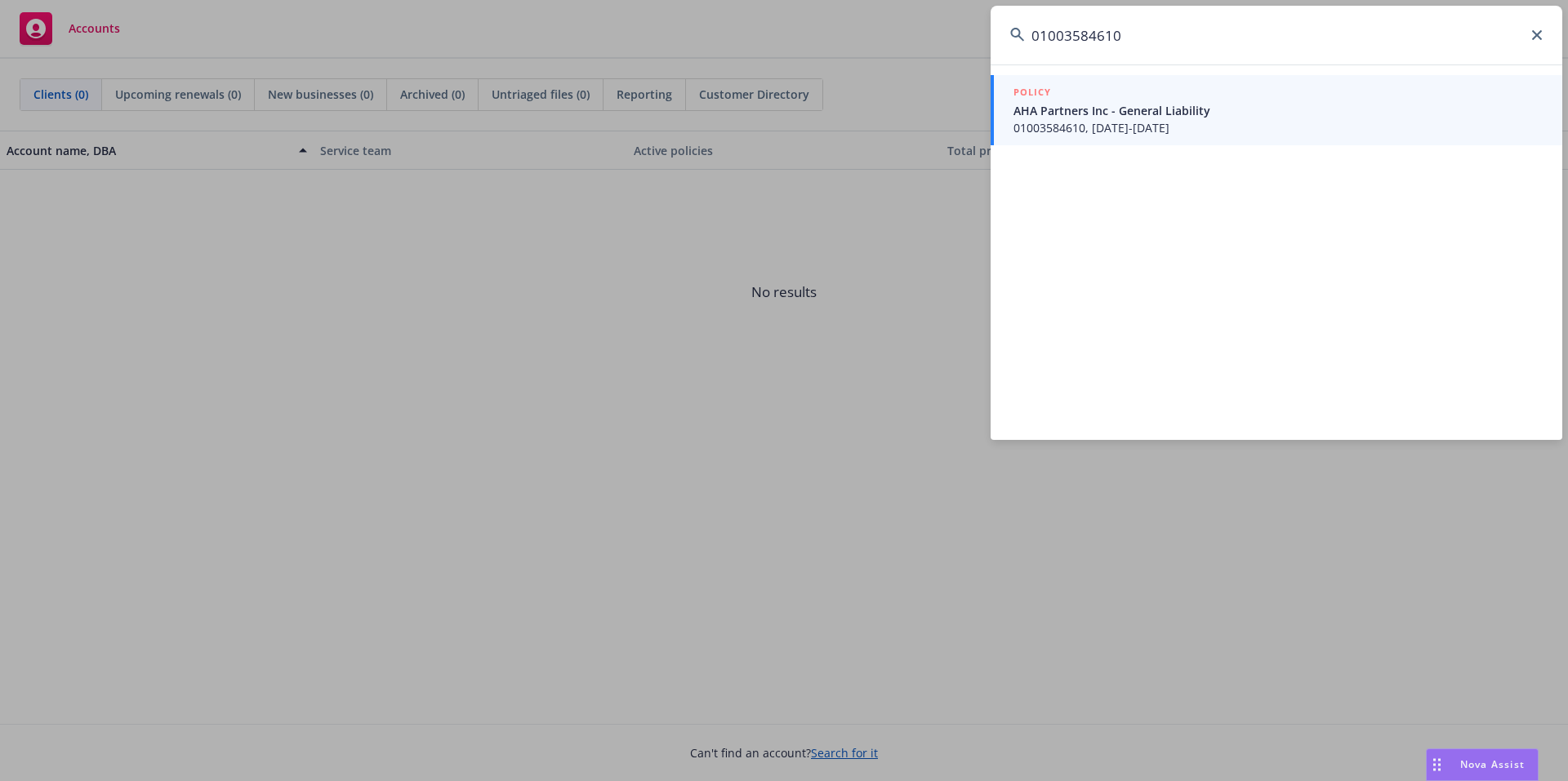
type input "01003584610"
click at [1104, 113] on span "AHA Partners Inc - General Liability" at bounding box center [1277, 110] width 529 height 17
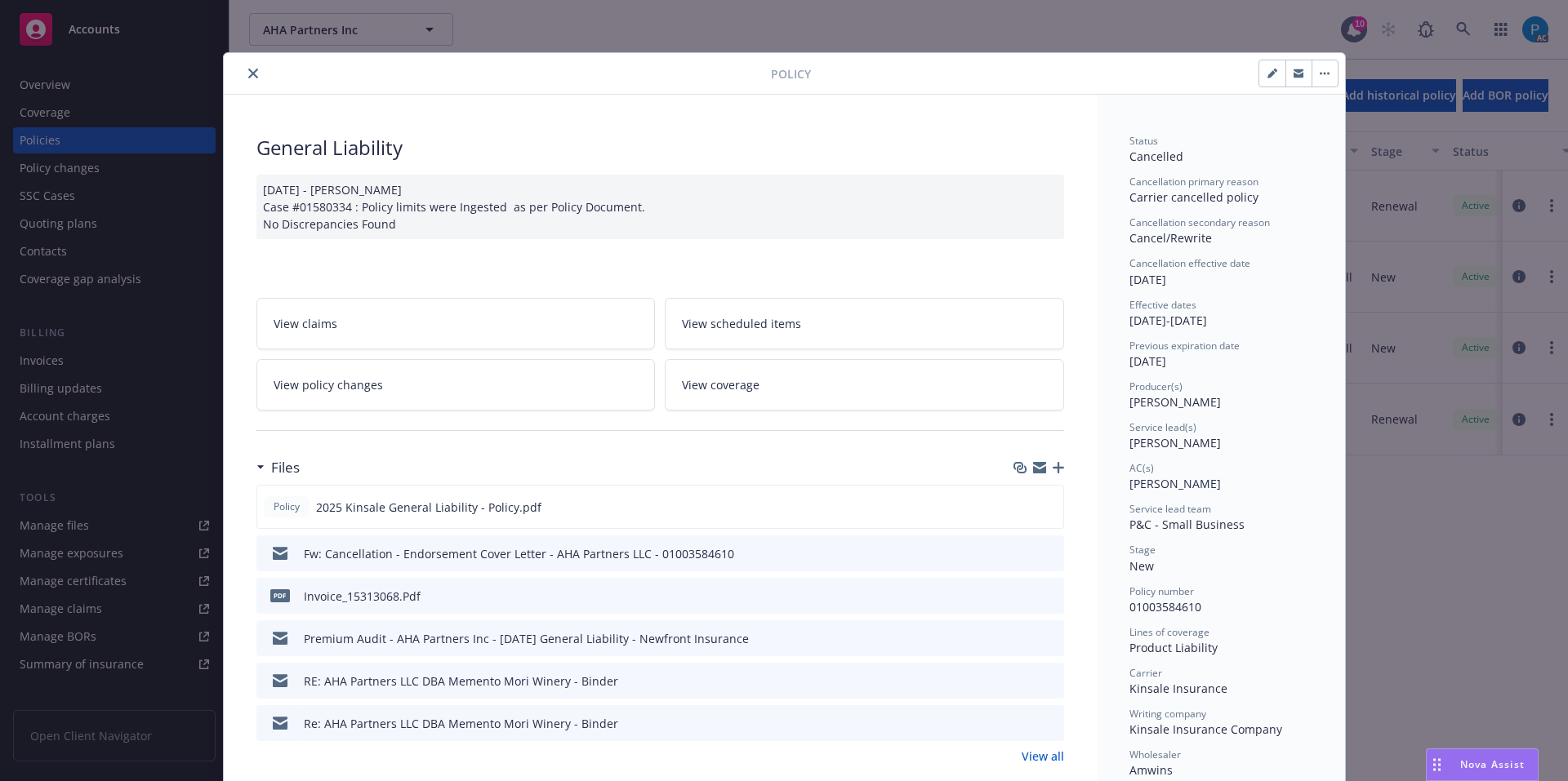
click at [248, 69] on icon "close" at bounding box center [253, 74] width 10 height 10
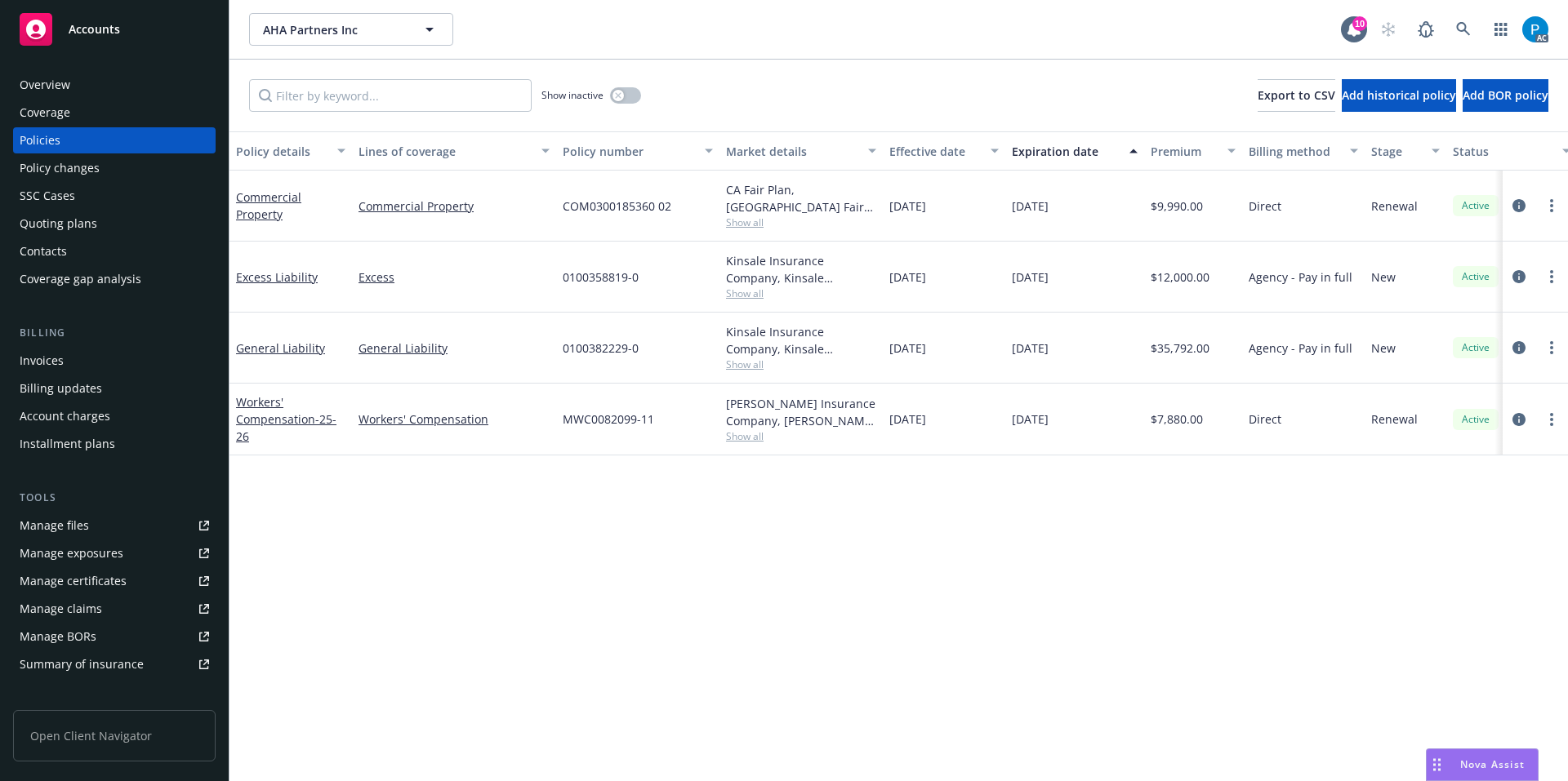
click at [66, 355] on div "Invoices" at bounding box center [114, 361] width 190 height 27
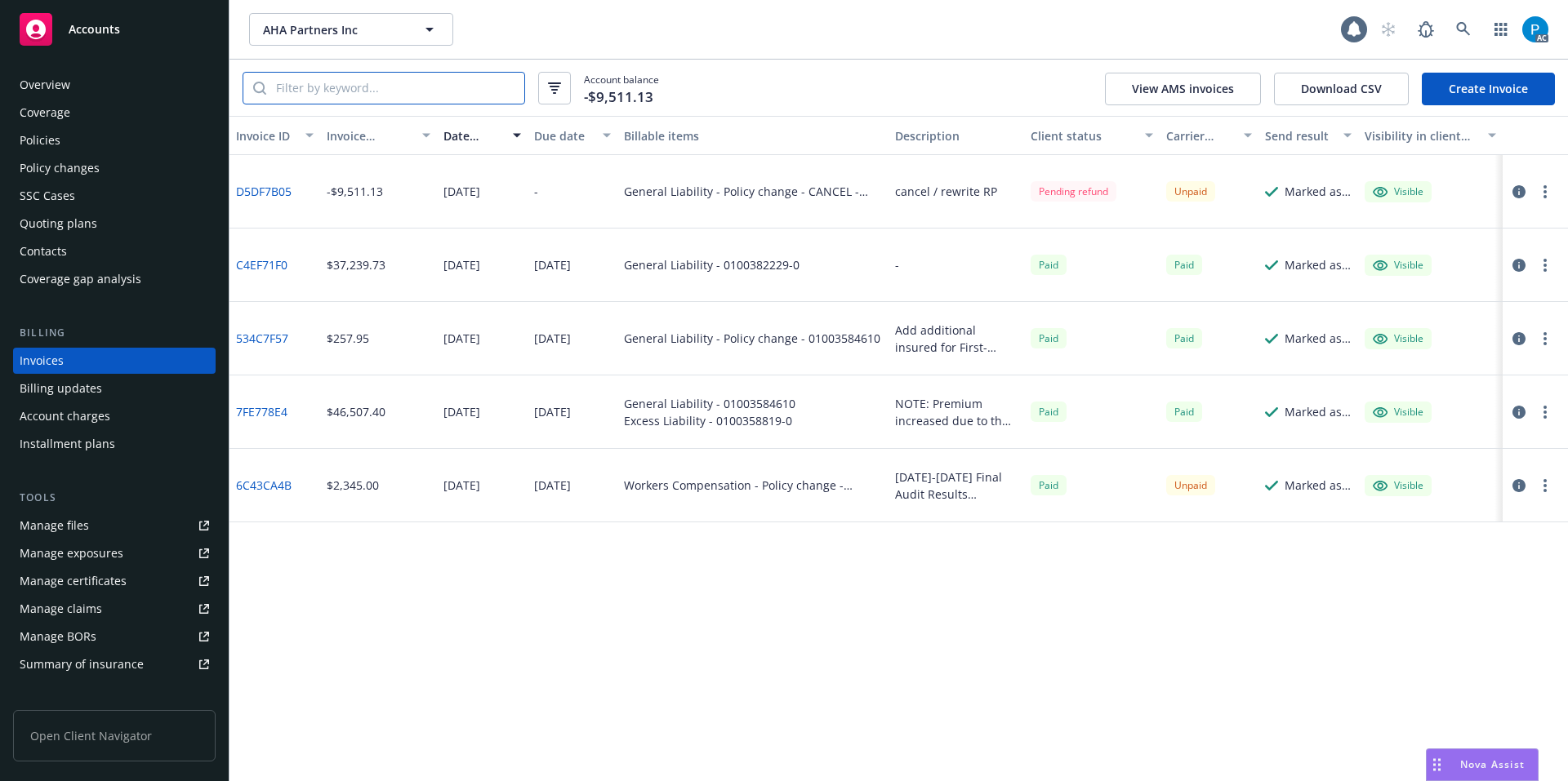
click at [424, 91] on input "search" at bounding box center [394, 88] width 258 height 31
click at [155, 34] on div "Accounts" at bounding box center [114, 29] width 190 height 32
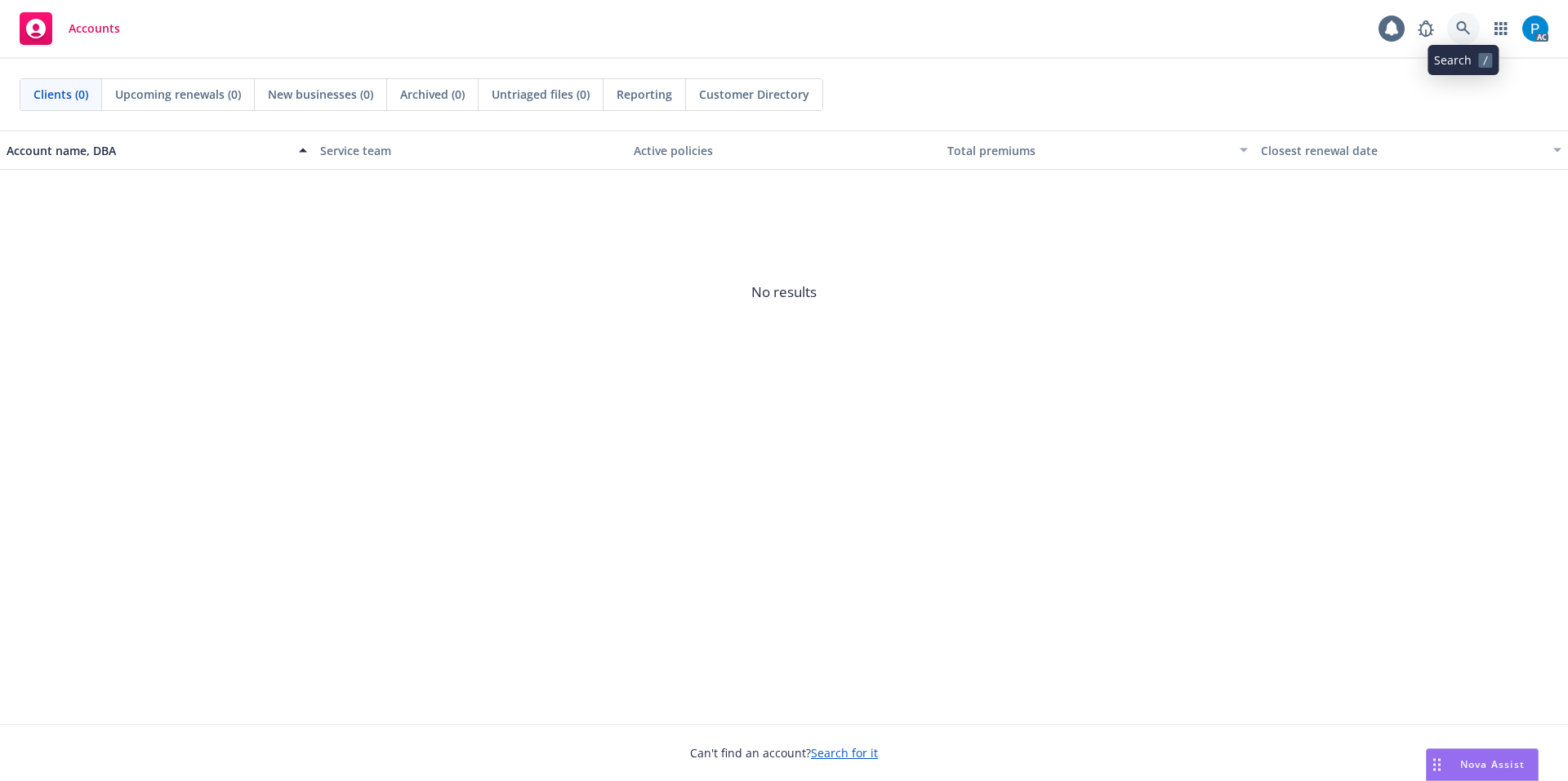
click at [1456, 27] on icon at bounding box center [1464, 29] width 15 height 15
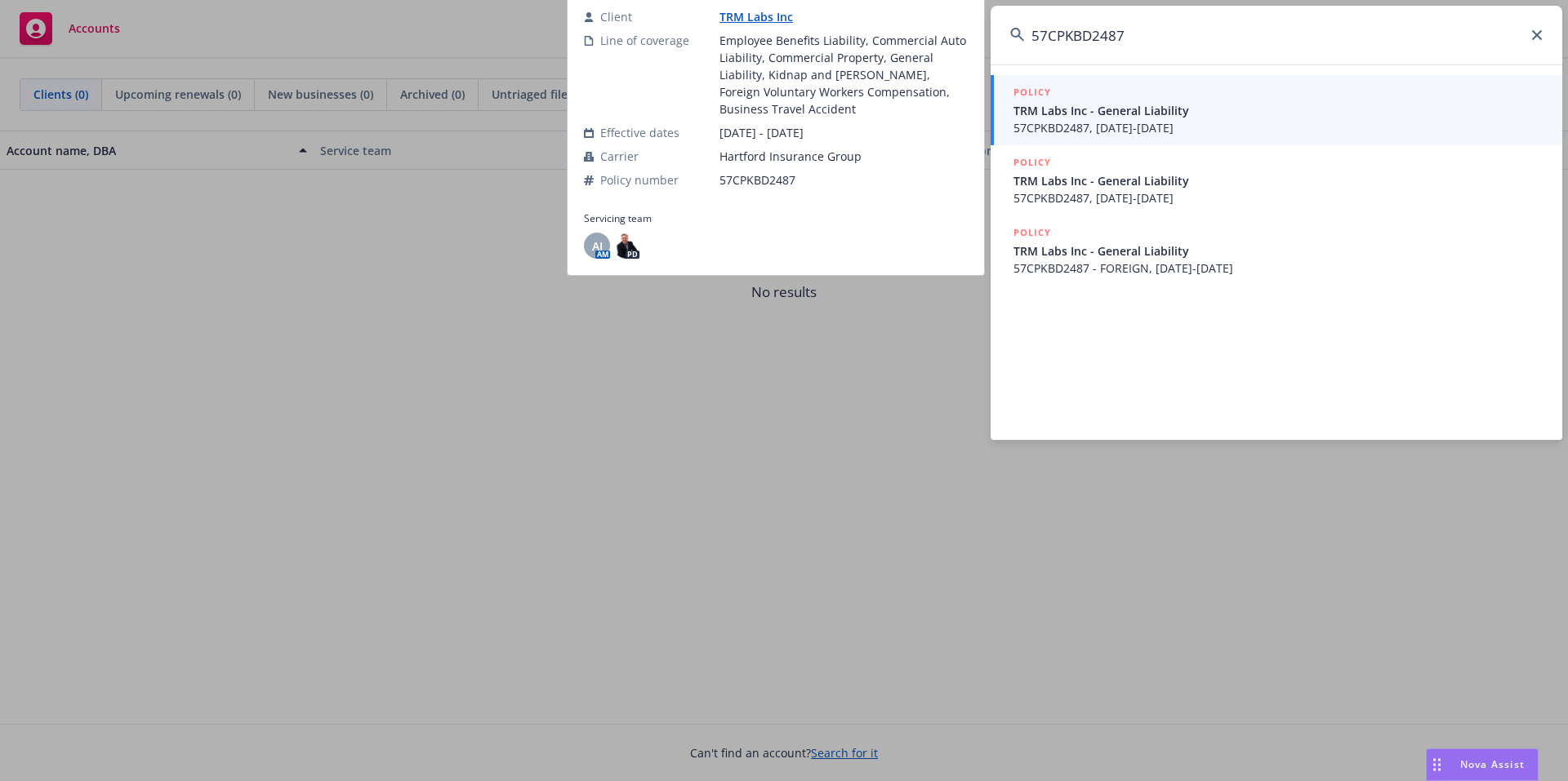
type input "57CPKBD2487"
click at [1221, 107] on span "TRM Labs Inc - General Liability" at bounding box center [1277, 110] width 529 height 17
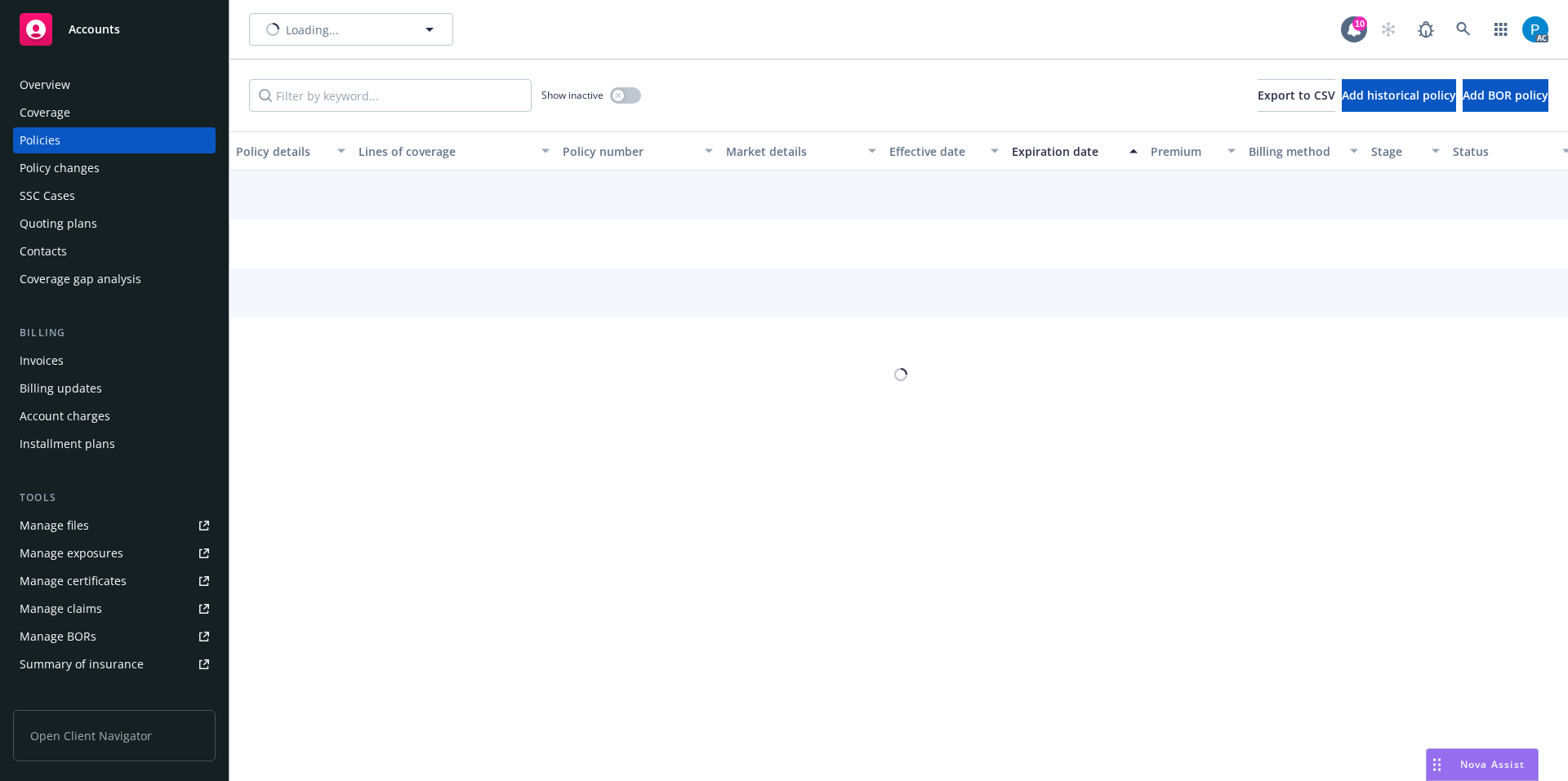
click at [133, 32] on div "Accounts" at bounding box center [114, 29] width 190 height 32
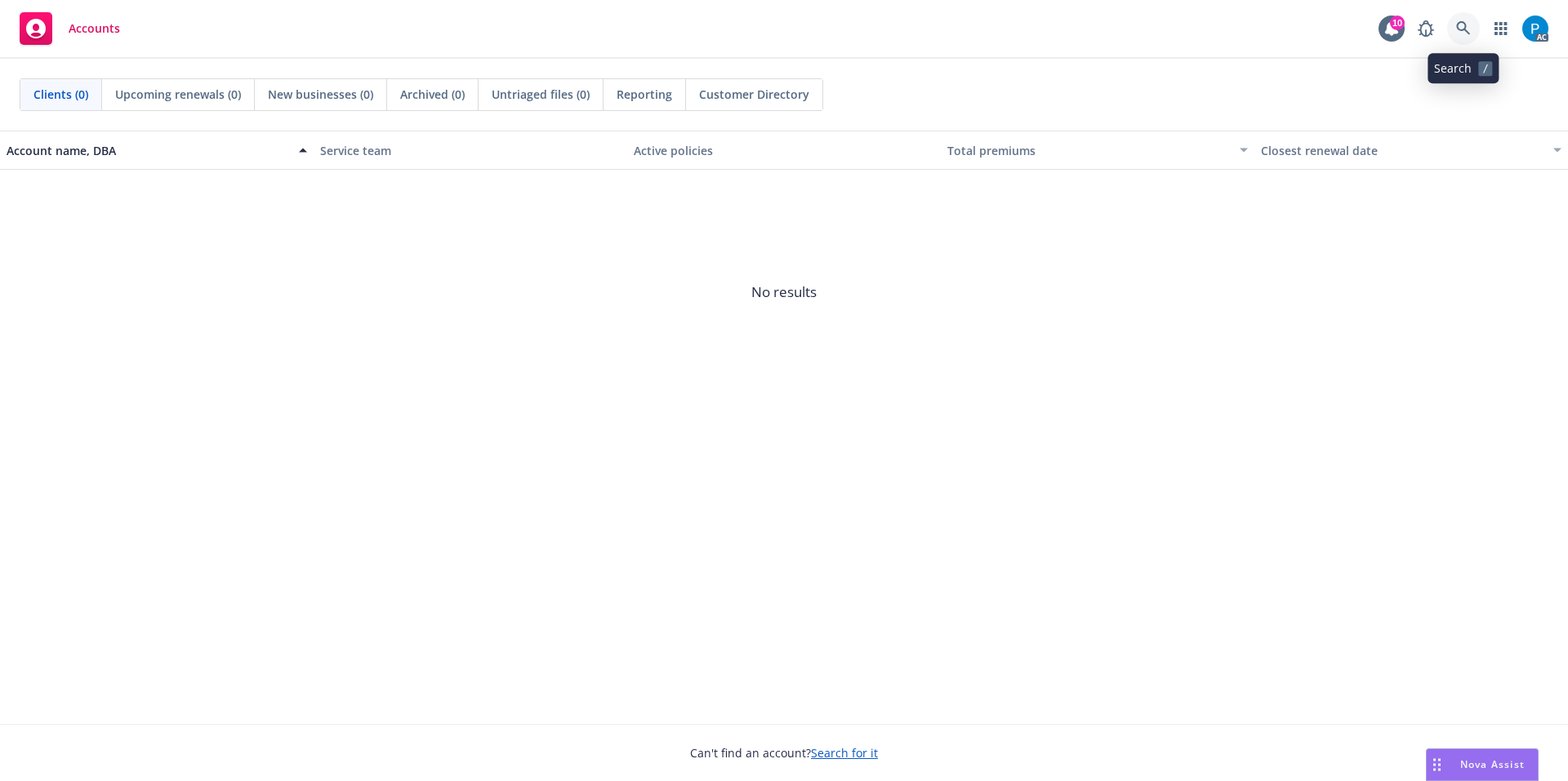
click at [1464, 34] on icon at bounding box center [1464, 29] width 15 height 15
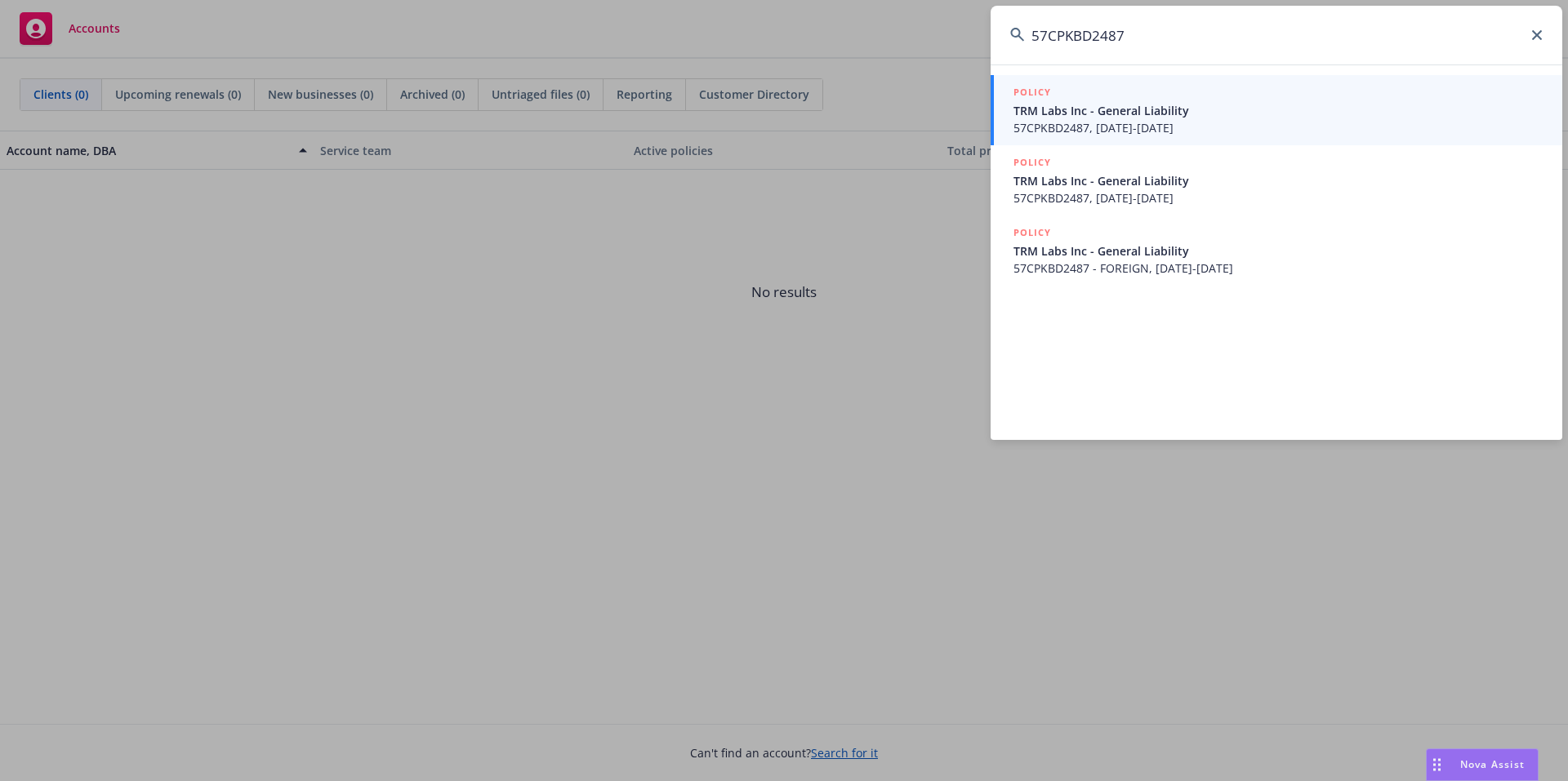
type input "57CPKBD2487"
click at [1128, 119] on span "57CPKBD2487, [DATE]-[DATE]" at bounding box center [1277, 128] width 529 height 17
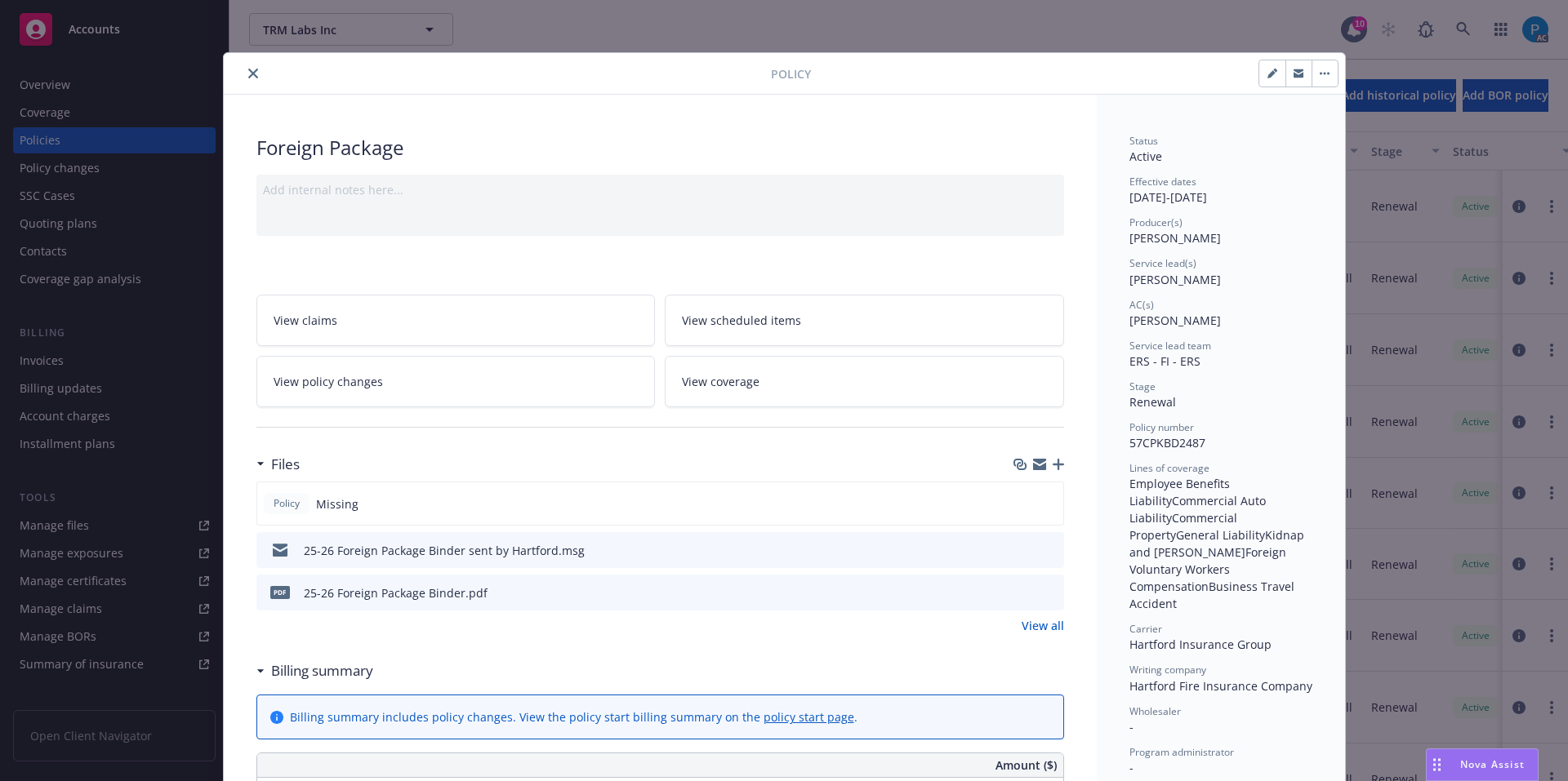
click at [244, 70] on button "close" at bounding box center [253, 74] width 20 height 20
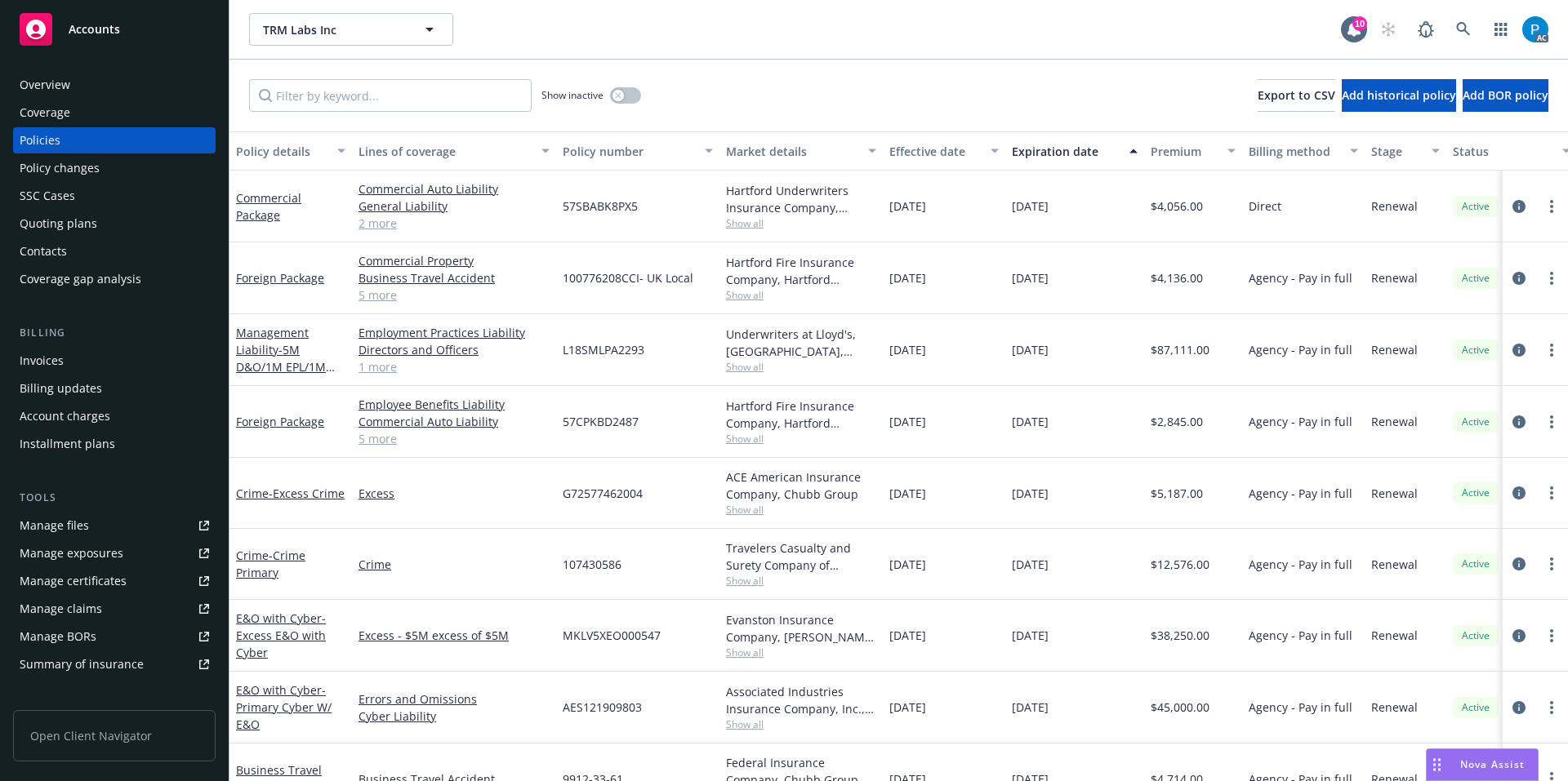
click at [88, 359] on div "Invoices" at bounding box center [114, 361] width 190 height 27
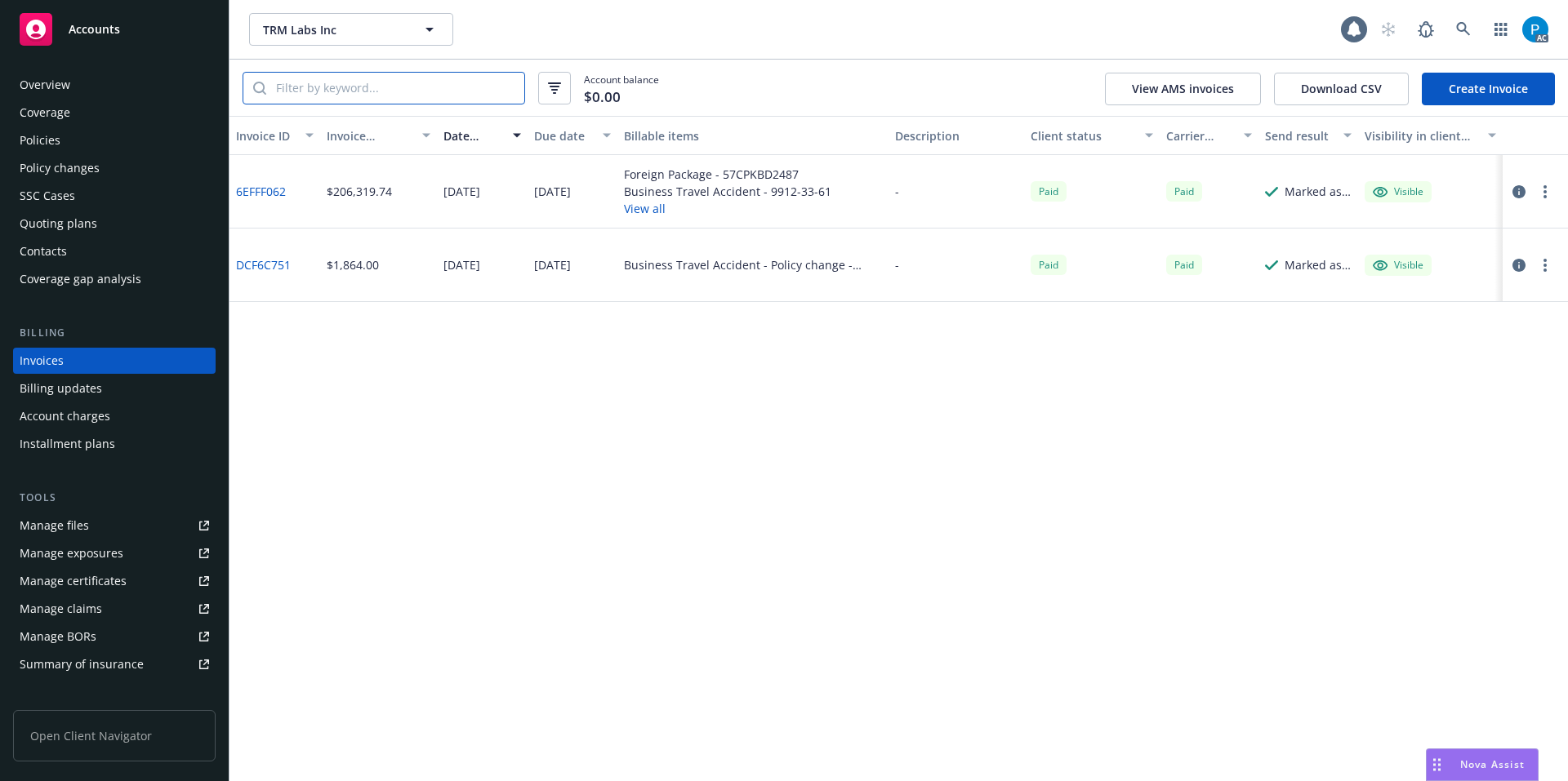
click at [337, 87] on input "search" at bounding box center [394, 88] width 258 height 31
paste input "57CPKBD2487"
type input "57CPKBD2487"
click at [508, 84] on input "57CPKBD2487" at bounding box center [394, 88] width 258 height 31
click at [146, 26] on div "Accounts" at bounding box center [114, 29] width 190 height 32
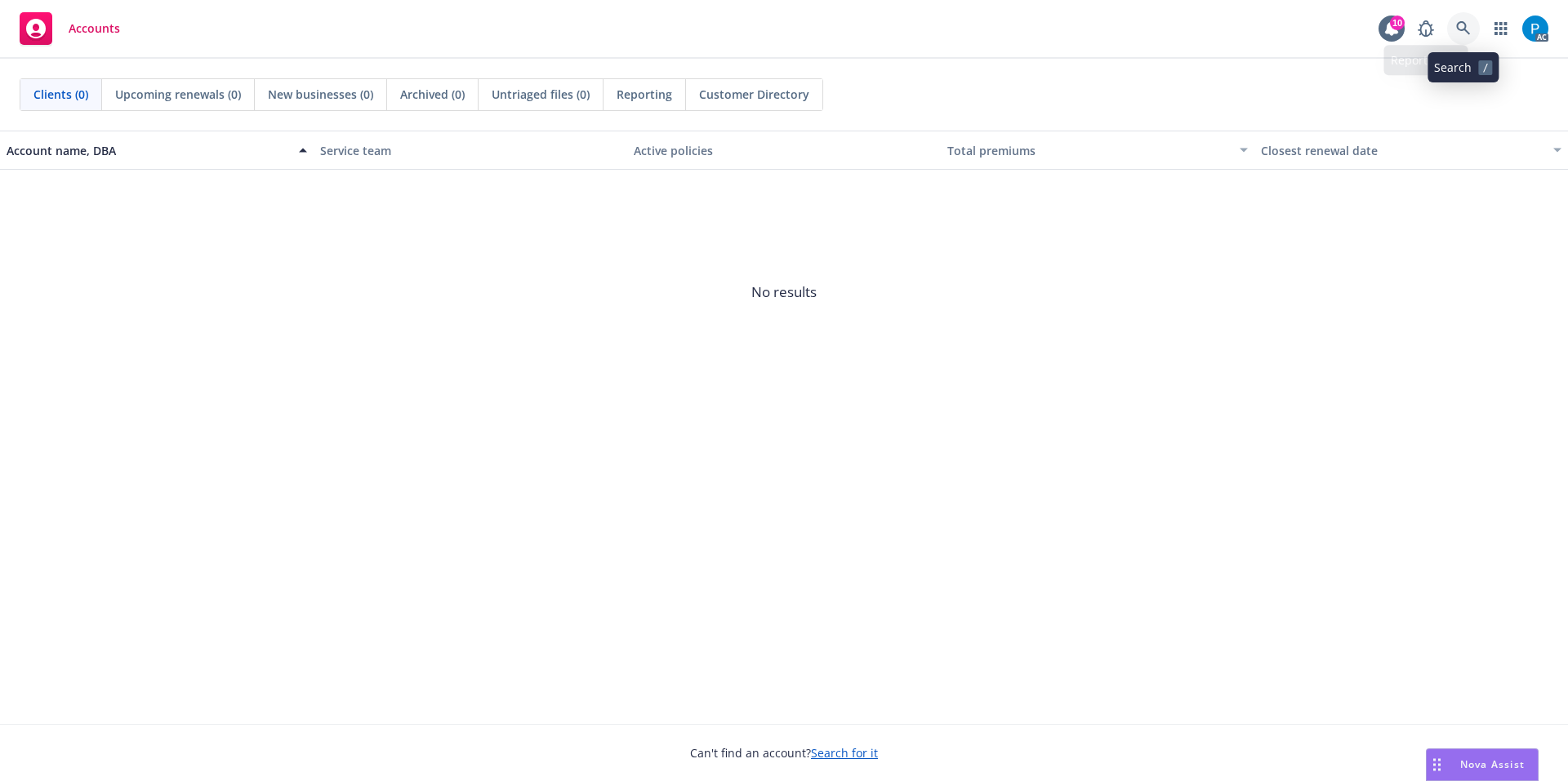
click at [1473, 22] on link at bounding box center [1463, 28] width 32 height 32
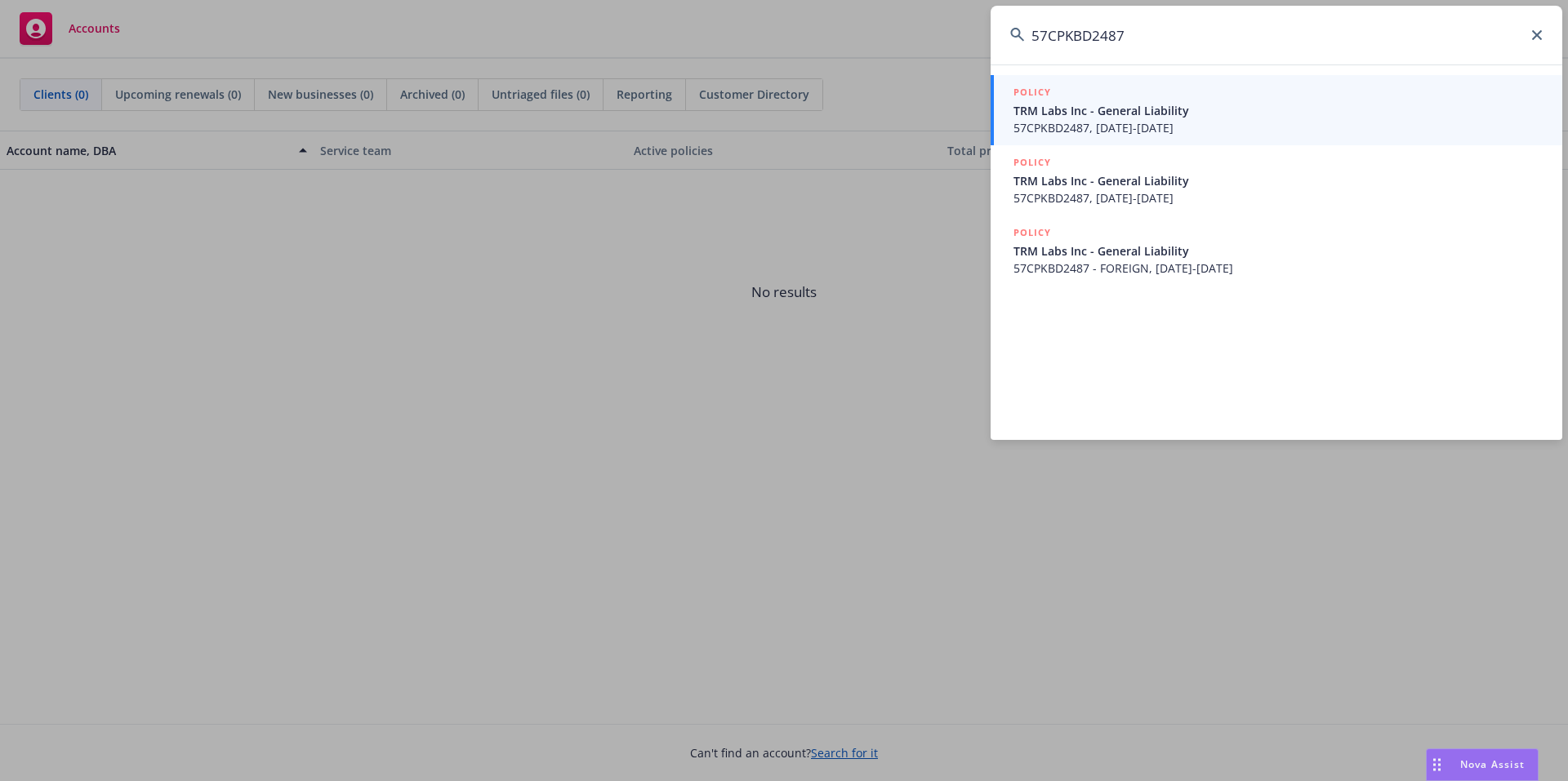
click at [1054, 36] on input "57CPKBD2487" at bounding box center [1276, 35] width 572 height 59
click at [1048, 34] on input "57CPKBD2487" at bounding box center [1276, 35] width 572 height 59
click at [1077, 32] on input "57 CPKBD2487" at bounding box center [1276, 35] width 572 height 59
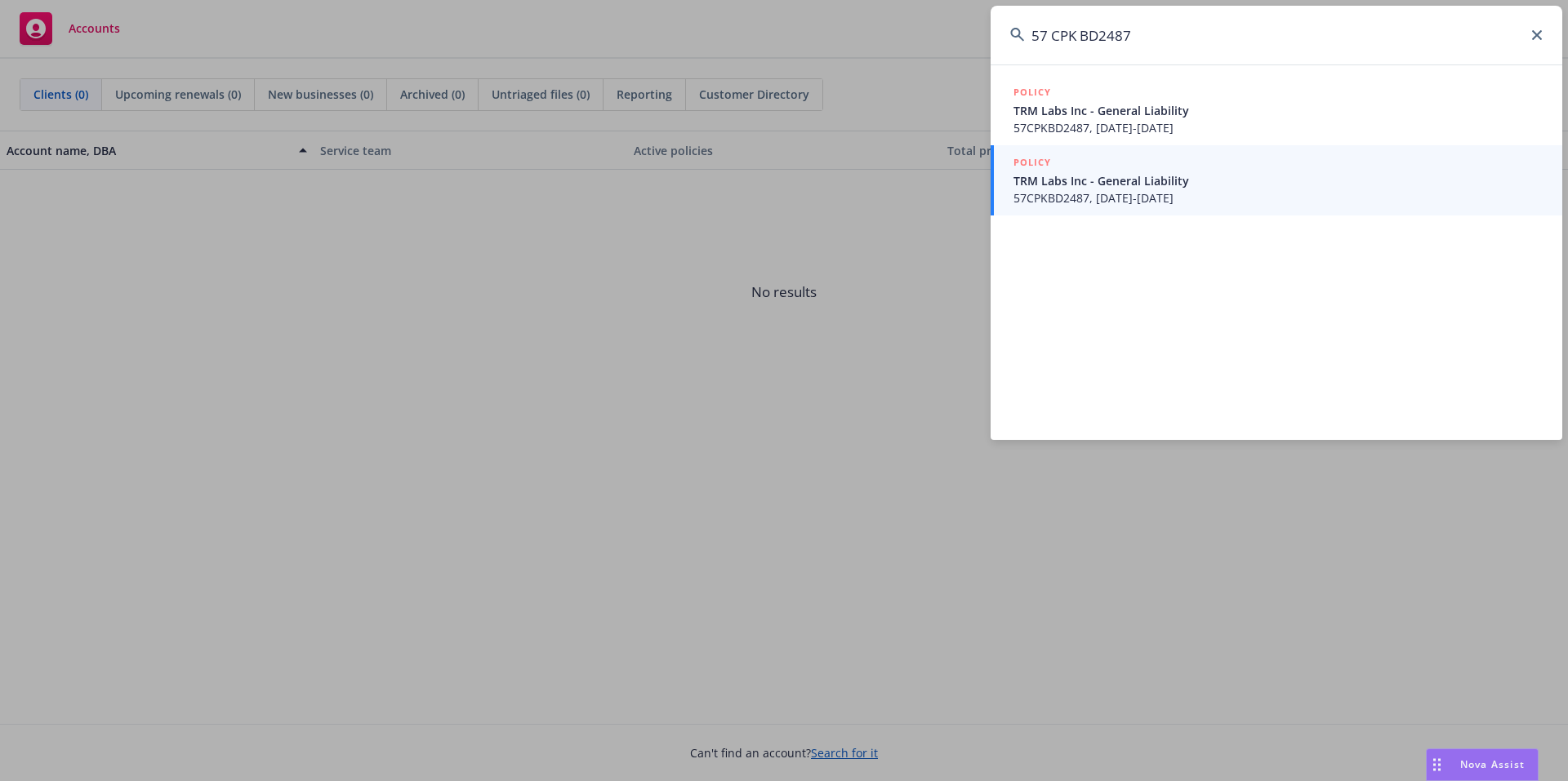
type input "57 CPK BD2487"
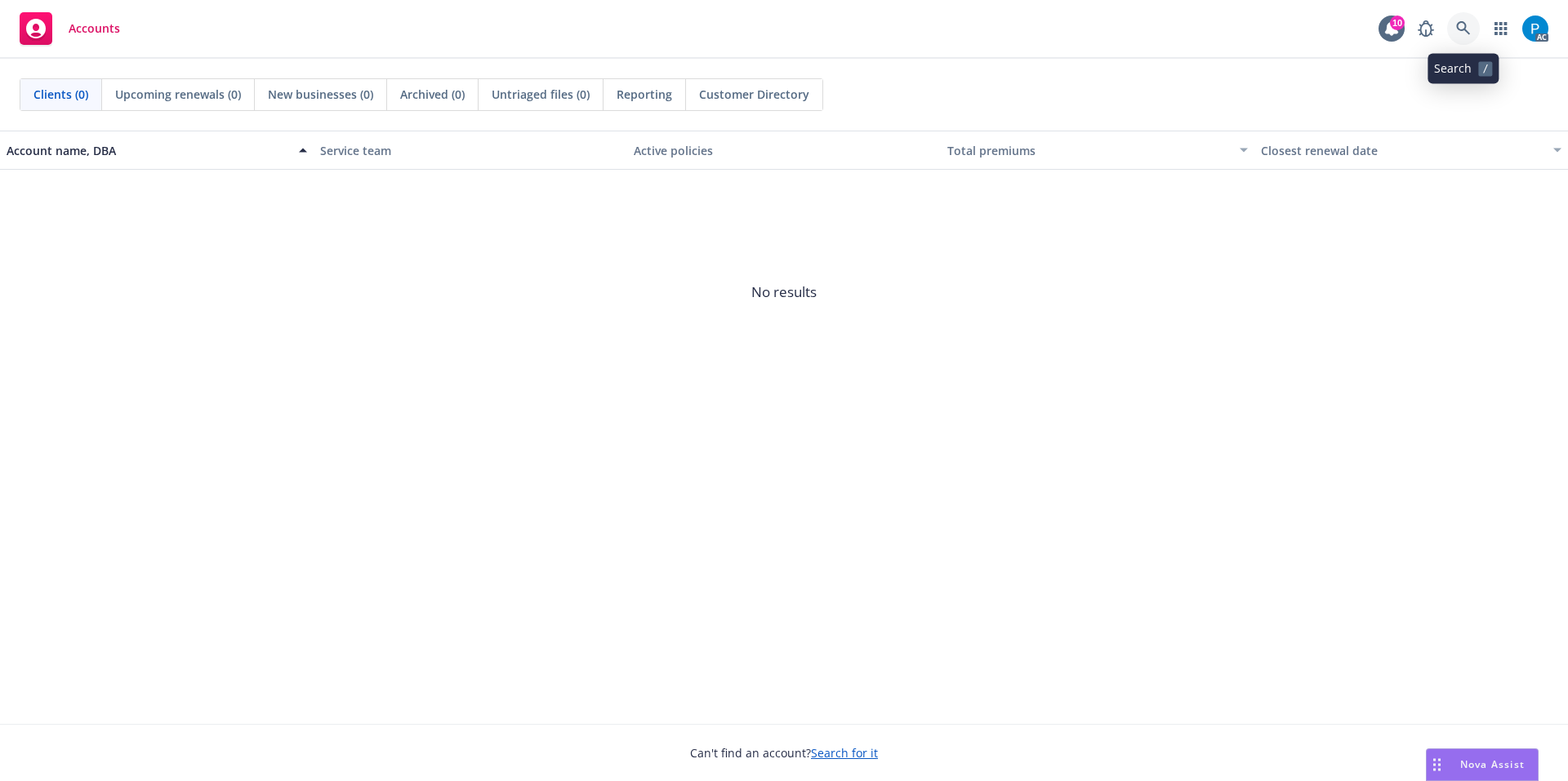
click at [1461, 20] on link at bounding box center [1463, 28] width 32 height 32
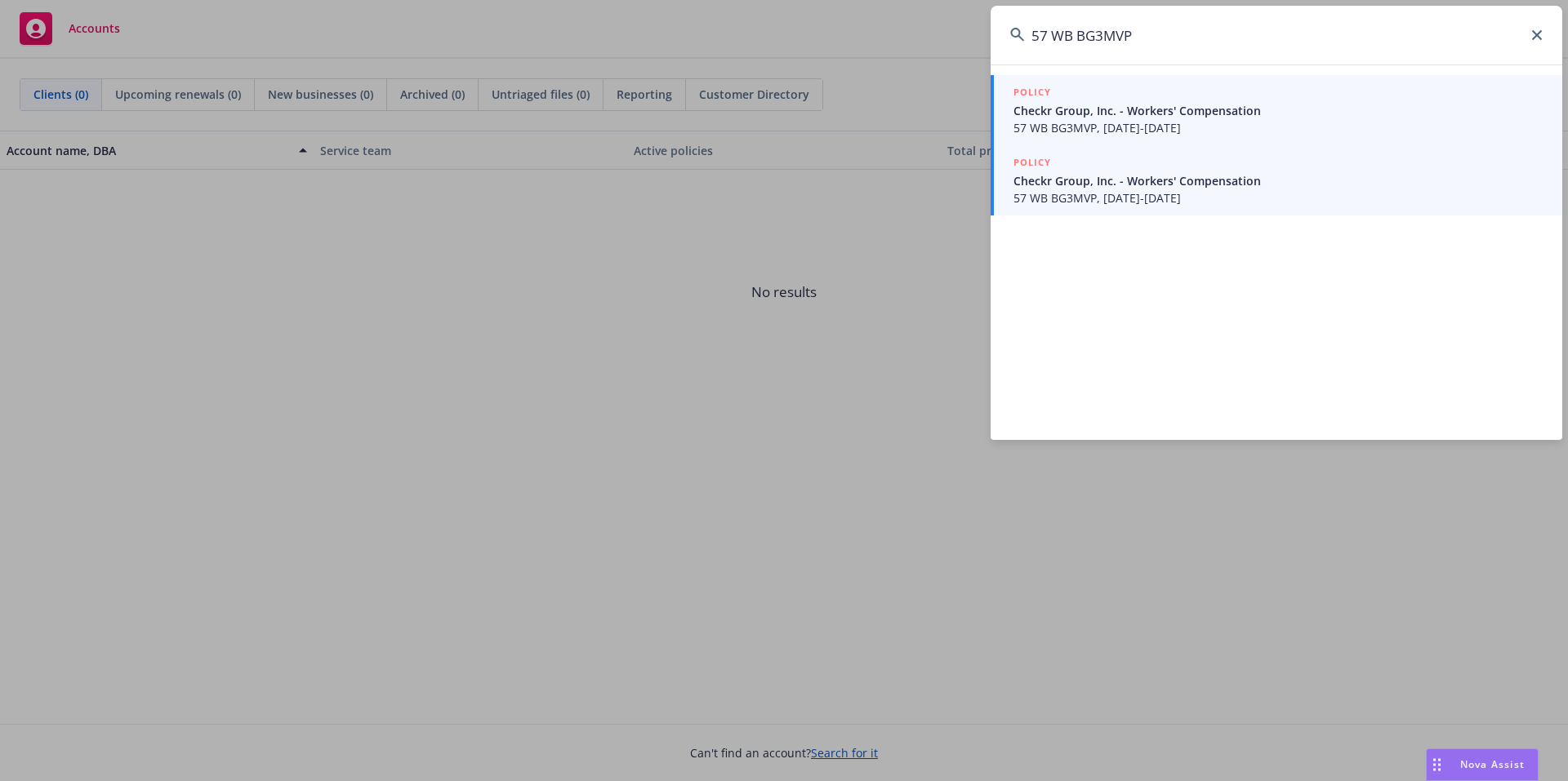
type input "57 WB BG3MVP"
click at [1157, 100] on div "POLICY" at bounding box center [1277, 94] width 529 height 18
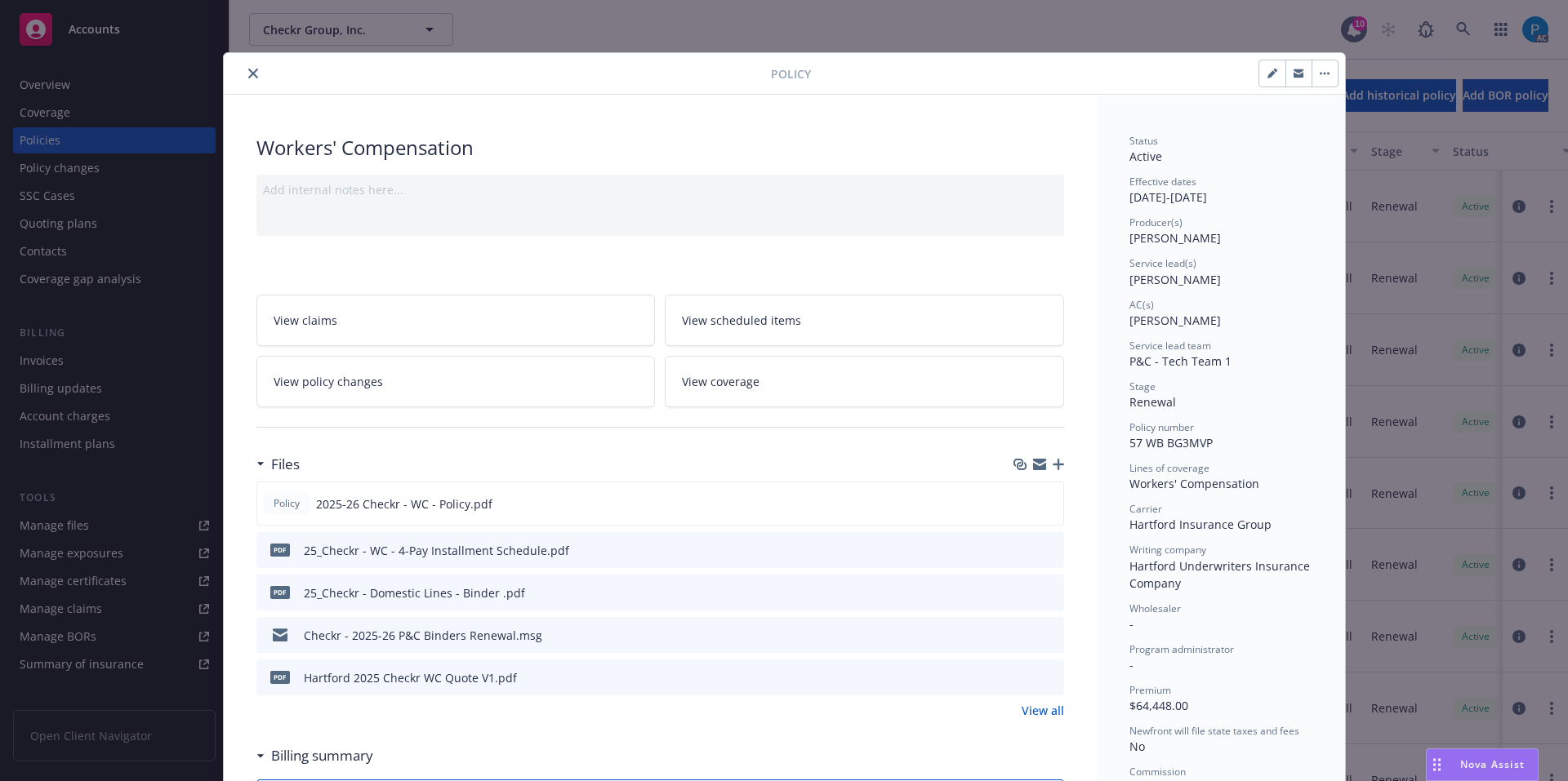
click at [248, 75] on icon "close" at bounding box center [253, 74] width 10 height 10
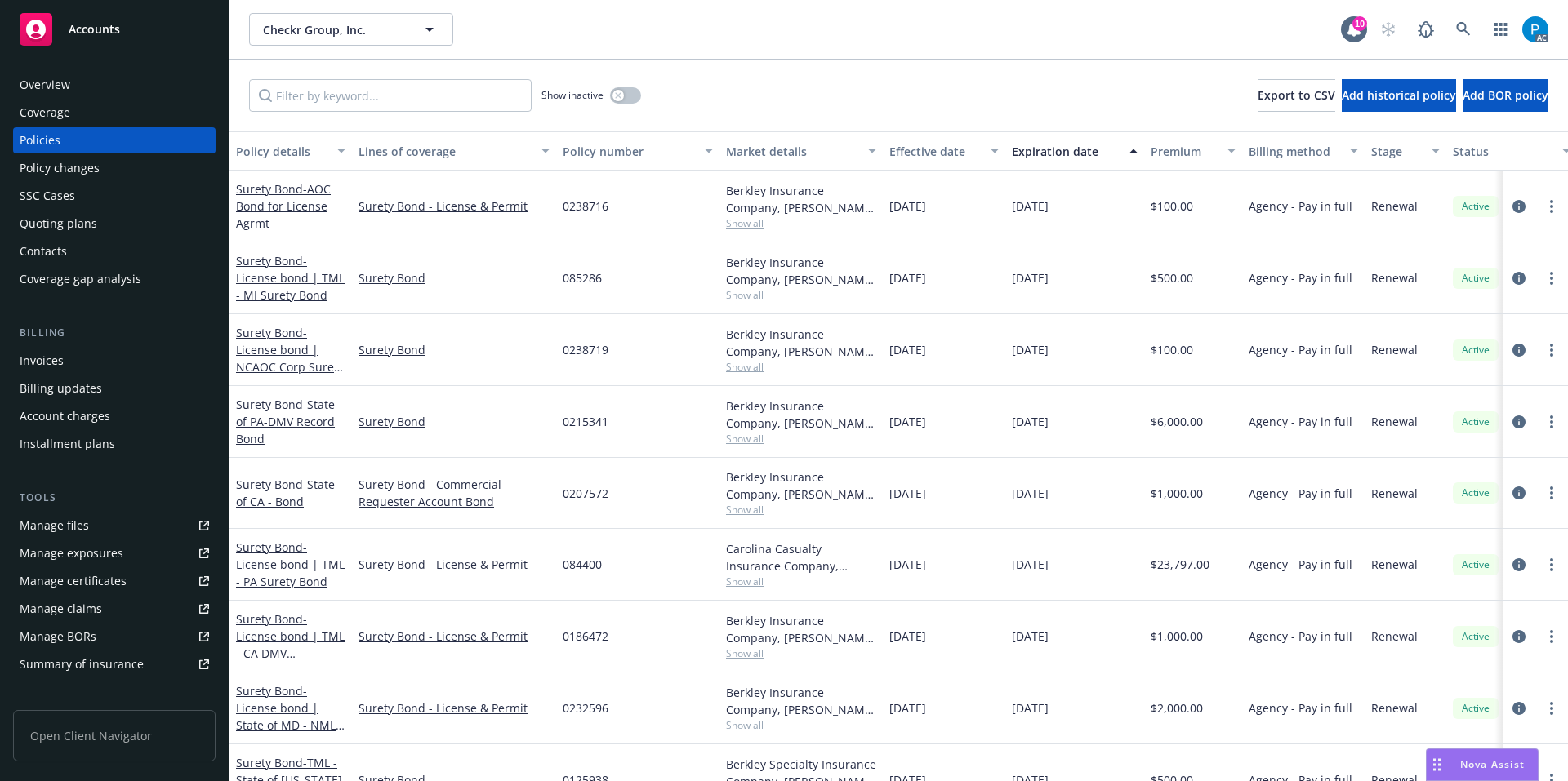
click at [94, 364] on div "Invoices" at bounding box center [114, 361] width 190 height 27
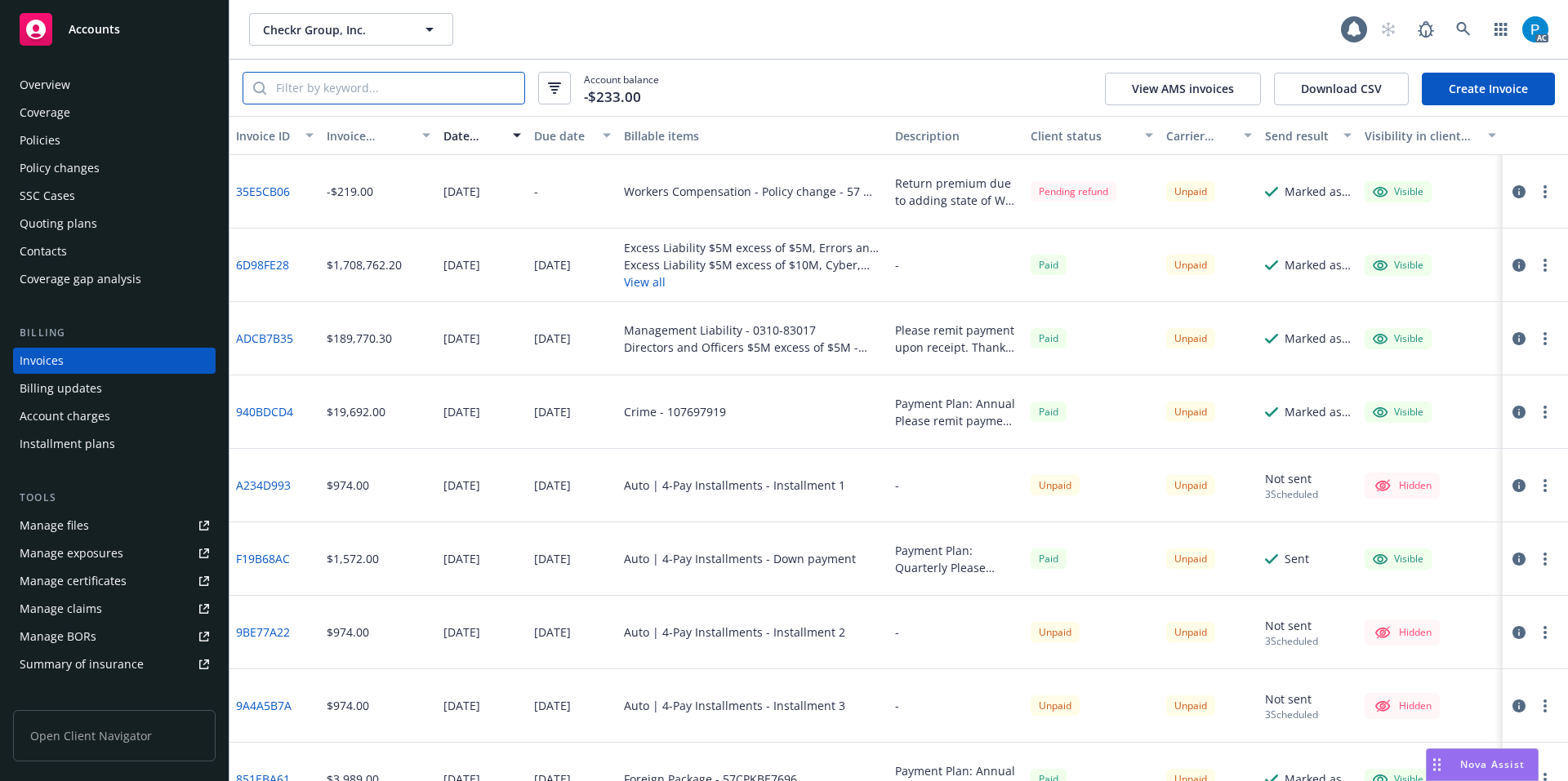
click at [356, 89] on input "search" at bounding box center [394, 88] width 258 height 31
paste input "57 WB BG3MVP"
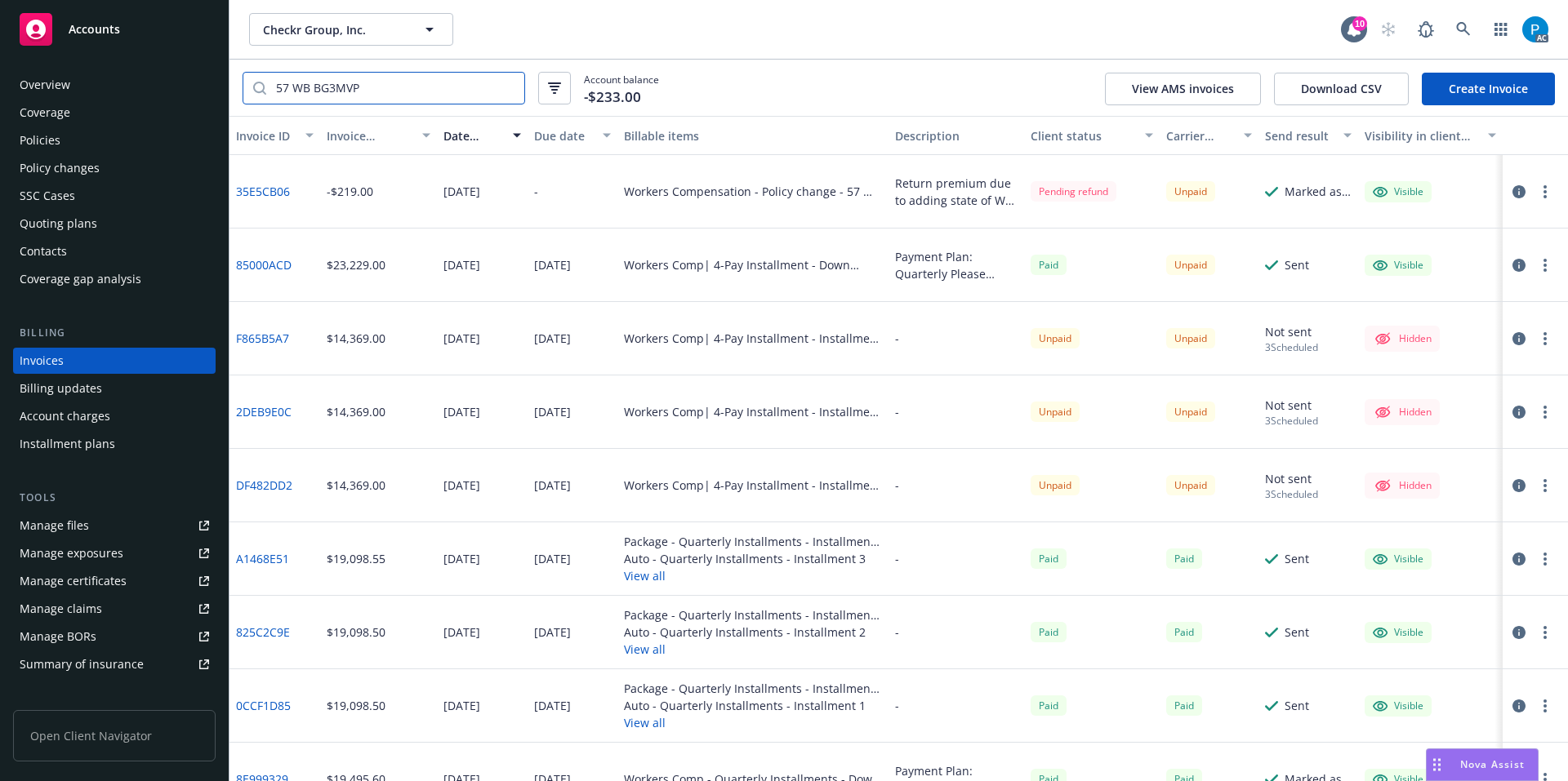
type input "57 WB BG3MVP"
